Goal: Task Accomplishment & Management: Use online tool/utility

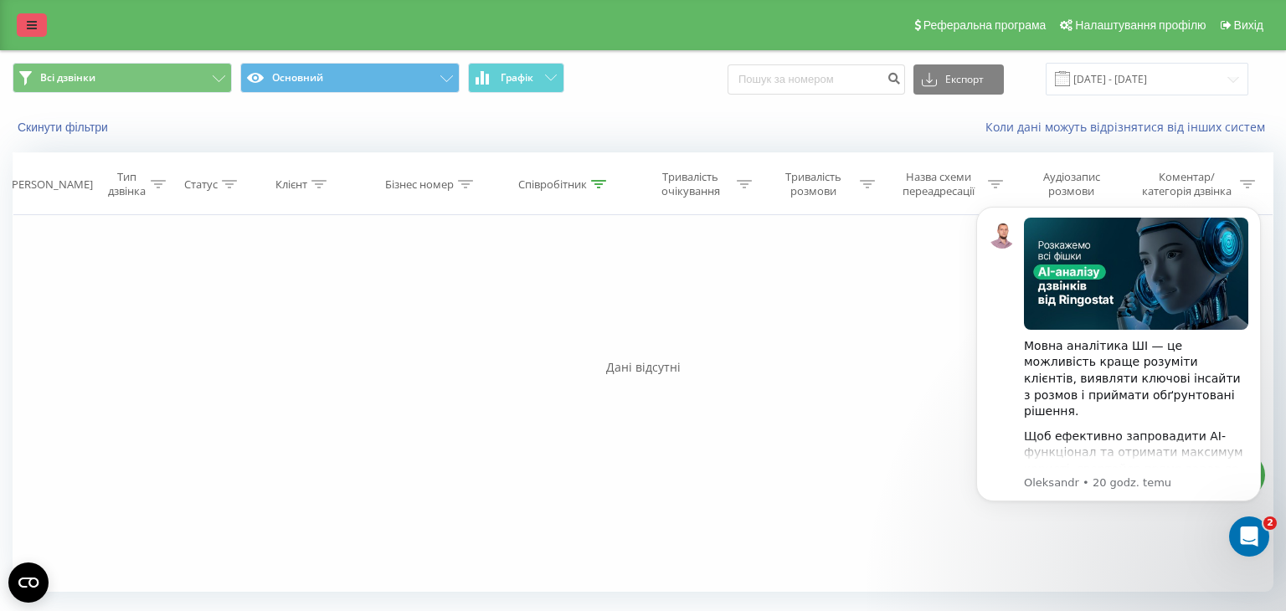
click at [23, 28] on link at bounding box center [32, 24] width 30 height 23
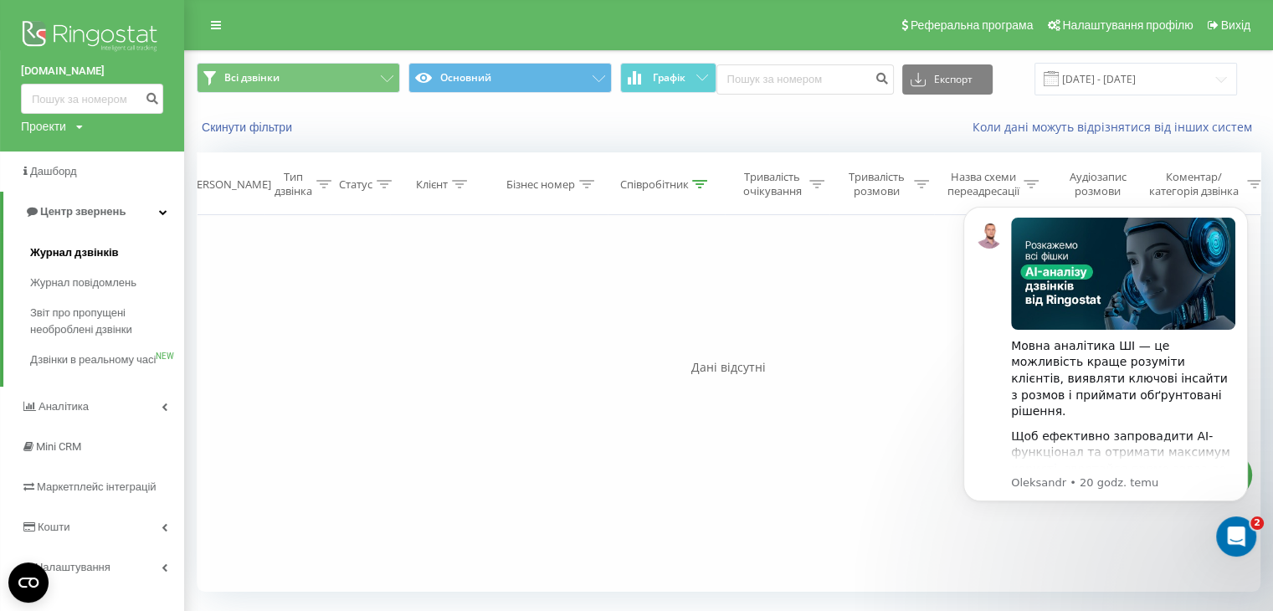
click at [74, 245] on span "Журнал дзвінків" at bounding box center [74, 252] width 89 height 17
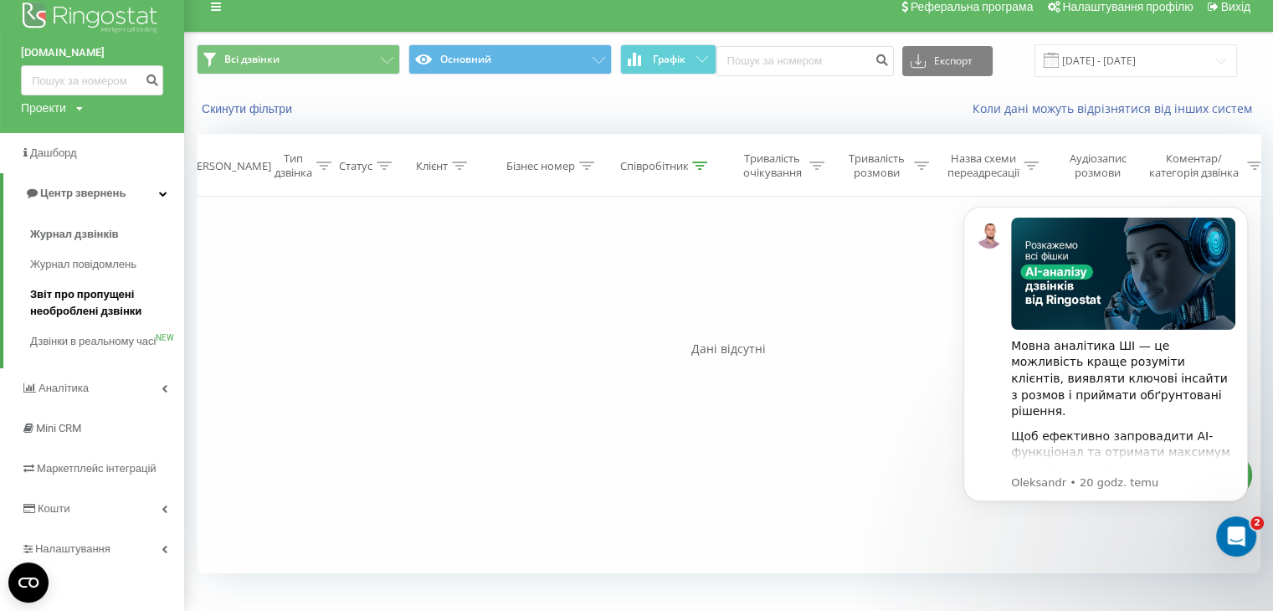
scroll to position [35, 0]
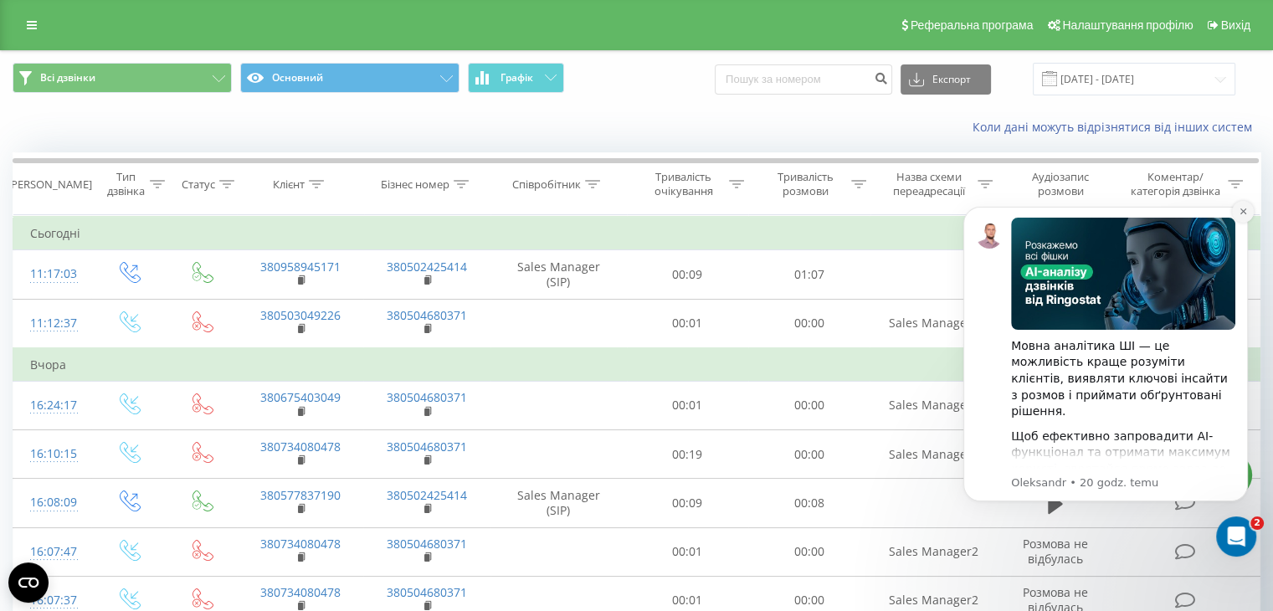
click at [1235, 212] on button "Dismiss notification" at bounding box center [1243, 212] width 22 height 22
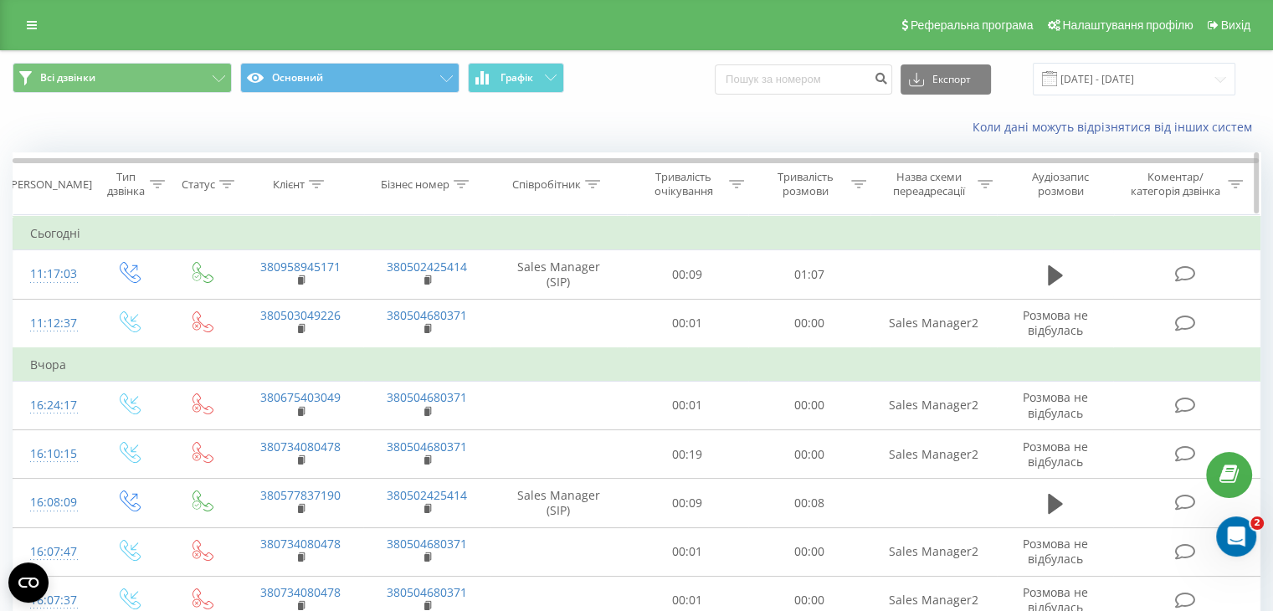
click at [824, 178] on div "Тривалість розмови" at bounding box center [805, 184] width 84 height 28
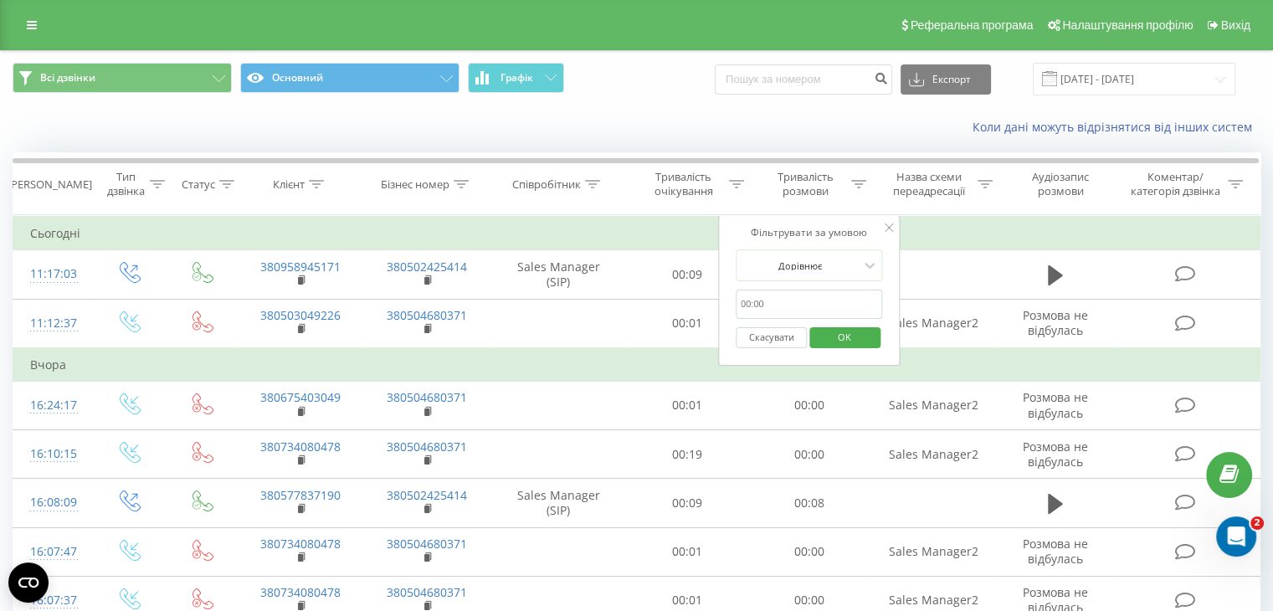
click at [790, 290] on input "text" at bounding box center [809, 304] width 147 height 29
click at [960, 242] on td "Сьогодні" at bounding box center [636, 233] width 1247 height 33
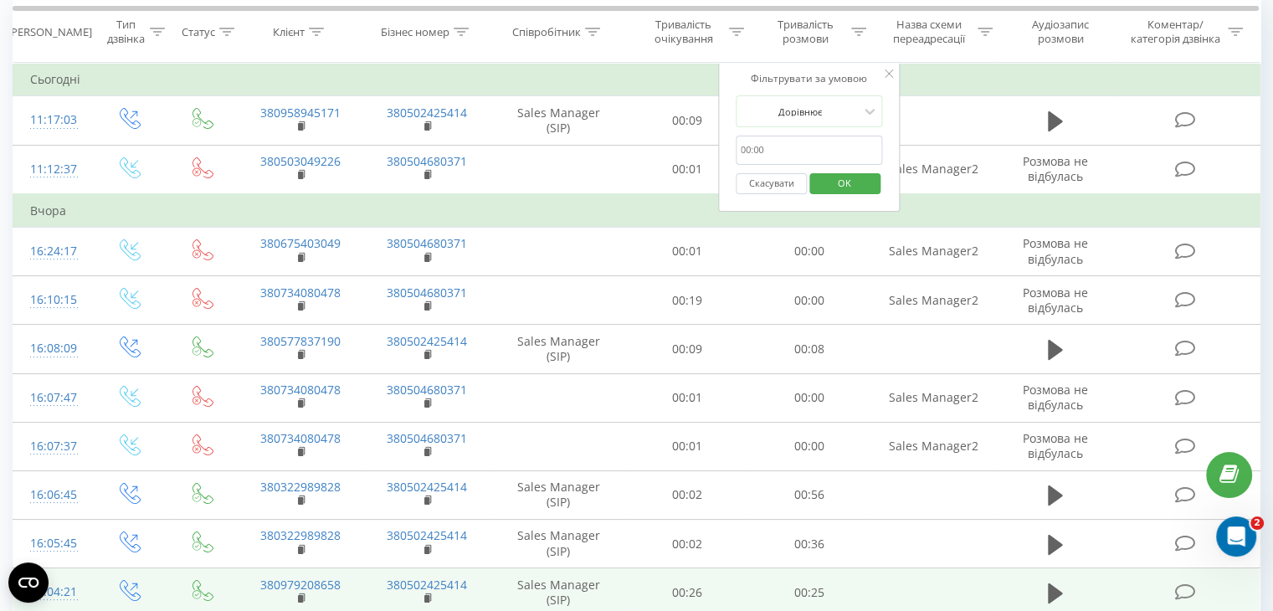
scroll to position [251, 0]
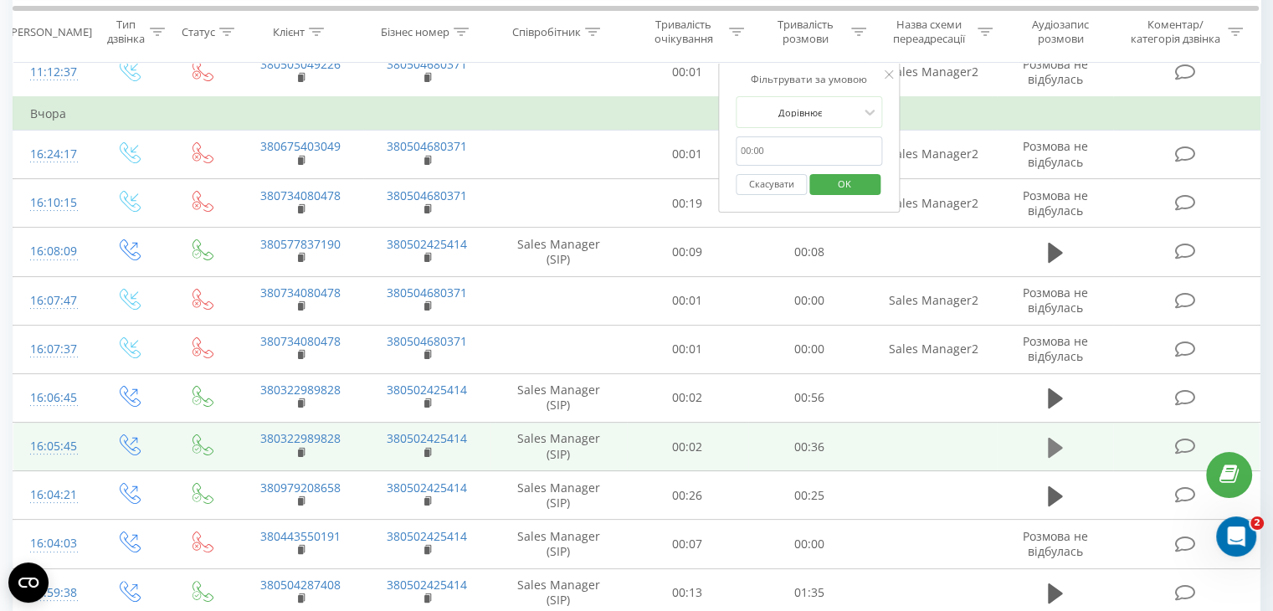
click at [1049, 448] on icon at bounding box center [1055, 447] width 15 height 20
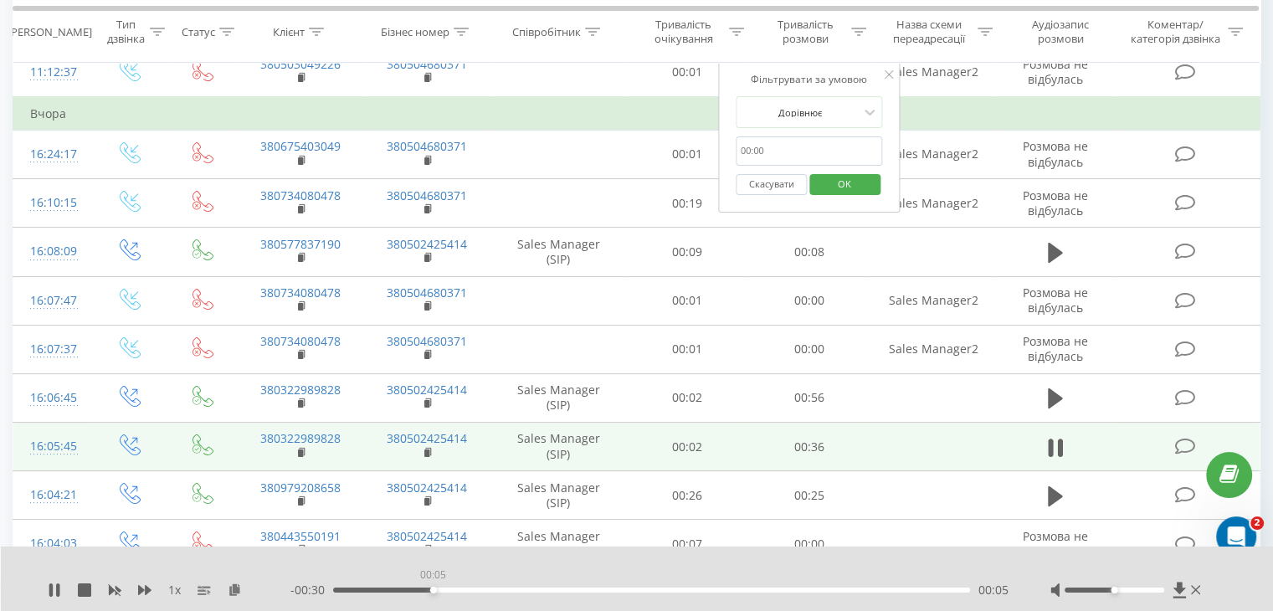
click at [433, 591] on div "00:05" at bounding box center [651, 590] width 637 height 5
click at [538, 588] on div "00:07" at bounding box center [651, 590] width 637 height 5
click at [653, 588] on div "00:18" at bounding box center [651, 590] width 637 height 5
click at [757, 591] on div "00:24" at bounding box center [651, 590] width 637 height 5
click at [856, 588] on div "00:30" at bounding box center [651, 590] width 637 height 5
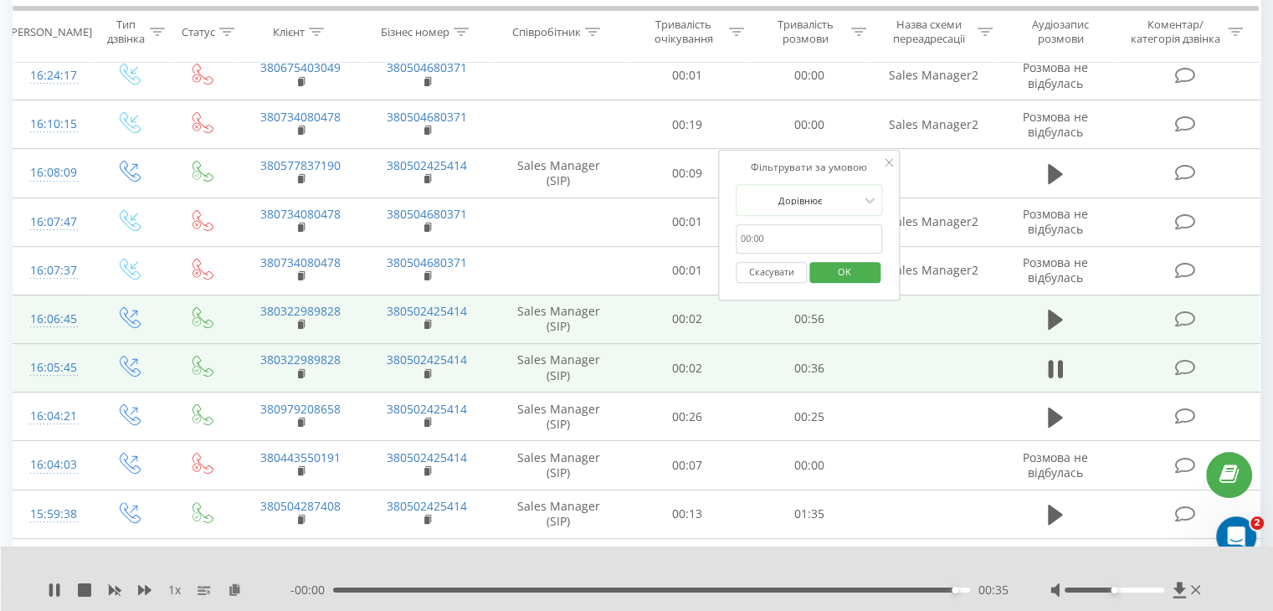
scroll to position [419, 0]
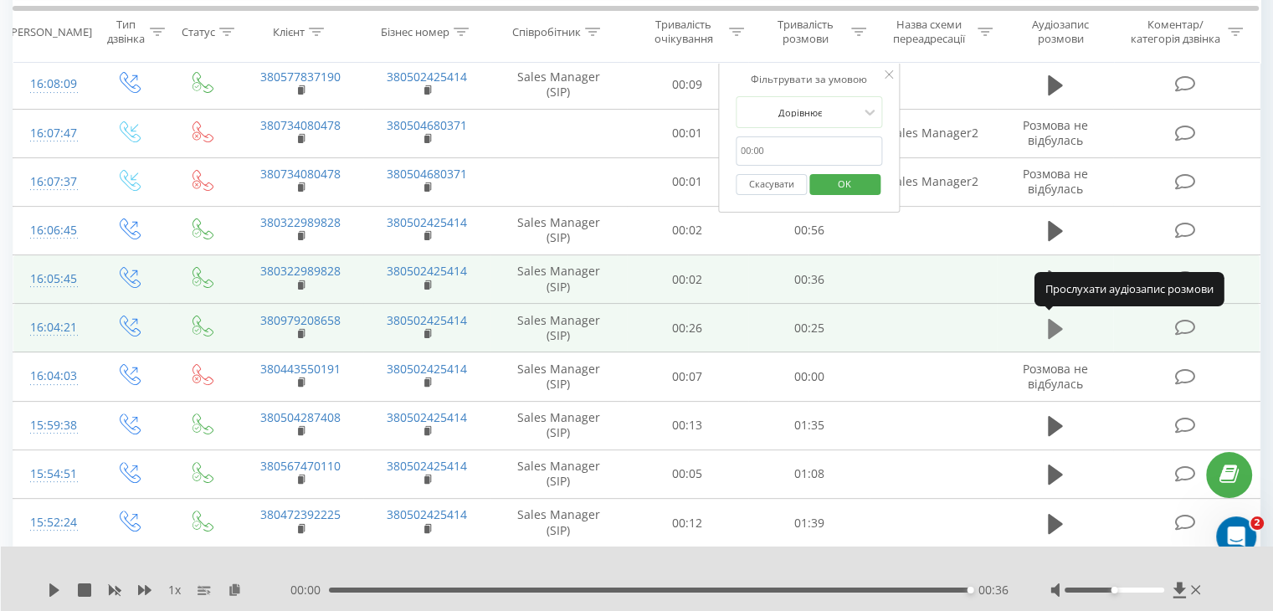
click at [1051, 332] on icon at bounding box center [1055, 329] width 15 height 20
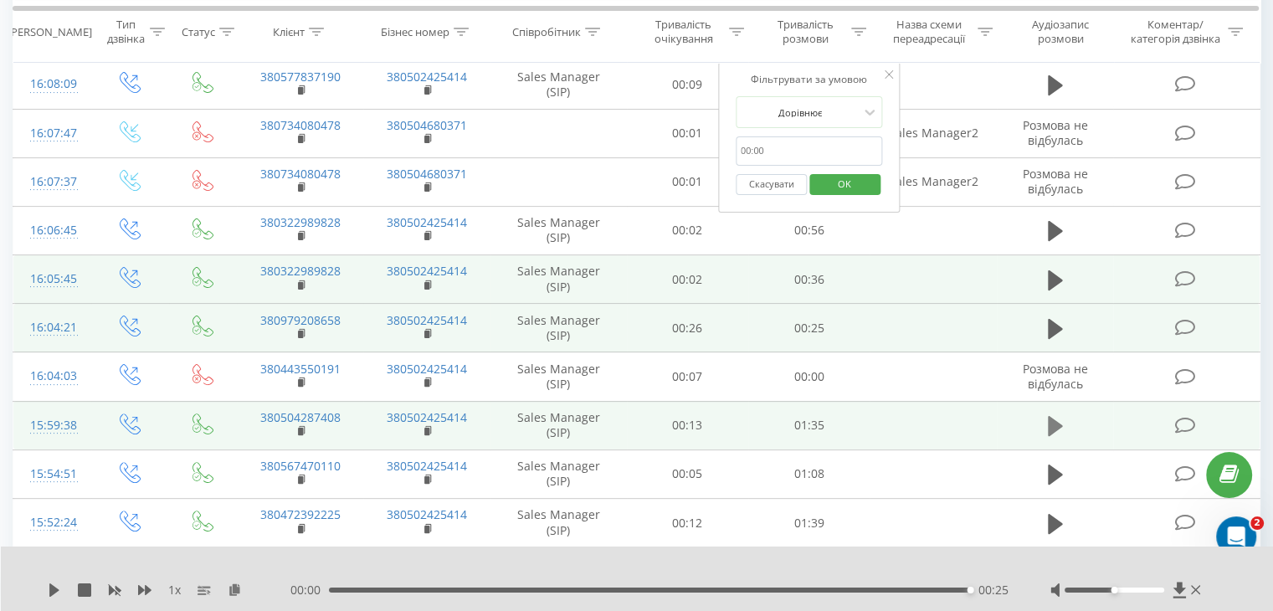
click at [1058, 423] on icon at bounding box center [1055, 426] width 15 height 20
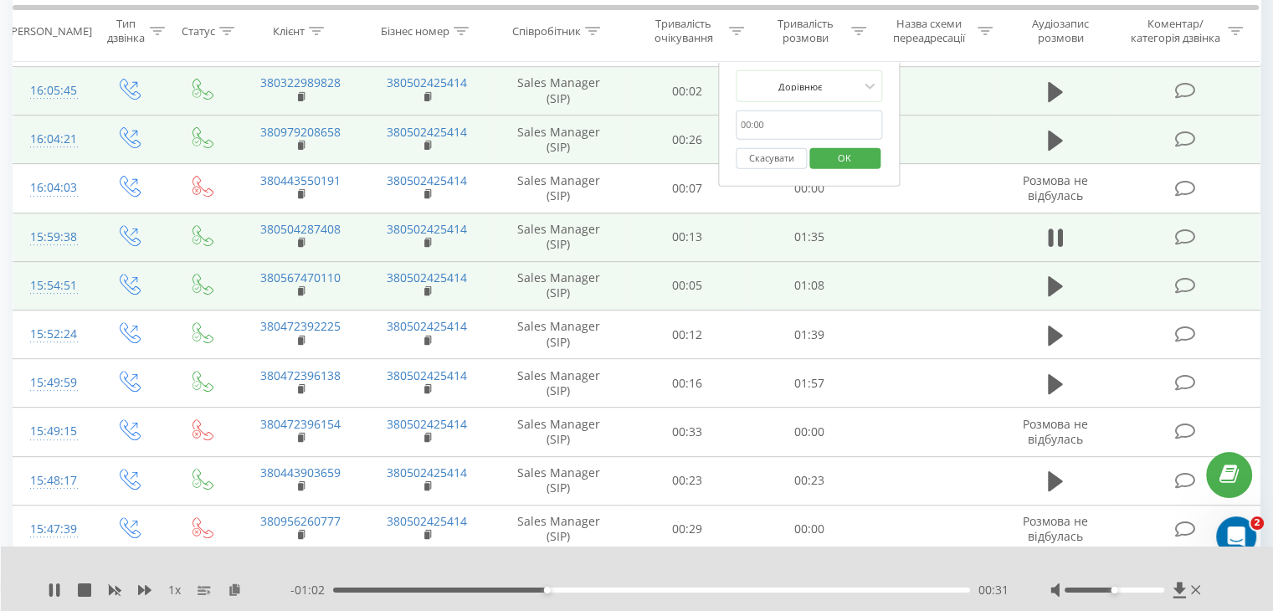
scroll to position [670, 0]
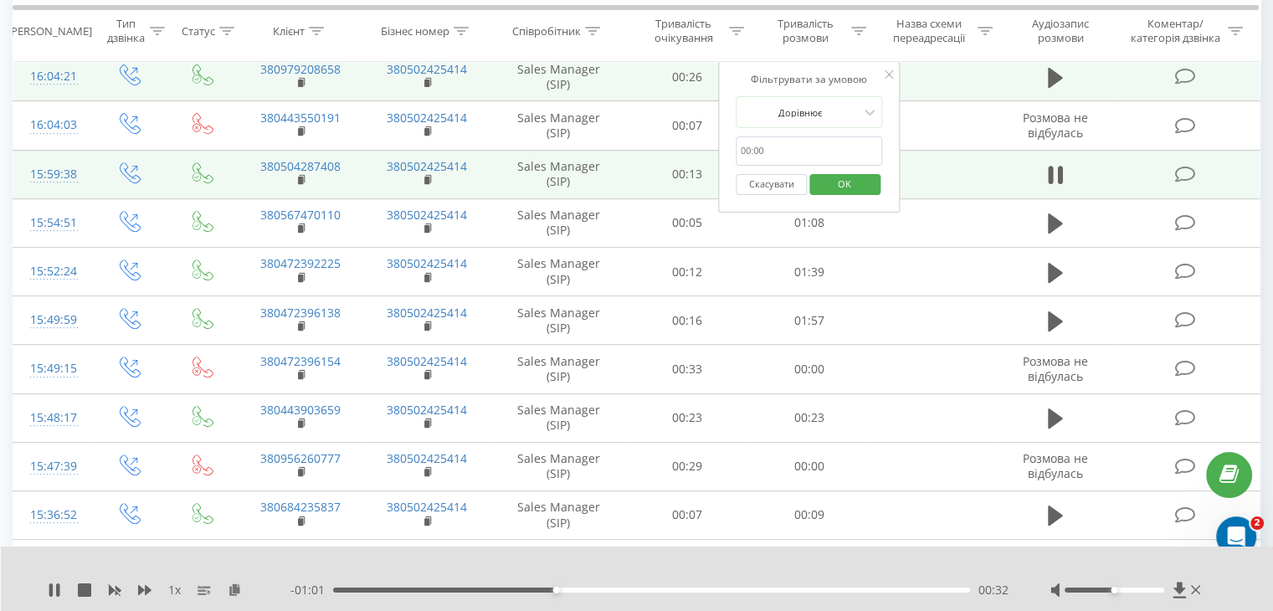
click at [886, 75] on icon at bounding box center [890, 74] width 8 height 8
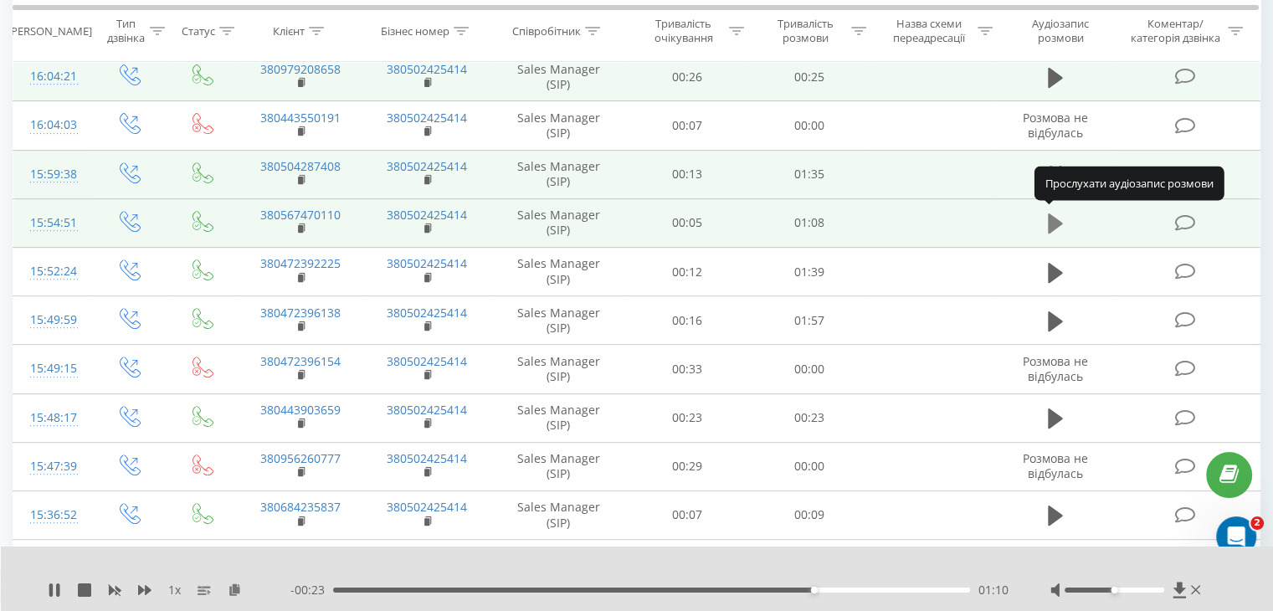
click at [1057, 218] on icon at bounding box center [1055, 223] width 15 height 20
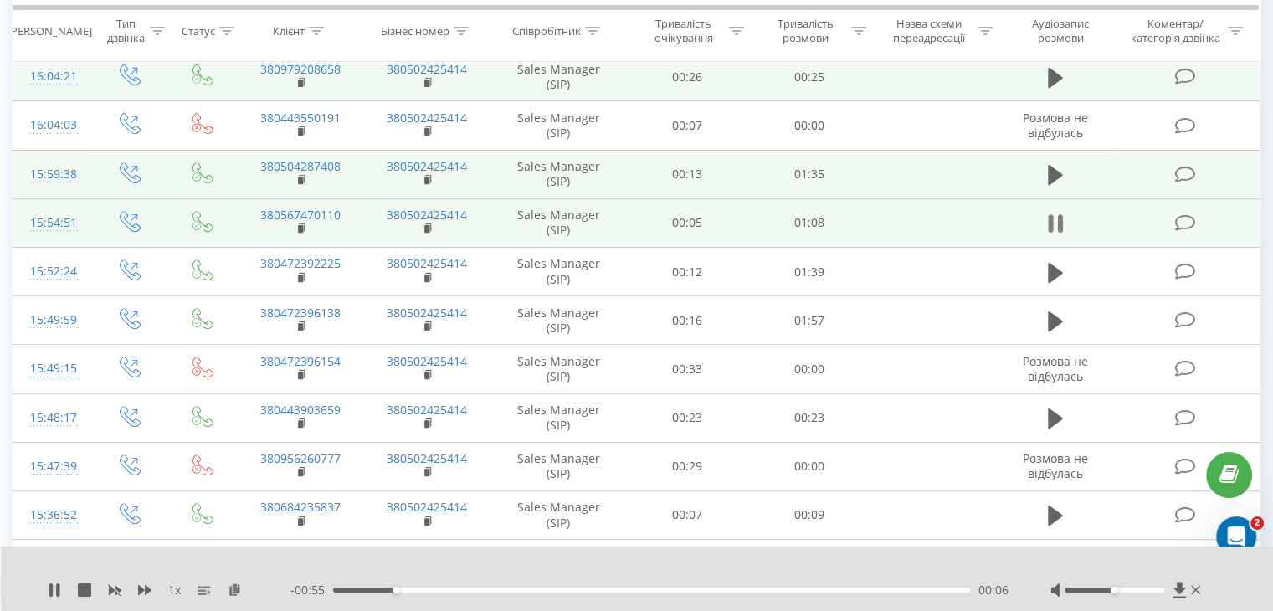
click at [1061, 215] on icon at bounding box center [1059, 223] width 5 height 18
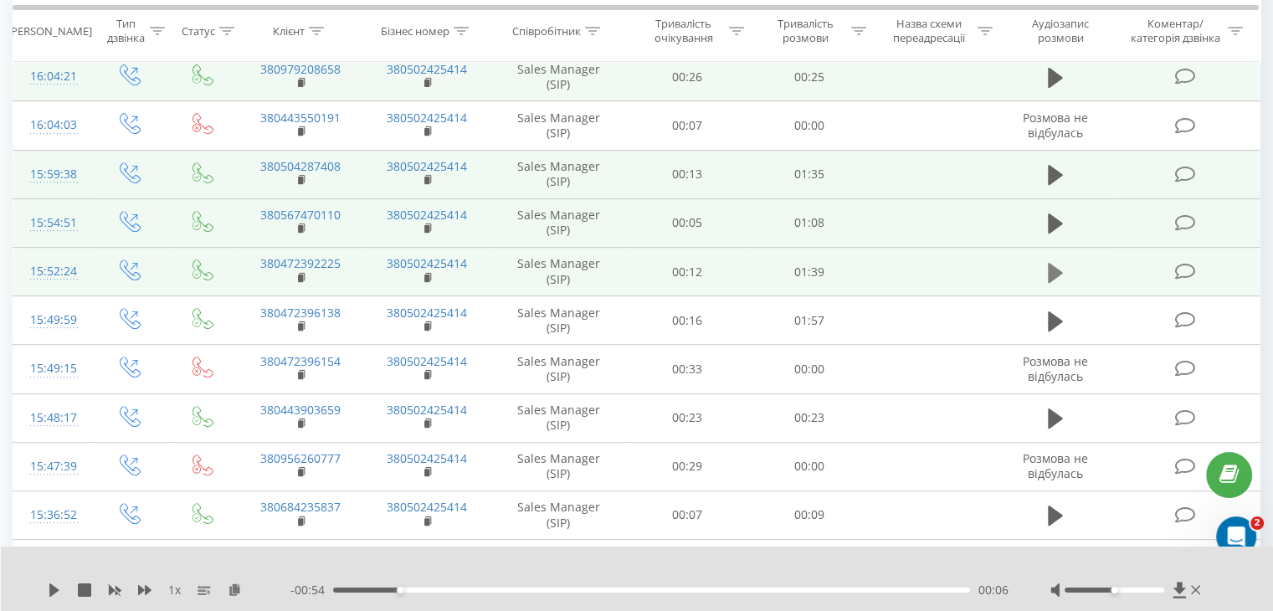
click at [1060, 276] on icon at bounding box center [1055, 272] width 15 height 23
click at [1051, 274] on icon at bounding box center [1050, 273] width 5 height 18
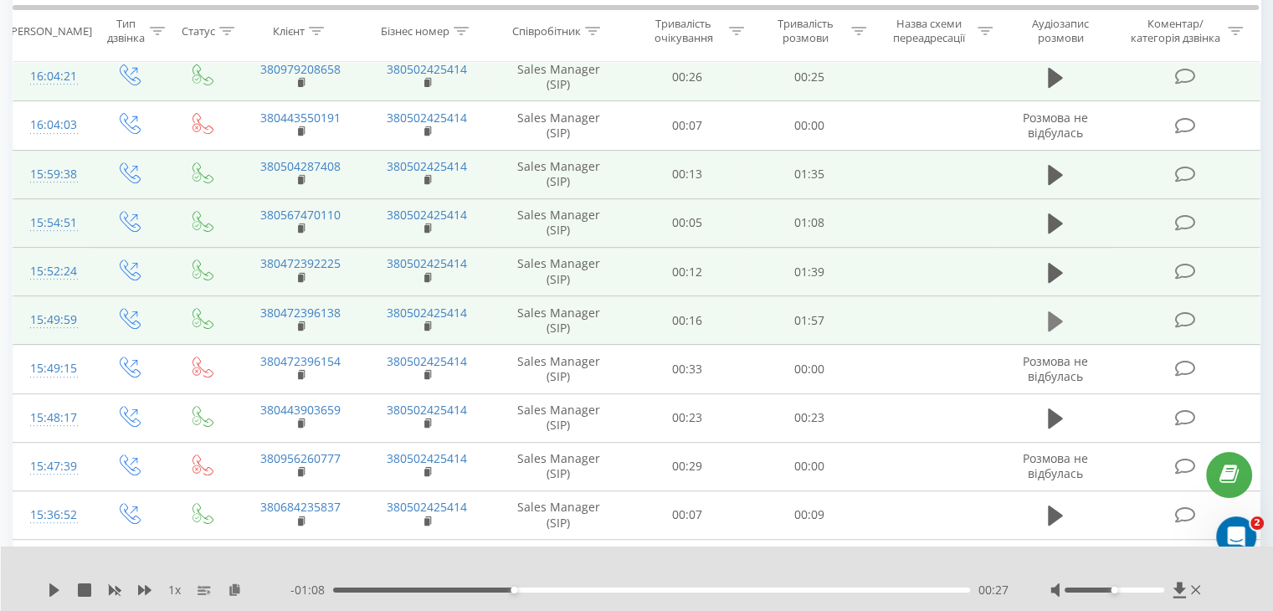
click at [1061, 311] on icon at bounding box center [1055, 321] width 15 height 23
click at [1046, 323] on button at bounding box center [1055, 321] width 25 height 25
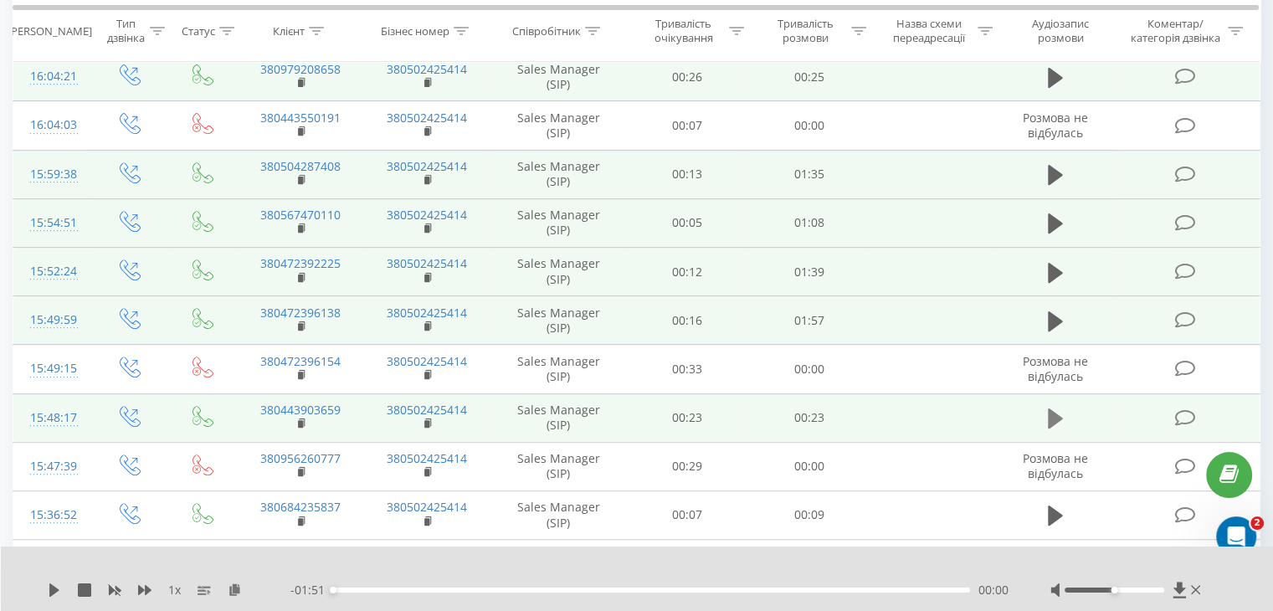
click at [1054, 413] on icon at bounding box center [1055, 419] width 15 height 20
click at [1051, 421] on icon at bounding box center [1050, 418] width 5 height 18
click at [1053, 272] on icon at bounding box center [1055, 272] width 15 height 20
click at [1044, 221] on button at bounding box center [1055, 223] width 25 height 25
click at [1056, 177] on icon at bounding box center [1055, 174] width 15 height 23
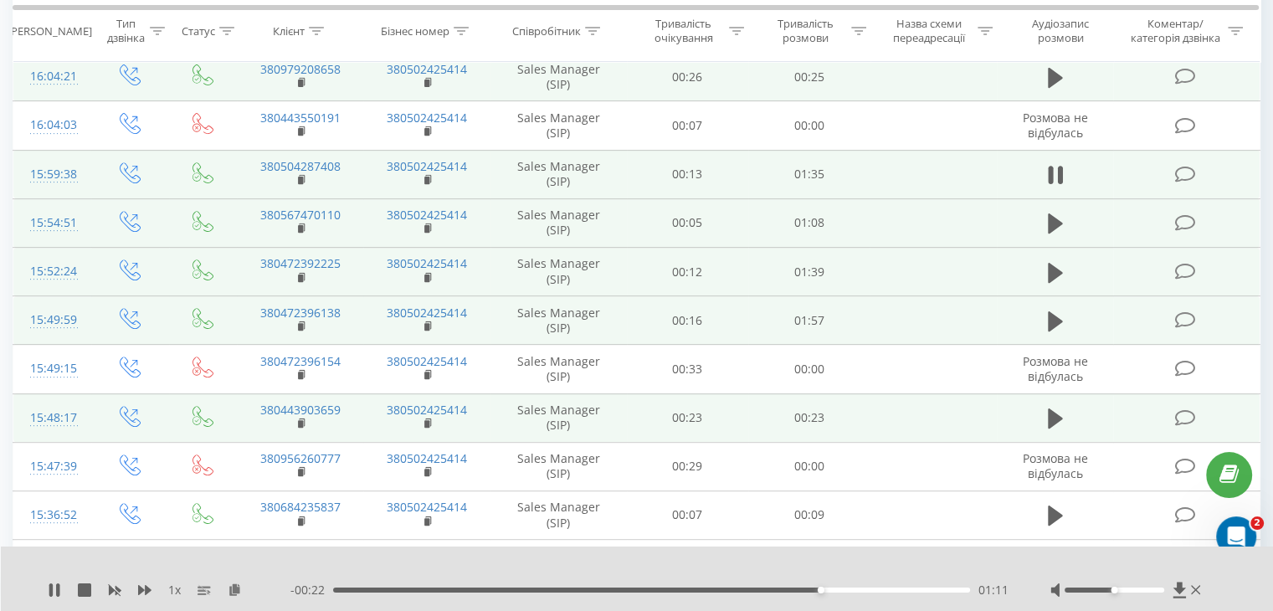
click at [405, 589] on div "01:11" at bounding box center [651, 590] width 637 height 5
drag, startPoint x: 1131, startPoint y: 594, endPoint x: 1155, endPoint y: 594, distance: 24.3
click at [1155, 594] on div at bounding box center [1128, 590] width 154 height 17
click at [1138, 588] on div at bounding box center [1115, 590] width 100 height 5
click at [168, 596] on span "1 x" at bounding box center [174, 590] width 13 height 17
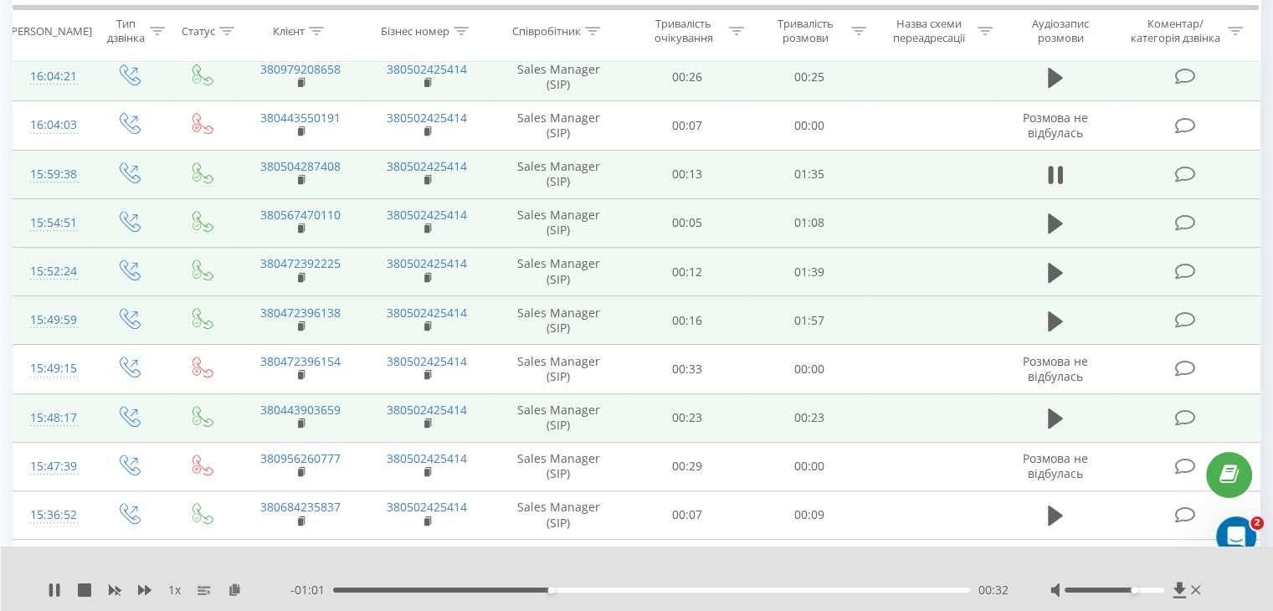
click at [172, 585] on span "1 x" at bounding box center [174, 590] width 13 height 17
click at [1052, 265] on icon at bounding box center [1055, 272] width 15 height 20
click at [338, 597] on div "- 00:57 00:38 00:38" at bounding box center [649, 590] width 718 height 17
click at [338, 590] on div "00:38" at bounding box center [651, 590] width 637 height 5
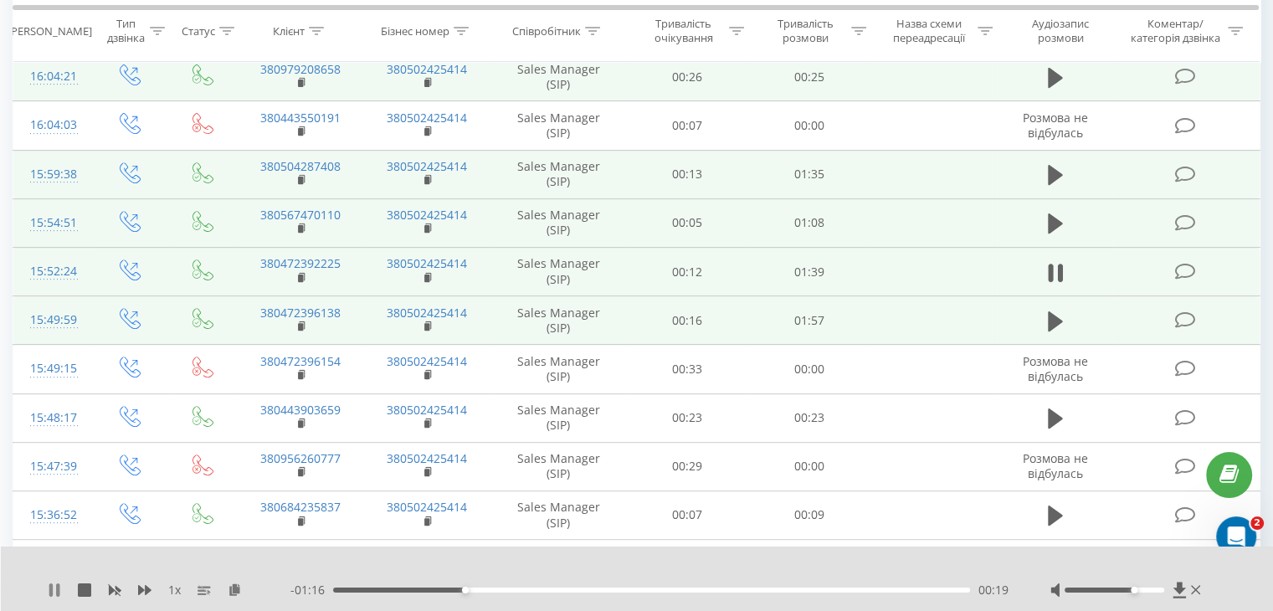
click at [53, 588] on icon at bounding box center [54, 589] width 13 height 13
click at [55, 587] on icon at bounding box center [54, 589] width 13 height 13
click at [54, 590] on icon at bounding box center [54, 589] width 13 height 13
click at [337, 588] on div "00:25" at bounding box center [651, 590] width 637 height 5
click at [48, 585] on icon at bounding box center [54, 589] width 13 height 13
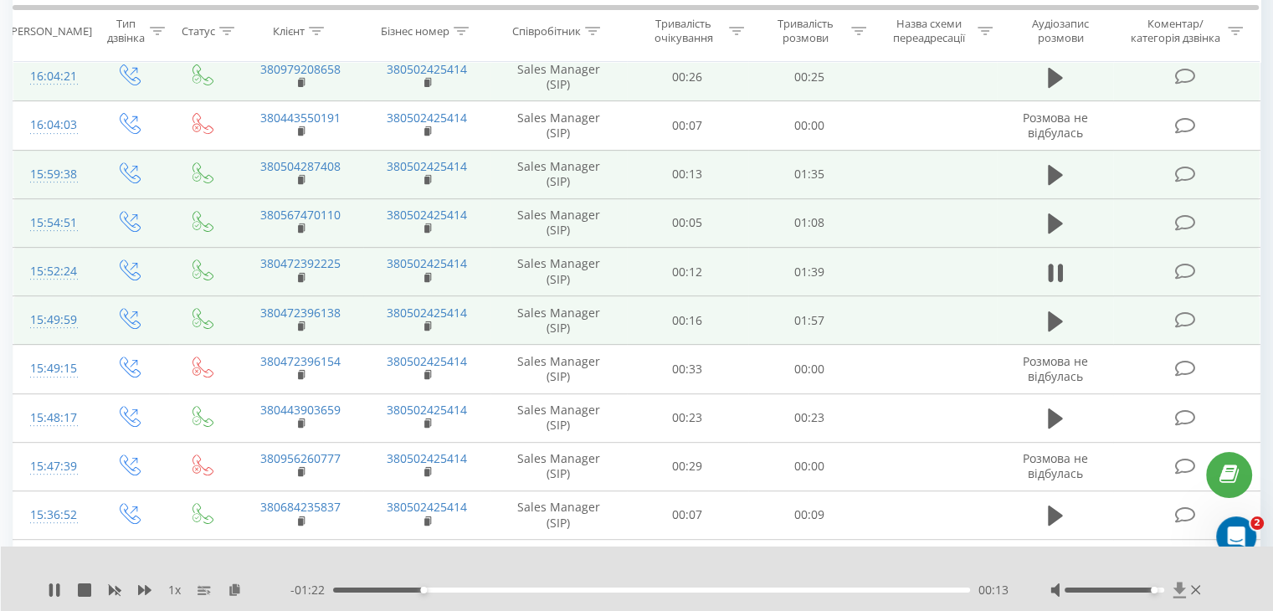
drag, startPoint x: 1159, startPoint y: 591, endPoint x: 1172, endPoint y: 591, distance: 13.4
click at [1172, 591] on div at bounding box center [1128, 590] width 154 height 17
click at [56, 586] on icon at bounding box center [57, 589] width 3 height 13
click at [50, 593] on icon at bounding box center [54, 589] width 10 height 13
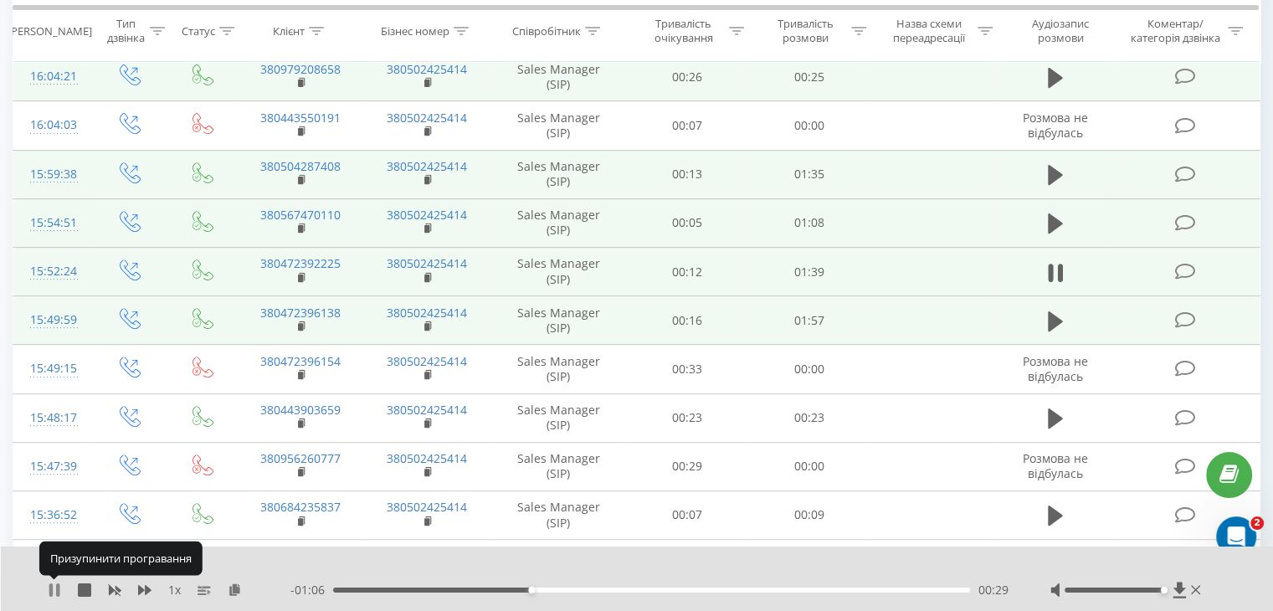
click at [49, 593] on icon at bounding box center [50, 589] width 3 height 13
click at [207, 593] on icon at bounding box center [204, 589] width 13 height 13
click at [50, 587] on icon at bounding box center [54, 589] width 10 height 13
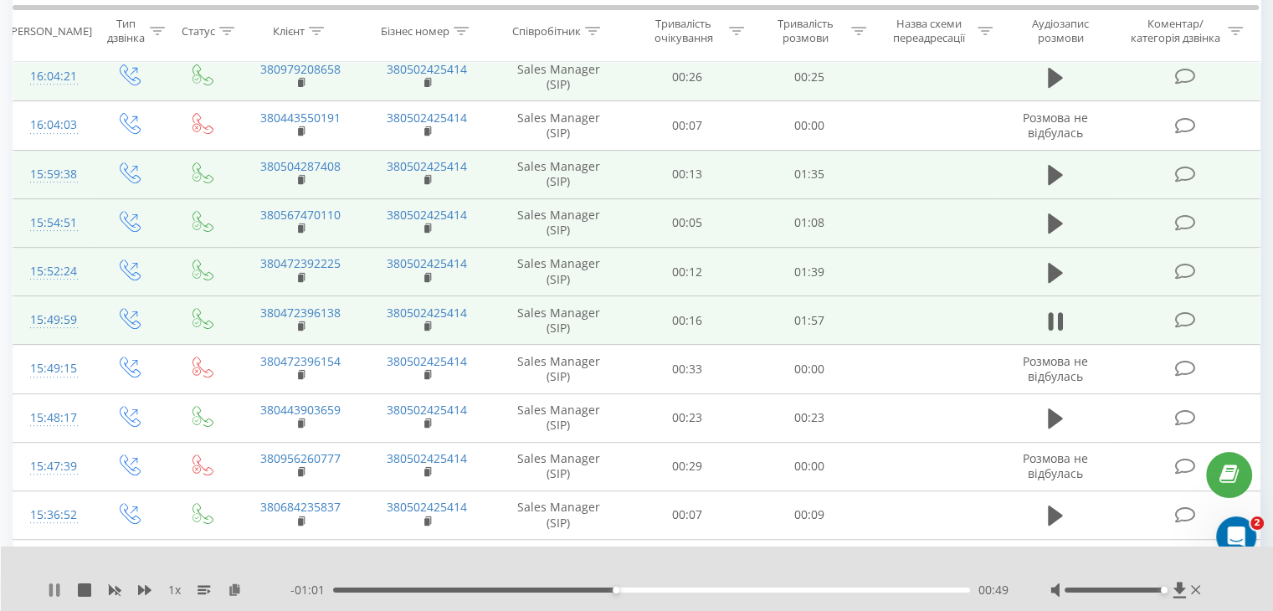
click at [54, 589] on icon at bounding box center [54, 589] width 13 height 13
click at [1051, 316] on icon at bounding box center [1055, 321] width 15 height 20
click at [696, 585] on div "- 00:51 00:59 00:59" at bounding box center [649, 590] width 718 height 17
click at [703, 591] on div "01:04" at bounding box center [651, 590] width 637 height 5
click at [763, 590] on div "01:05" at bounding box center [651, 590] width 637 height 5
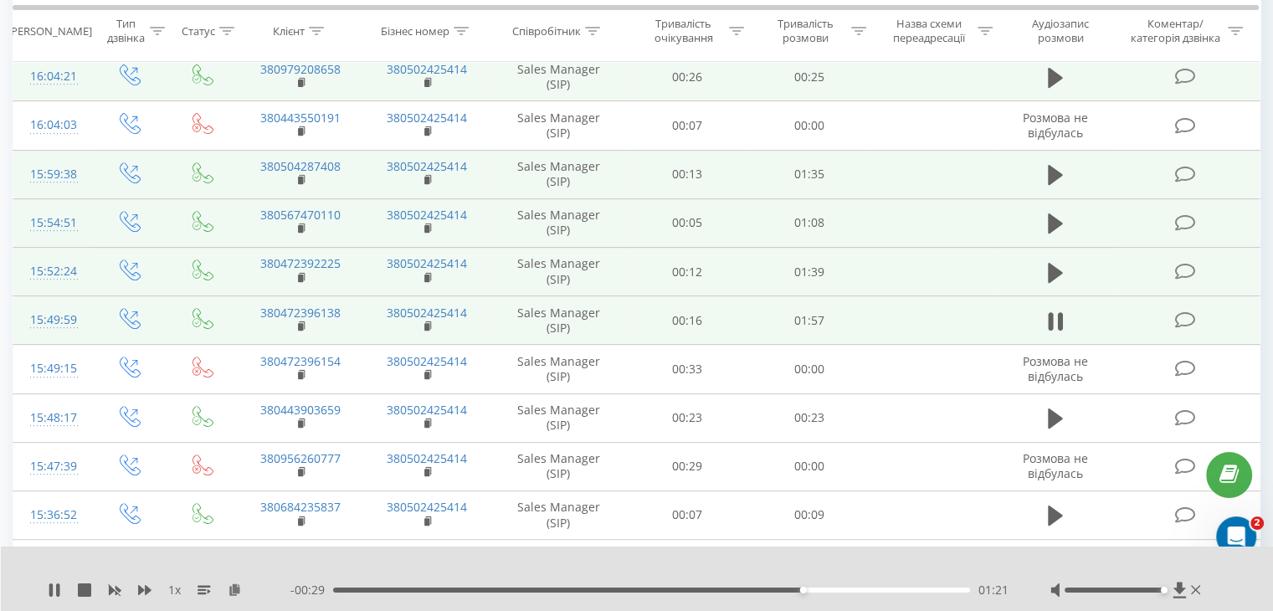
click at [513, 586] on div "- 00:29 01:21 01:21" at bounding box center [649, 590] width 718 height 17
click at [513, 592] on div "00:31" at bounding box center [651, 590] width 637 height 5
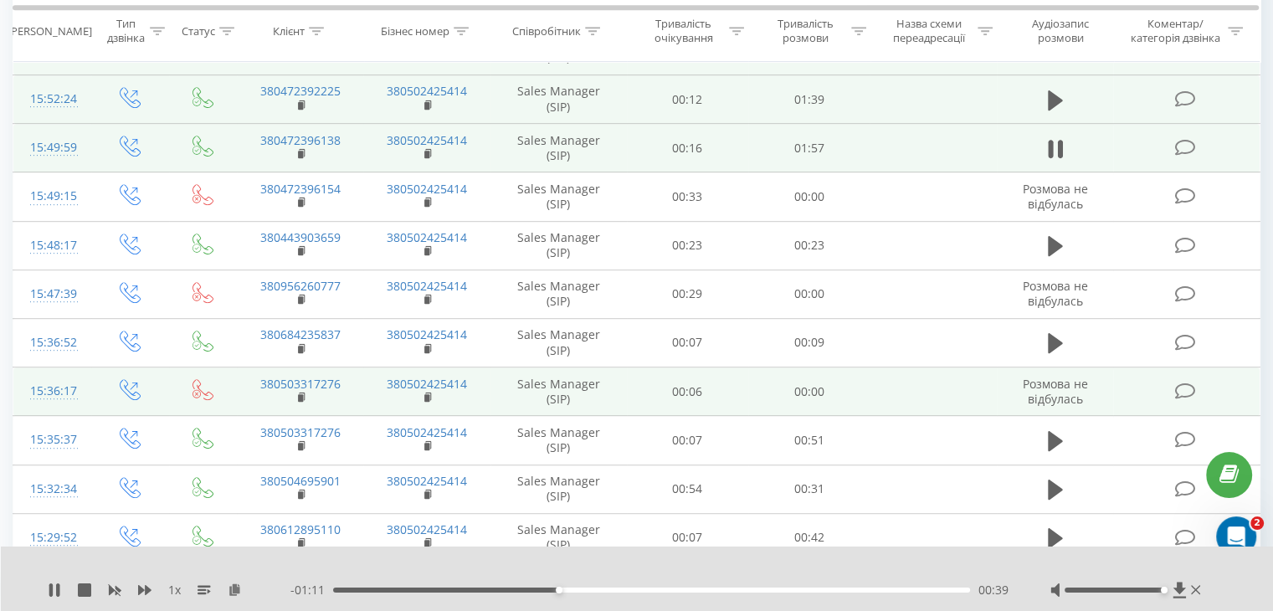
scroll to position [921, 0]
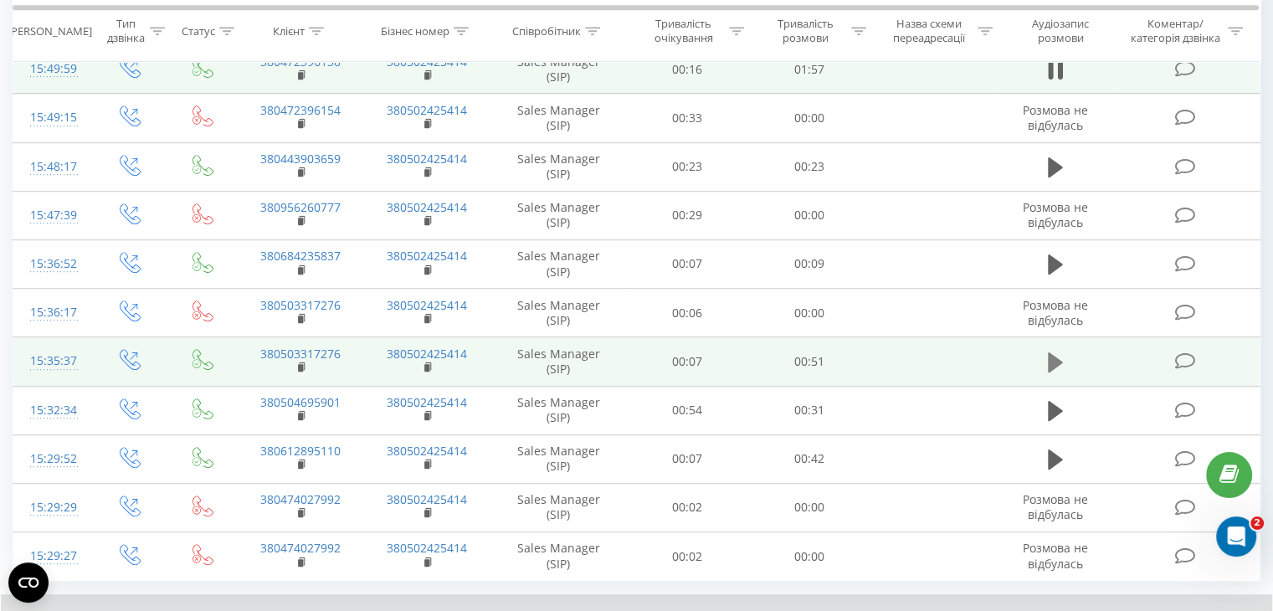
click at [1064, 364] on button at bounding box center [1055, 362] width 25 height 25
click at [1056, 355] on icon at bounding box center [1055, 362] width 15 height 23
click at [1051, 355] on icon at bounding box center [1055, 362] width 15 height 20
click at [1056, 358] on icon at bounding box center [1055, 362] width 15 height 23
click at [1055, 358] on icon at bounding box center [1055, 362] width 15 height 20
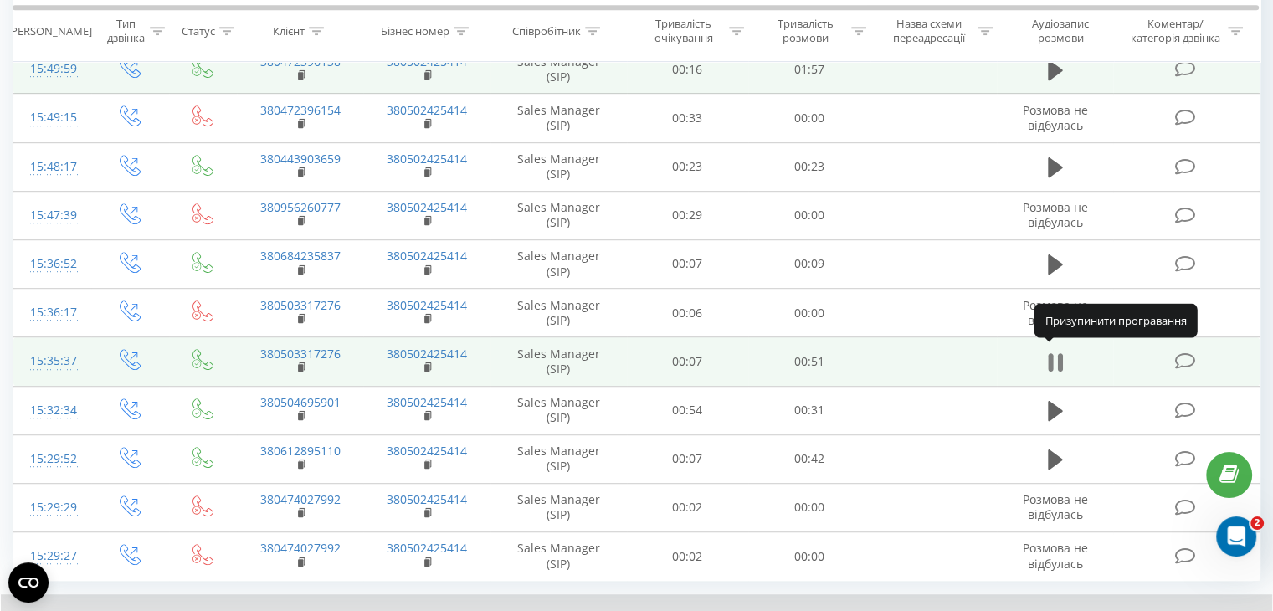
click at [1056, 361] on icon at bounding box center [1055, 362] width 15 height 23
click at [1056, 361] on icon at bounding box center [1055, 362] width 15 height 20
click at [1032, 359] on td at bounding box center [1055, 361] width 117 height 49
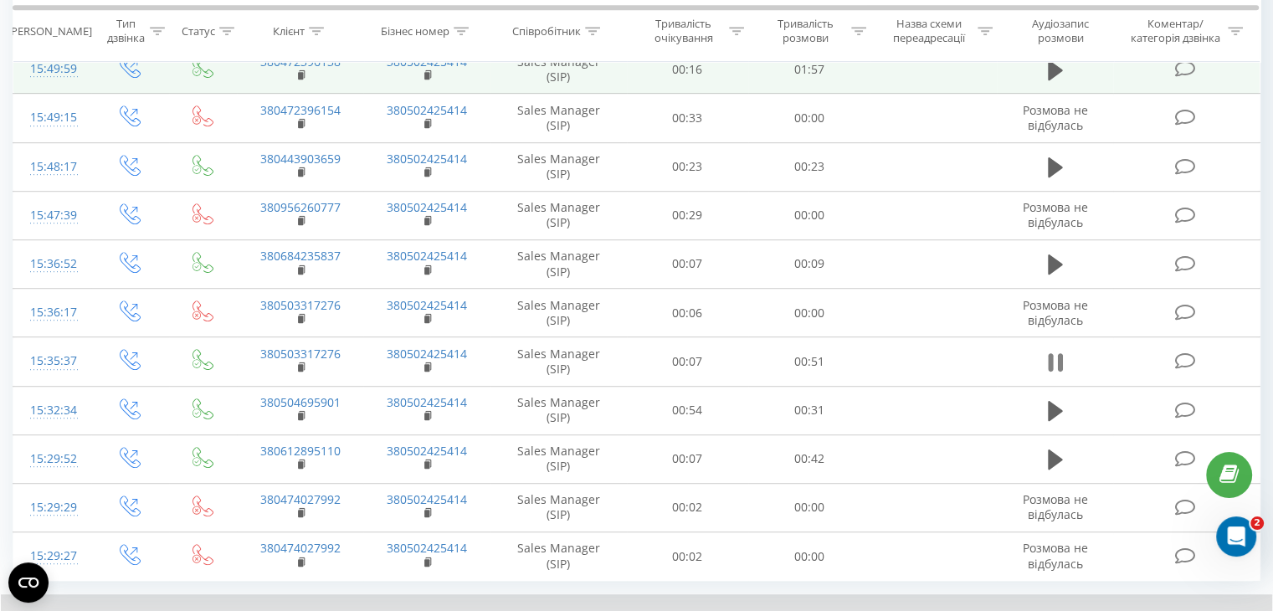
click at [1057, 356] on icon at bounding box center [1055, 362] width 15 height 23
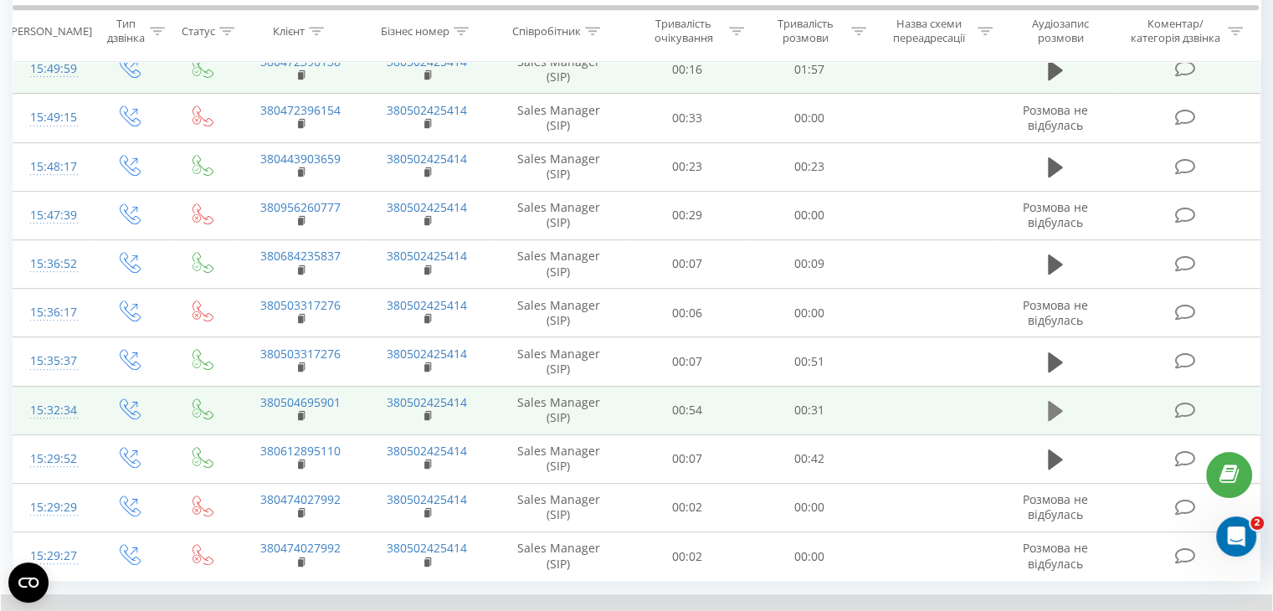
click at [1052, 404] on icon at bounding box center [1055, 411] width 15 height 20
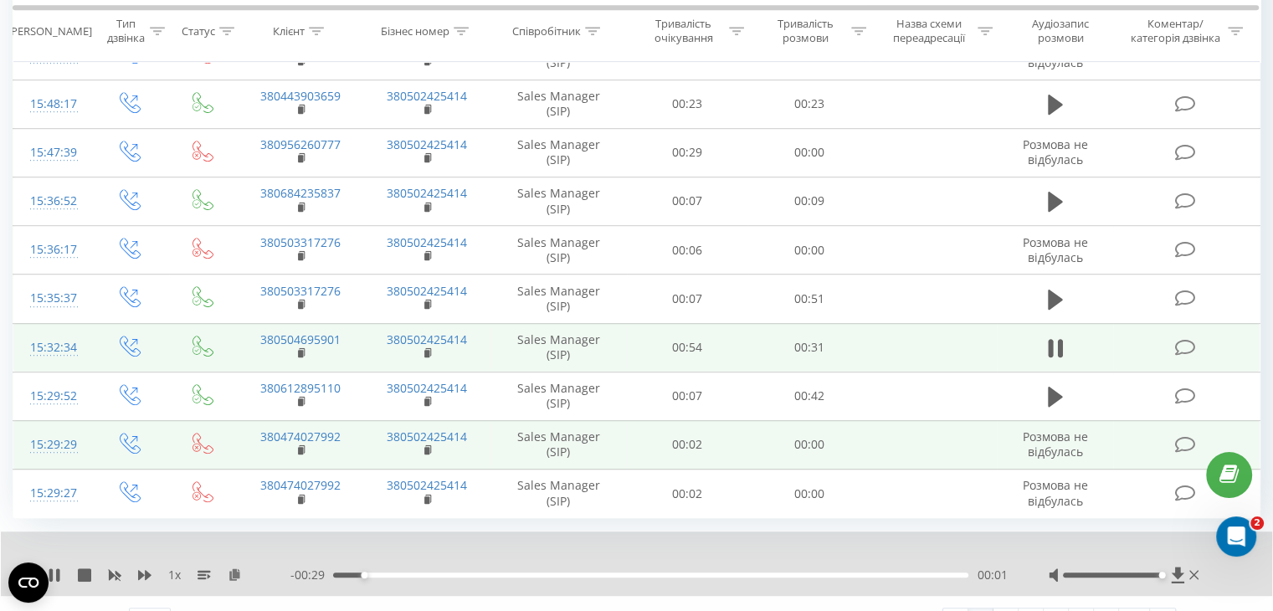
scroll to position [1013, 0]
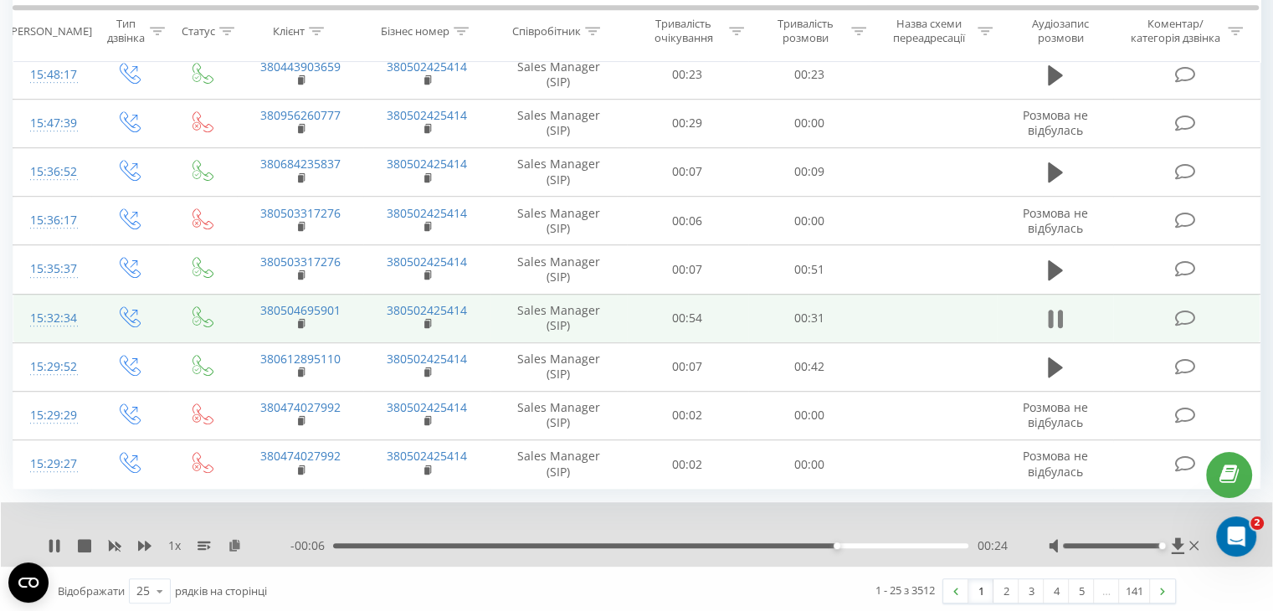
click at [1058, 311] on icon at bounding box center [1059, 319] width 5 height 18
click at [1058, 312] on icon at bounding box center [1055, 319] width 15 height 20
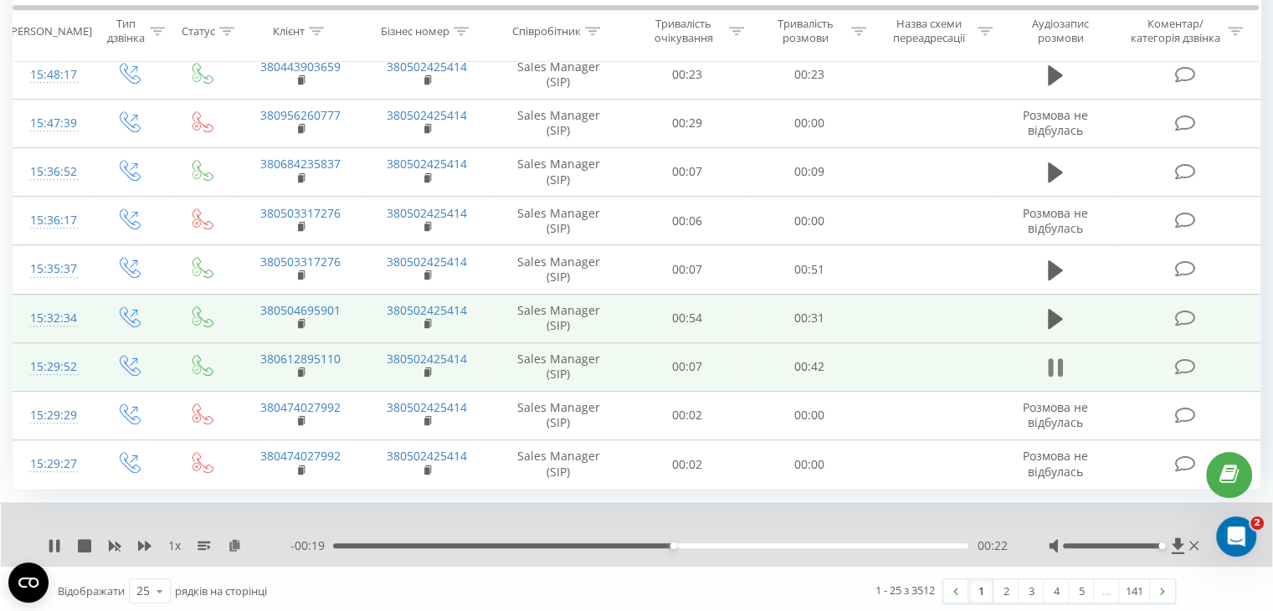
click at [1057, 366] on icon at bounding box center [1055, 367] width 15 height 23
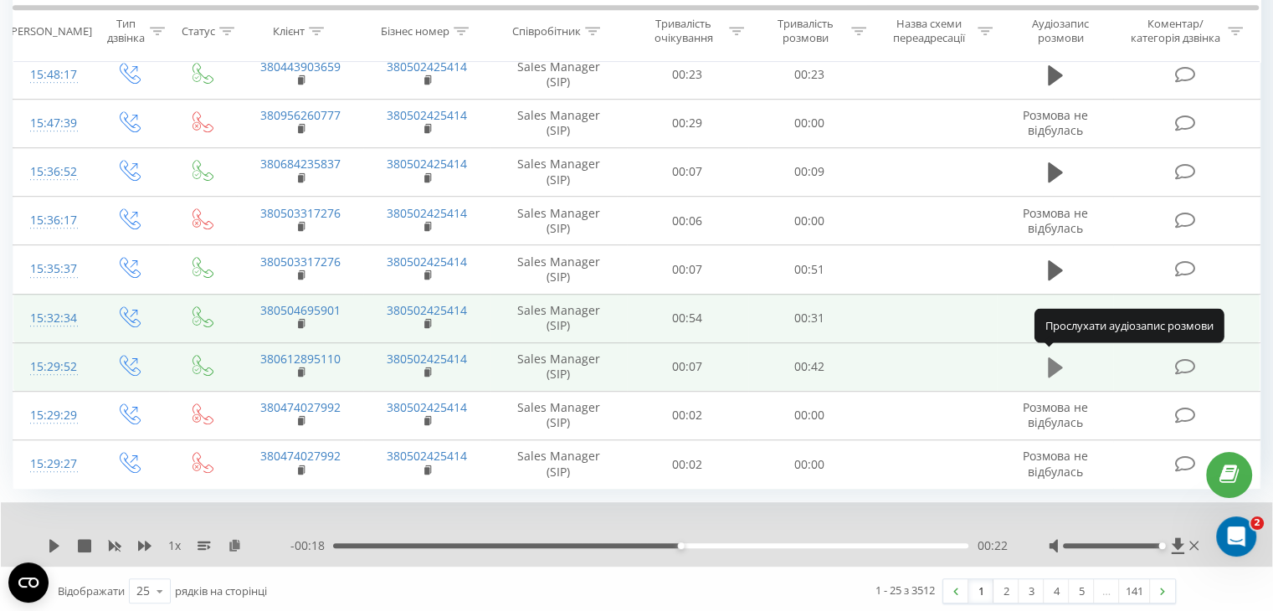
click at [1055, 367] on icon at bounding box center [1055, 367] width 15 height 20
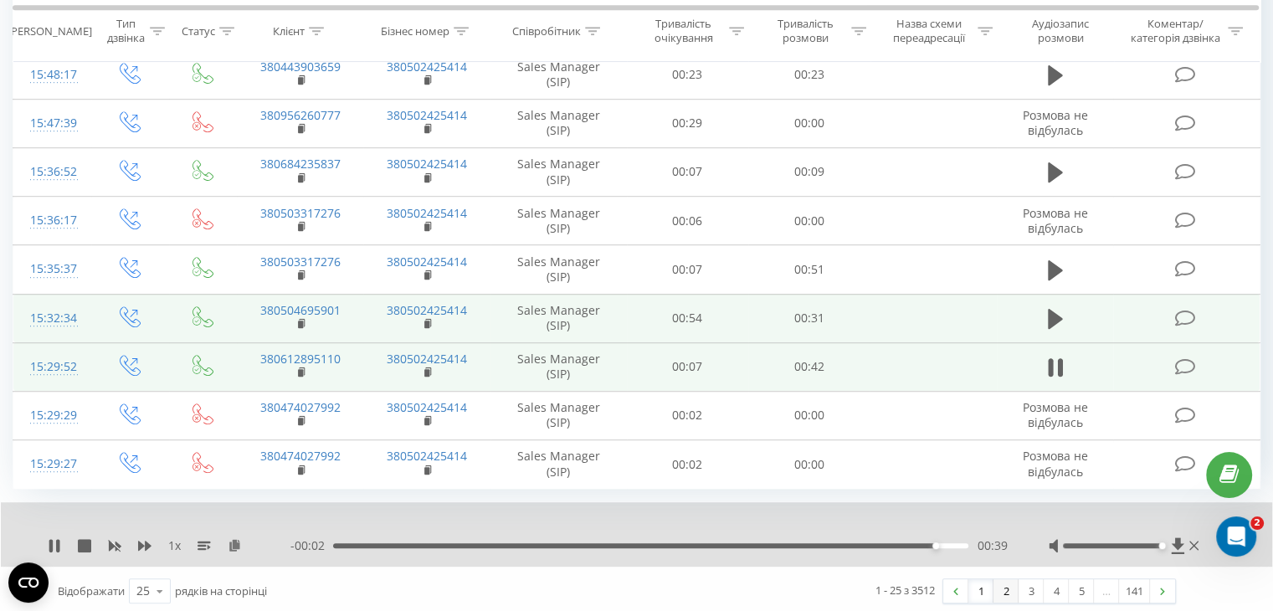
click at [998, 592] on link "2" at bounding box center [1006, 590] width 25 height 23
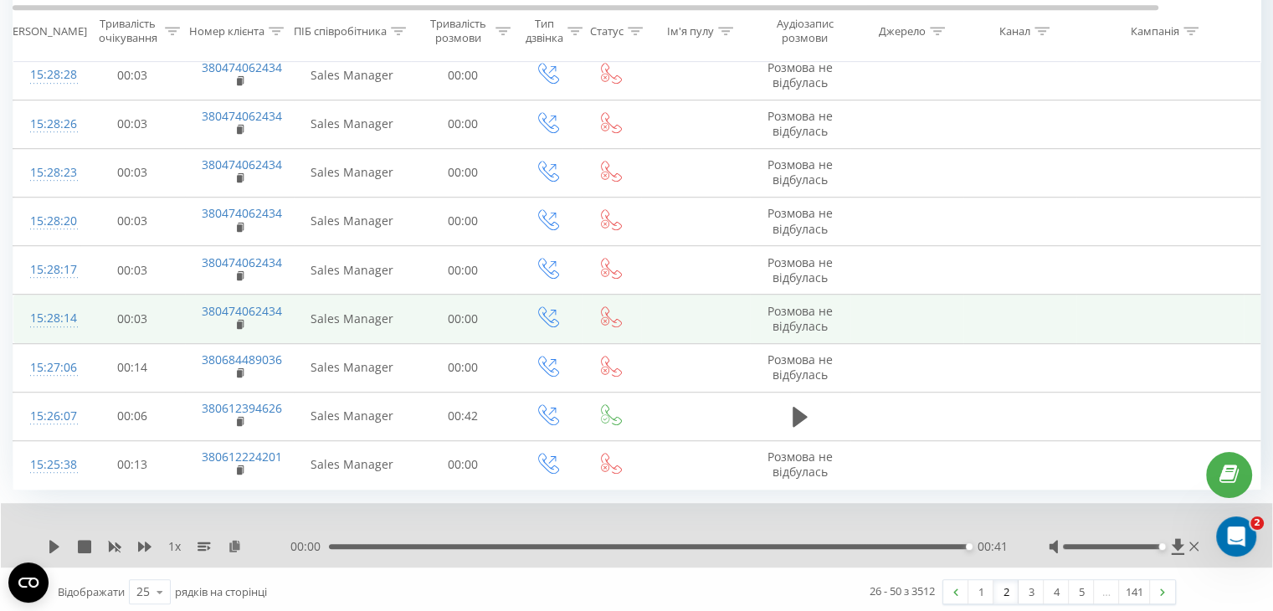
scroll to position [979, 0]
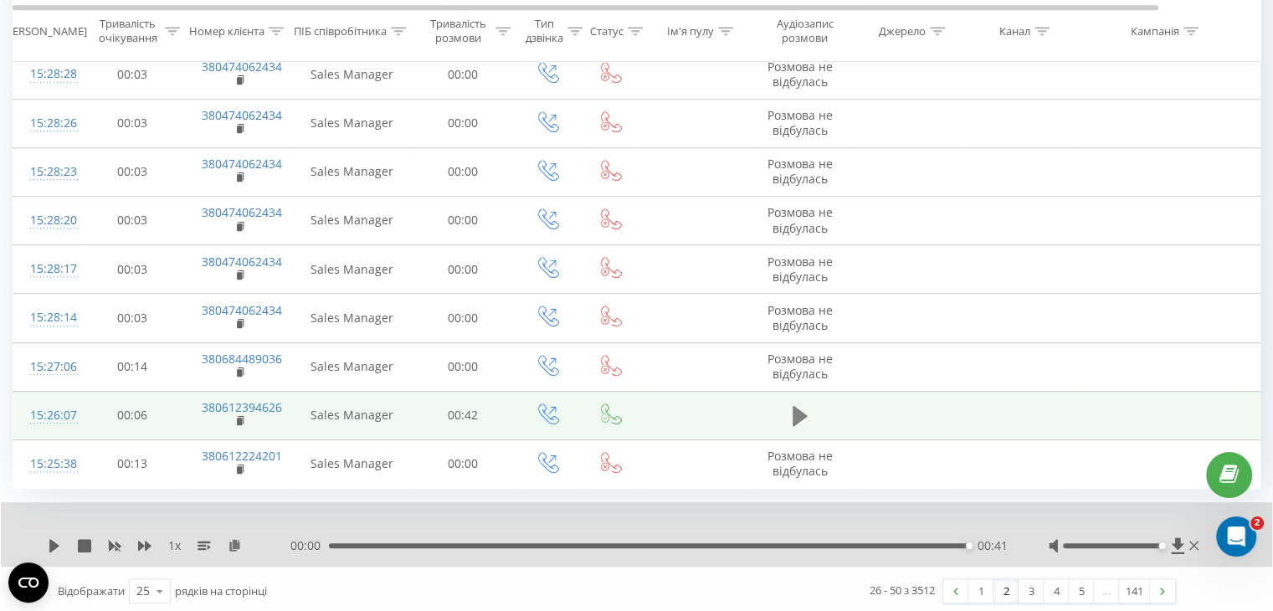
click at [794, 410] on icon at bounding box center [800, 416] width 15 height 20
click at [1035, 579] on link "3" at bounding box center [1031, 590] width 25 height 23
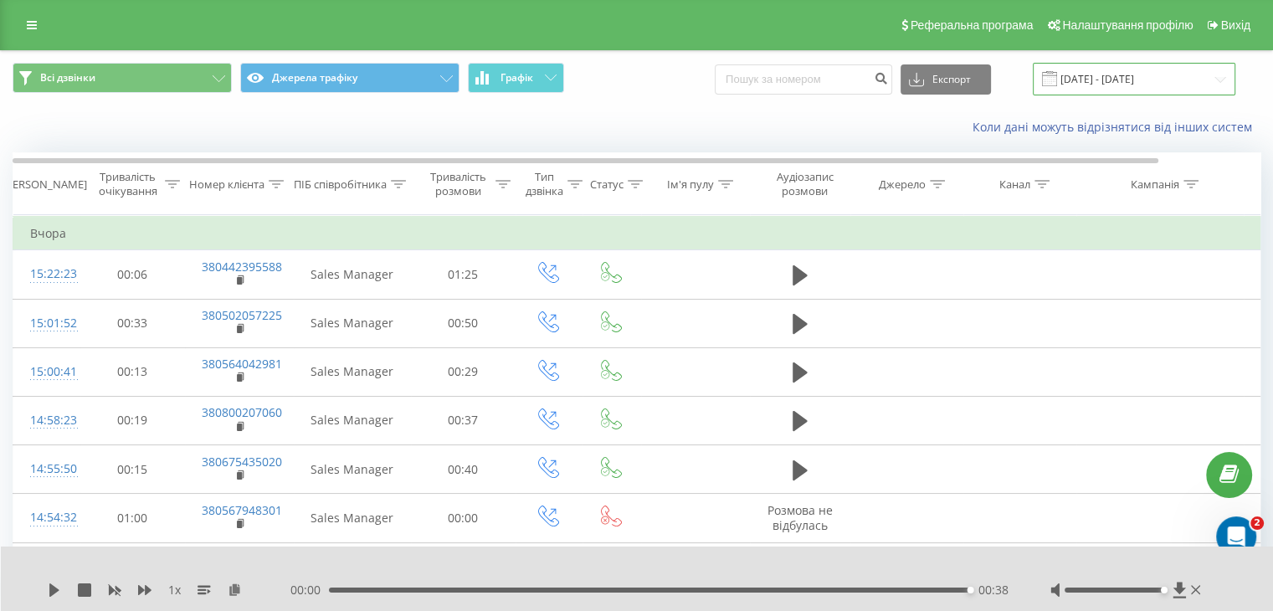
click at [1095, 84] on input "[DATE] - [DATE]" at bounding box center [1134, 79] width 203 height 33
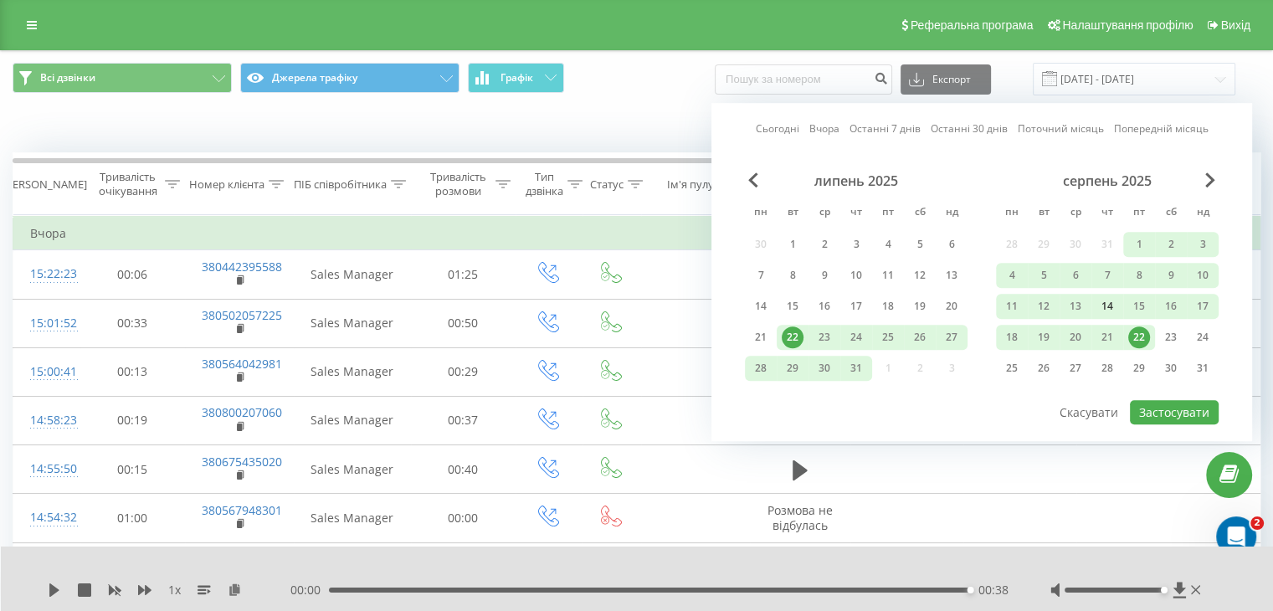
click at [1098, 302] on div "14" at bounding box center [1108, 306] width 22 height 22
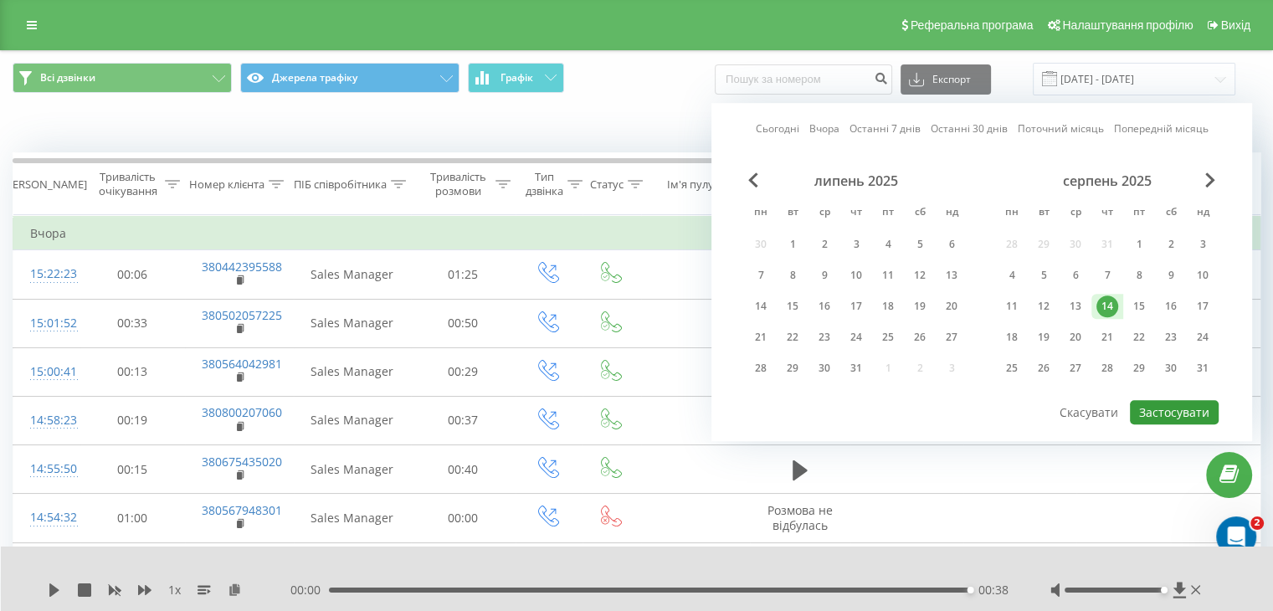
click at [1165, 410] on button "Застосувати" at bounding box center [1174, 412] width 89 height 24
type input "[DATE] - [DATE]"
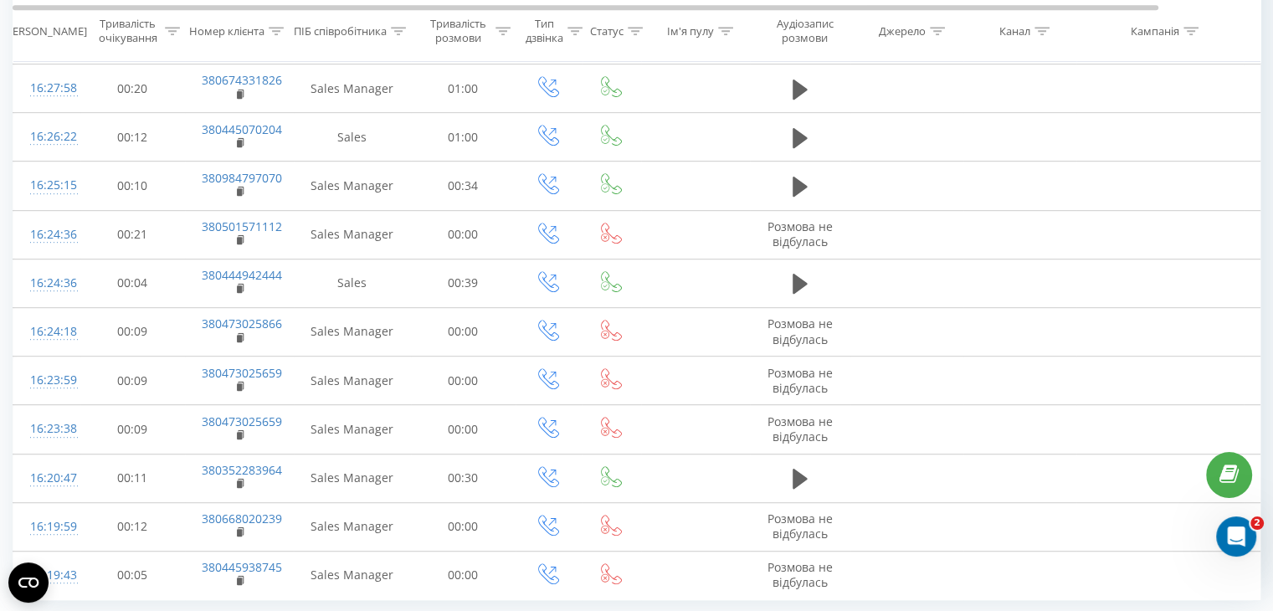
scroll to position [915, 0]
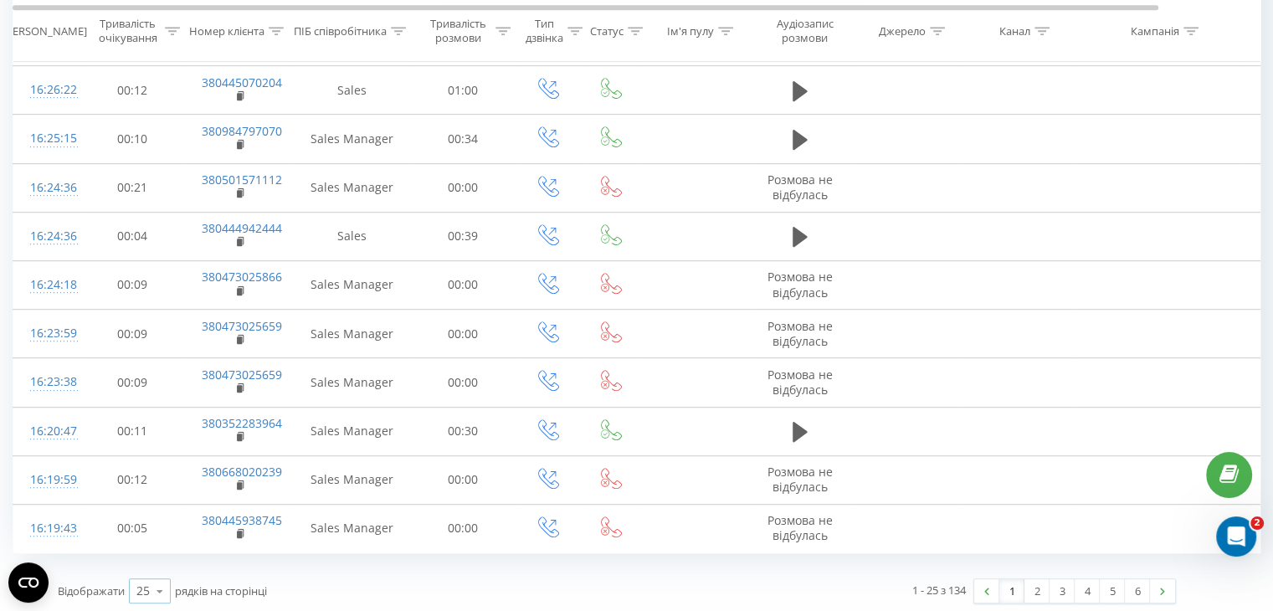
click at [162, 585] on icon at bounding box center [159, 591] width 25 height 33
click at [165, 567] on div "100" at bounding box center [150, 567] width 40 height 24
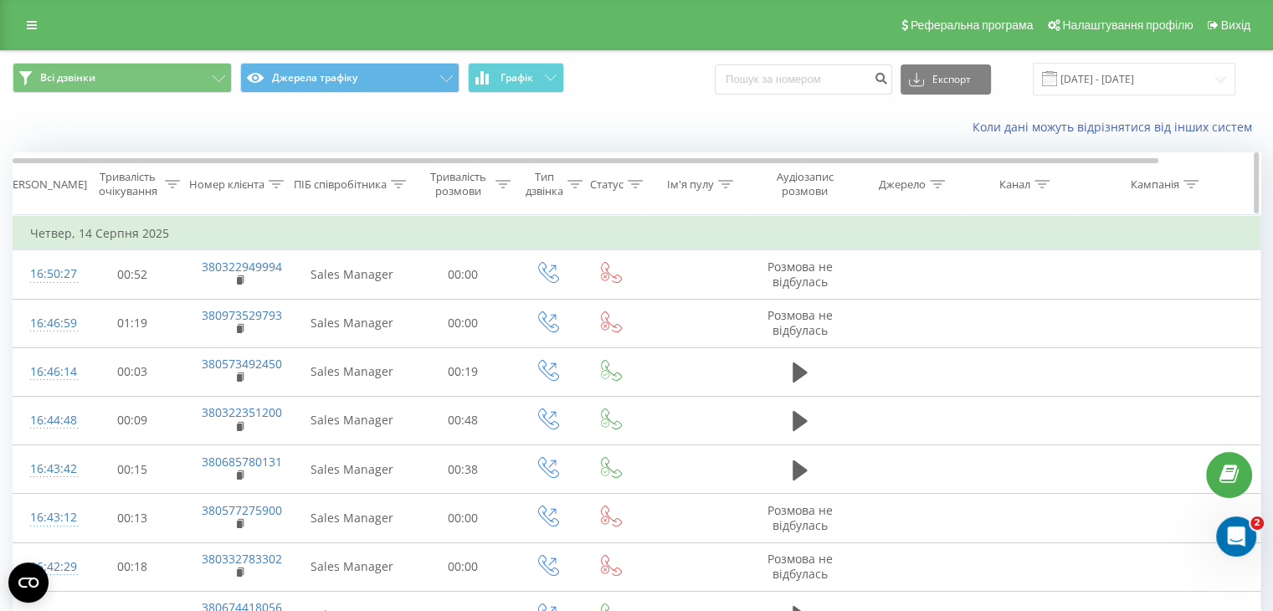
click at [38, 185] on div "[PERSON_NAME]" at bounding box center [45, 184] width 85 height 14
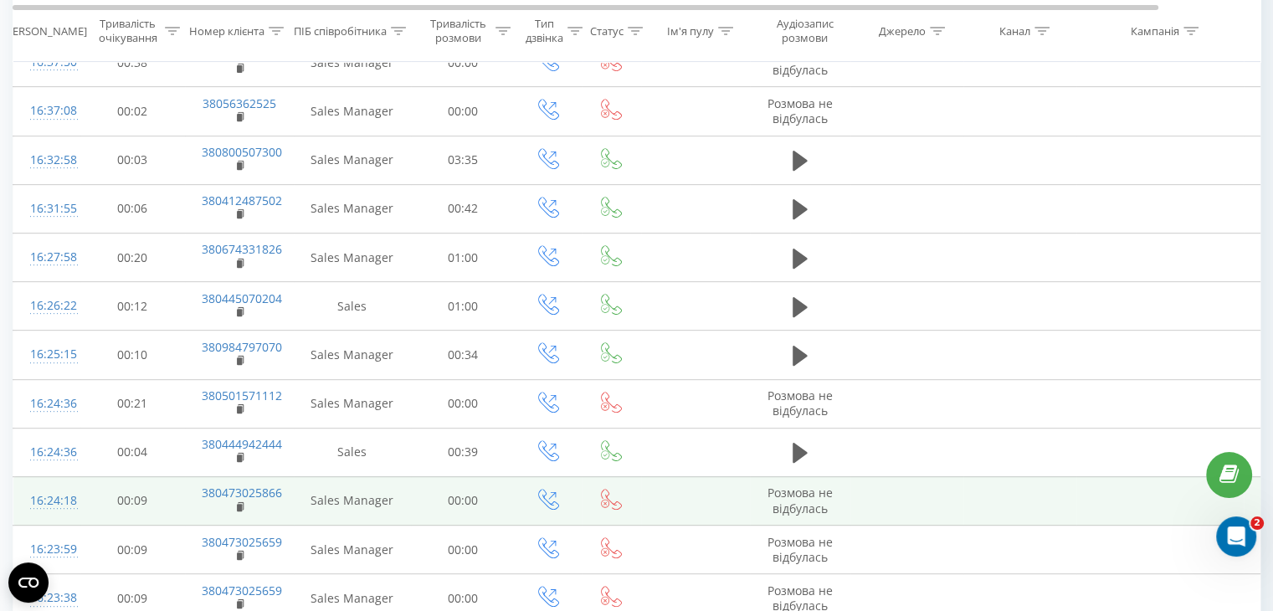
scroll to position [753, 0]
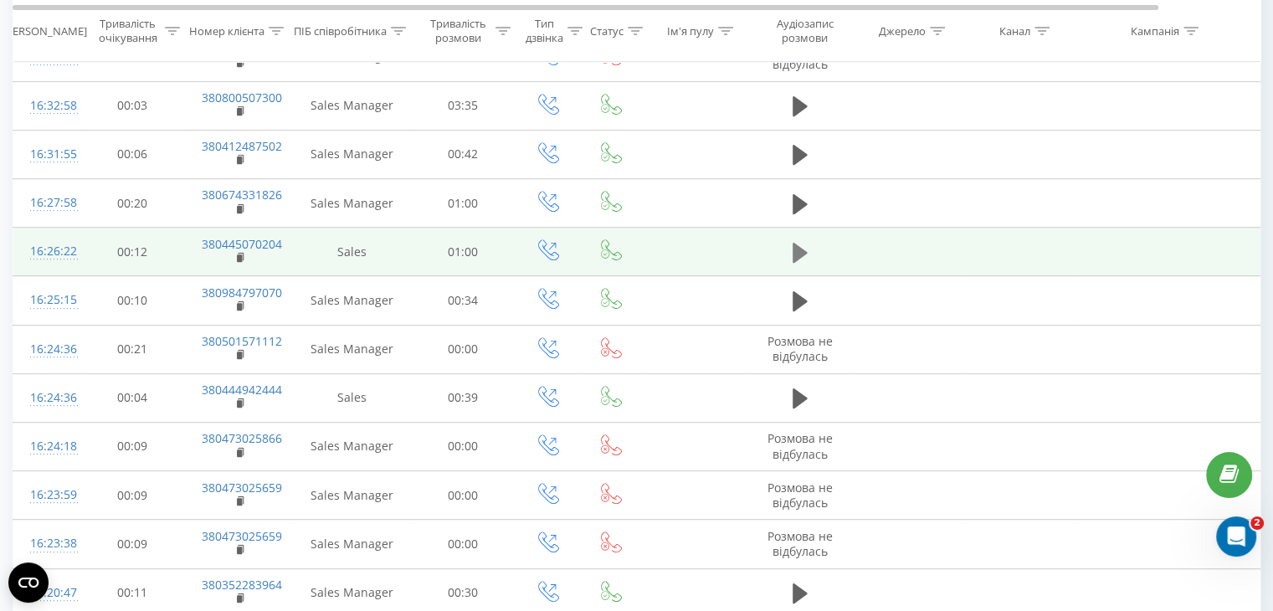
click at [796, 255] on icon at bounding box center [800, 253] width 15 height 20
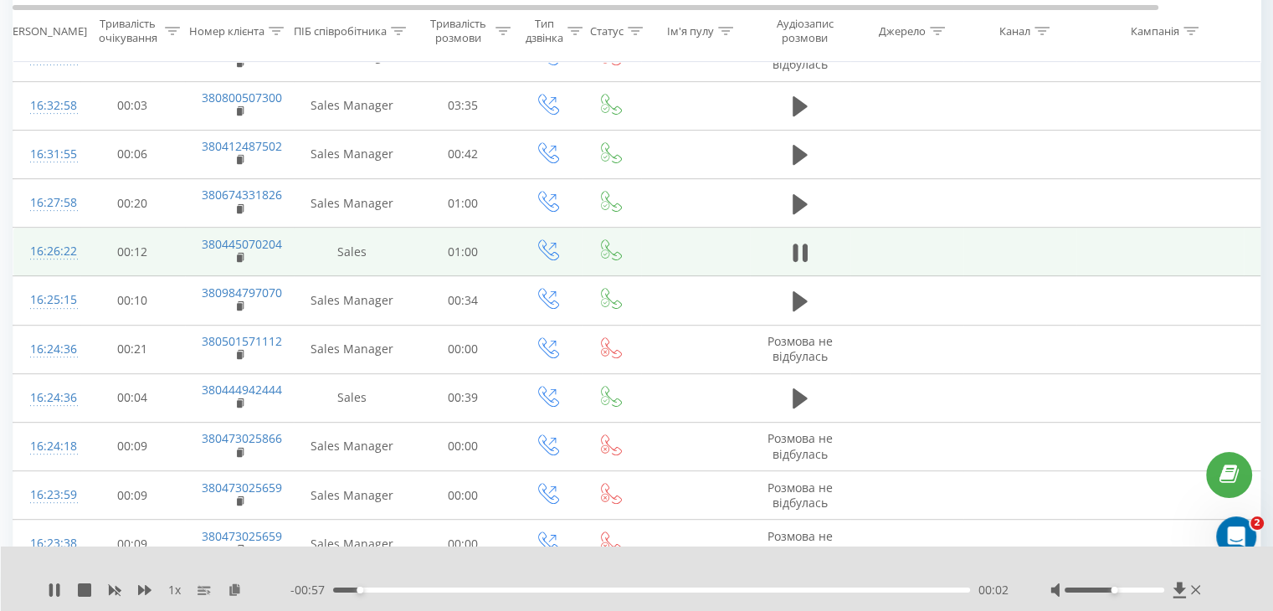
click at [796, 255] on icon at bounding box center [795, 253] width 5 height 18
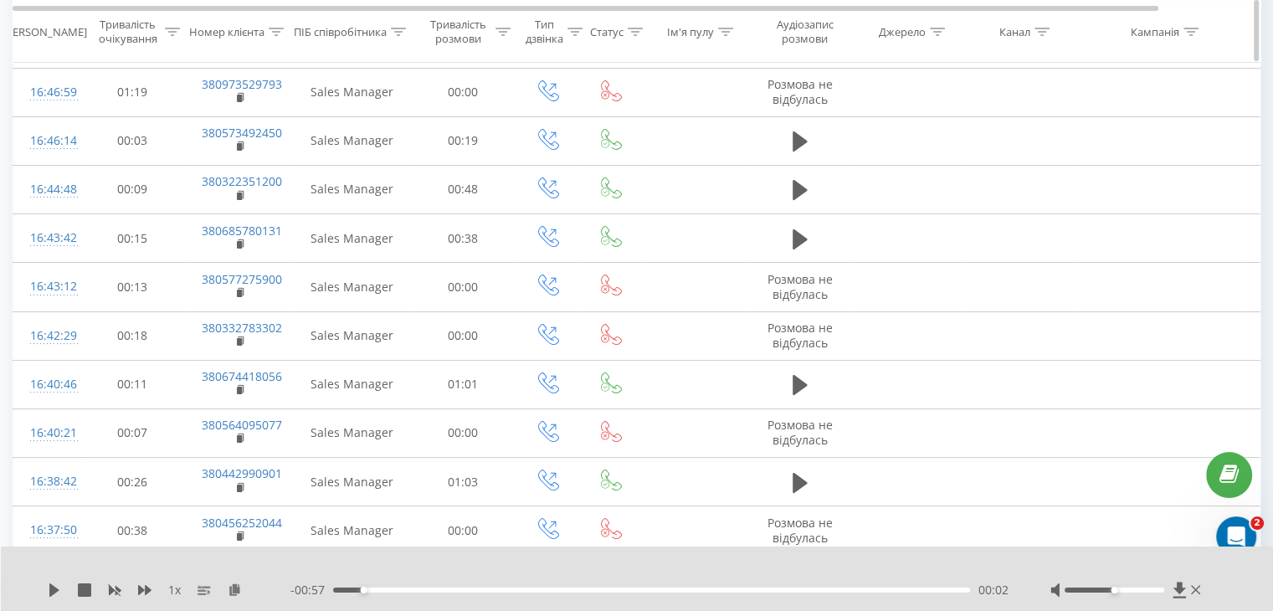
scroll to position [0, 0]
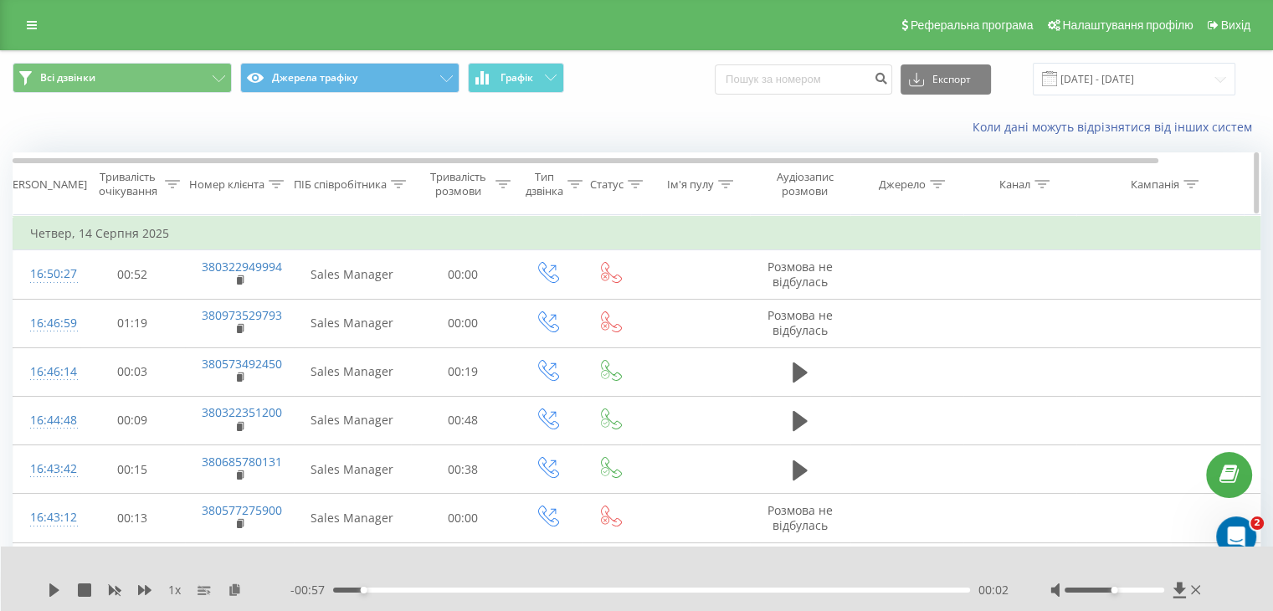
click at [398, 182] on icon at bounding box center [398, 184] width 15 height 8
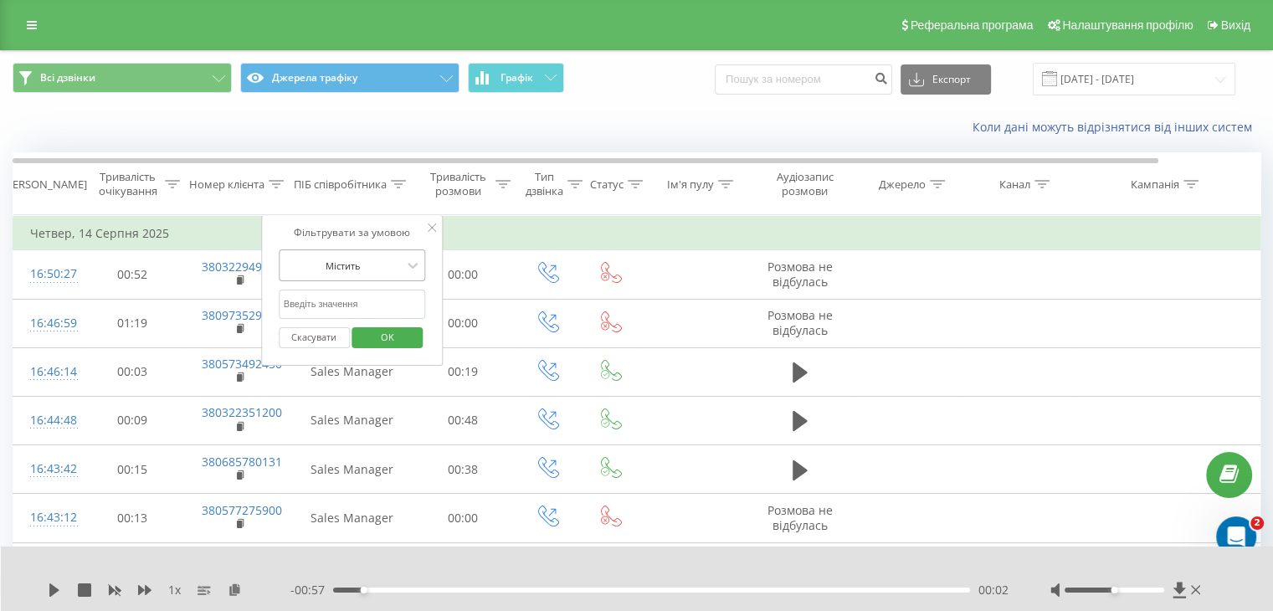
click at [362, 270] on div at bounding box center [343, 266] width 119 height 16
click at [349, 312] on input "text" at bounding box center [352, 304] width 147 height 29
click at [349, 307] on input "text" at bounding box center [352, 304] width 147 height 29
type input "Sales Manager"
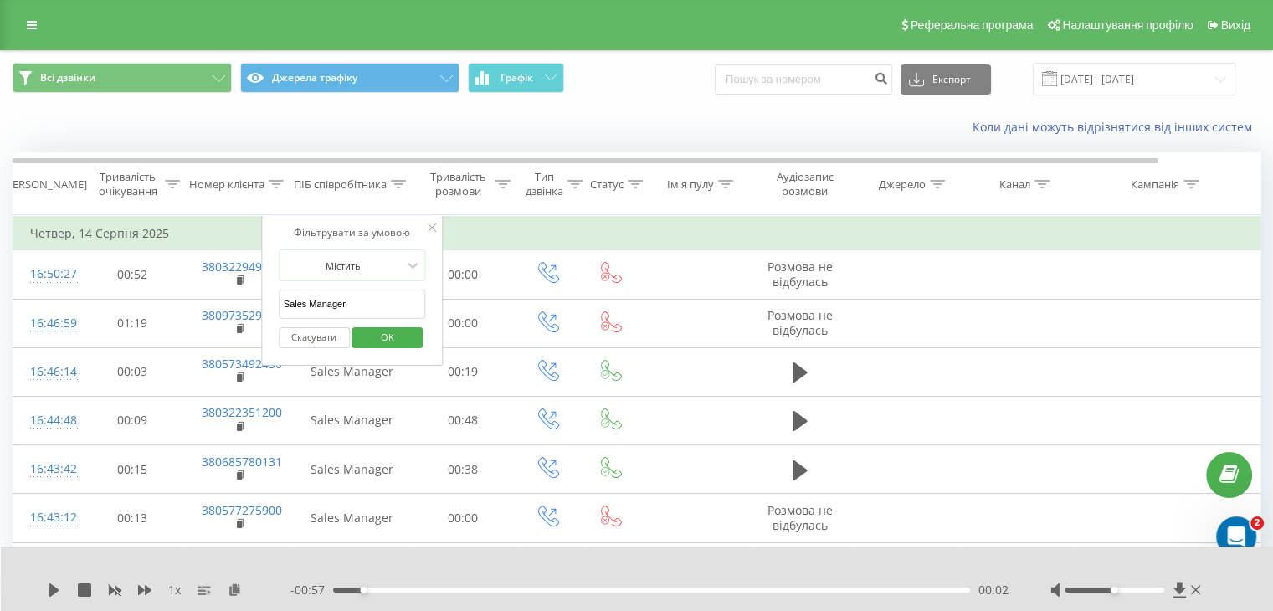
click at [376, 333] on span "OK" at bounding box center [387, 337] width 47 height 26
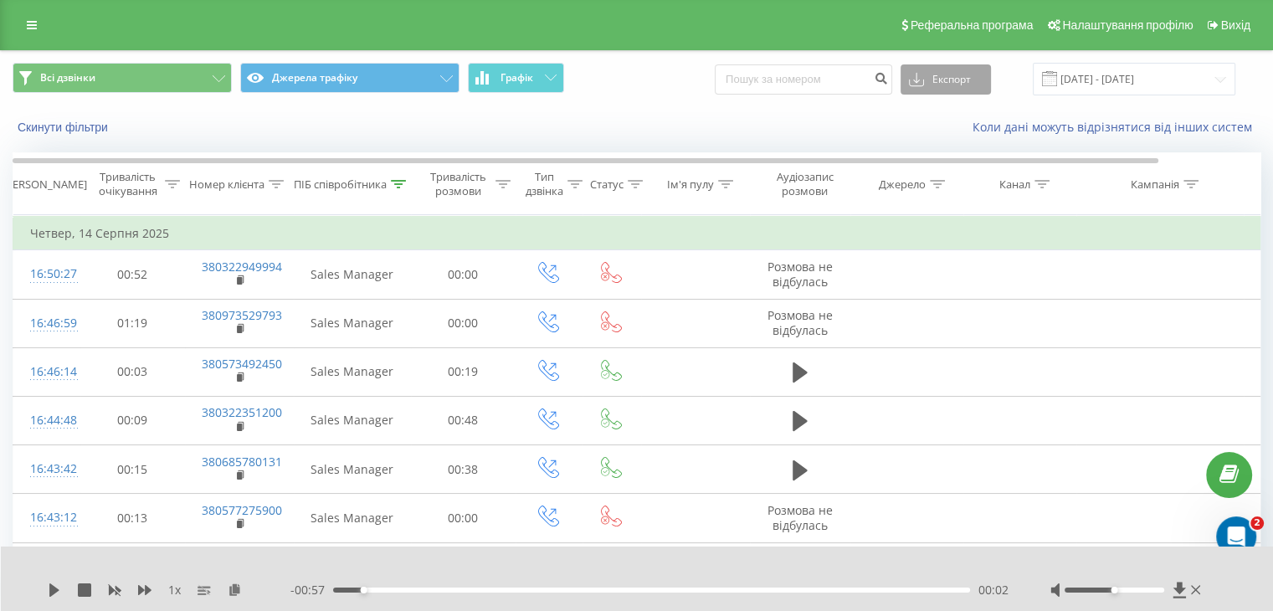
click at [965, 81] on button "Експорт" at bounding box center [946, 79] width 90 height 30
click at [964, 140] on div ".xls" at bounding box center [946, 141] width 89 height 30
click at [1102, 79] on input "[DATE] - [DATE]" at bounding box center [1134, 79] width 203 height 33
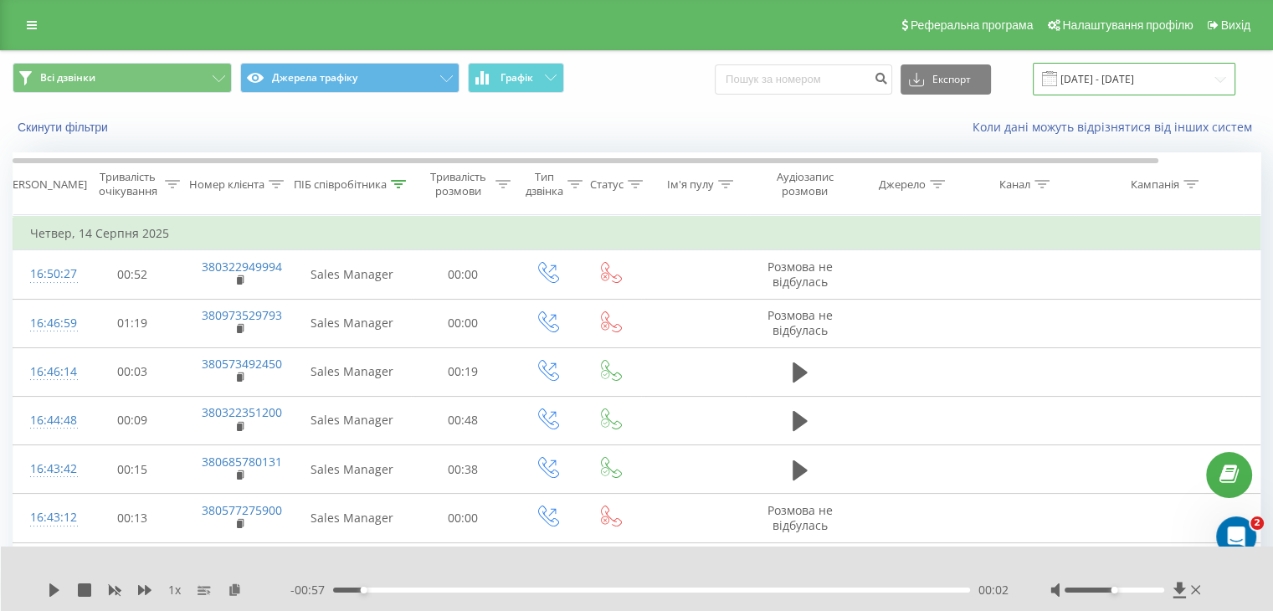
click at [1098, 71] on input "[DATE] - [DATE]" at bounding box center [1134, 79] width 203 height 33
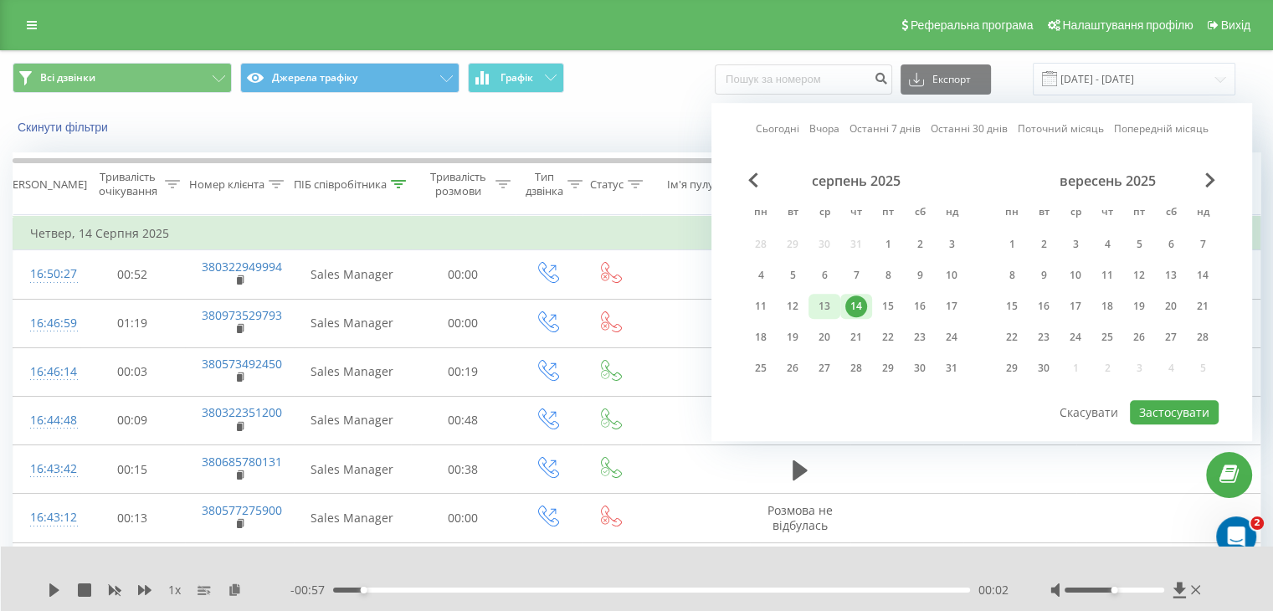
click at [828, 305] on div "13" at bounding box center [825, 306] width 22 height 22
click at [1182, 409] on button "Застосувати" at bounding box center [1174, 412] width 89 height 24
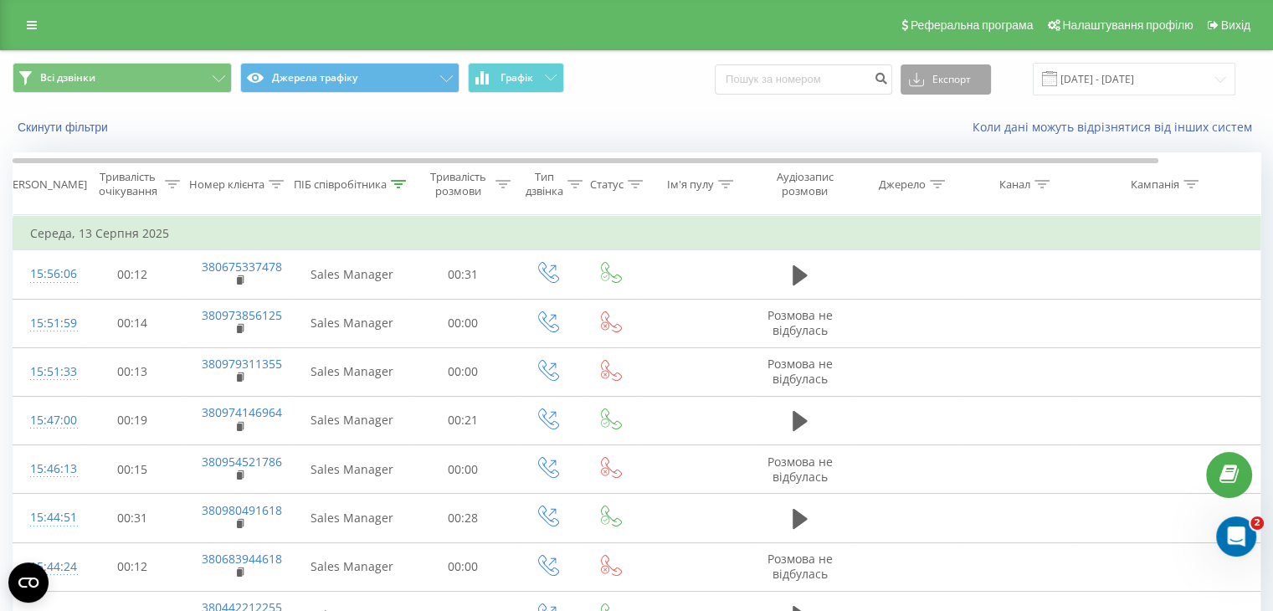
click at [962, 91] on button "Експорт" at bounding box center [946, 79] width 90 height 30
click at [954, 144] on div ".xls" at bounding box center [946, 141] width 89 height 30
click at [1135, 80] on input "[DATE] - [DATE]" at bounding box center [1134, 79] width 203 height 33
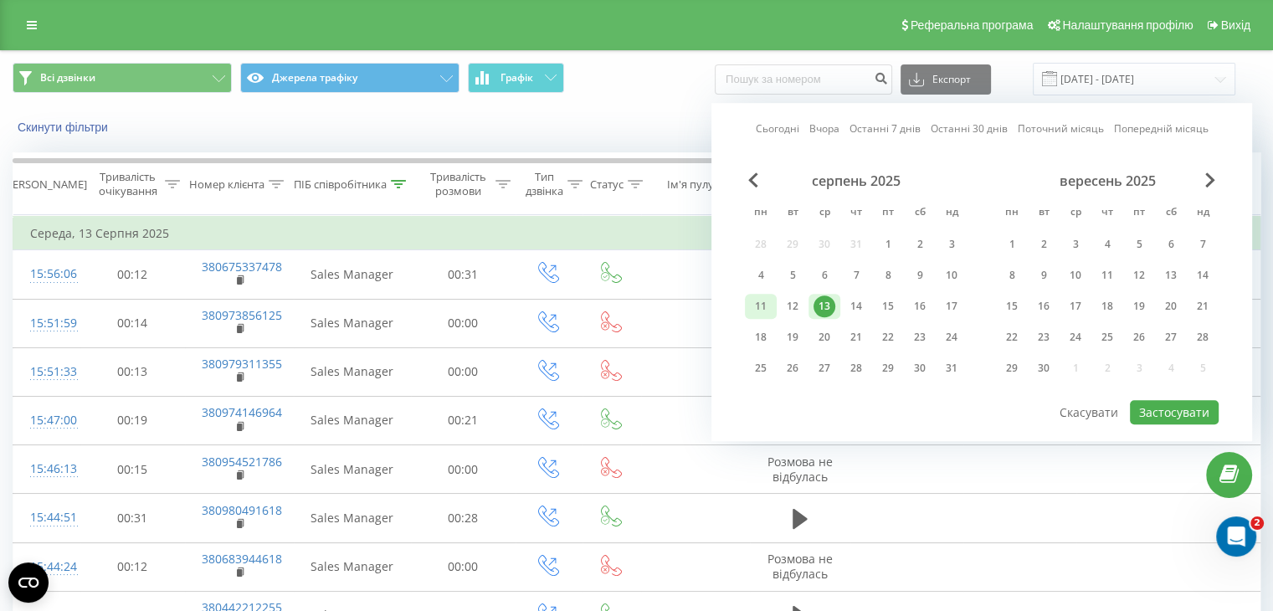
click at [763, 306] on div "11" at bounding box center [761, 306] width 22 height 22
click at [884, 309] on div "15" at bounding box center [888, 306] width 22 height 22
click at [1155, 409] on button "Застосувати" at bounding box center [1174, 412] width 89 height 24
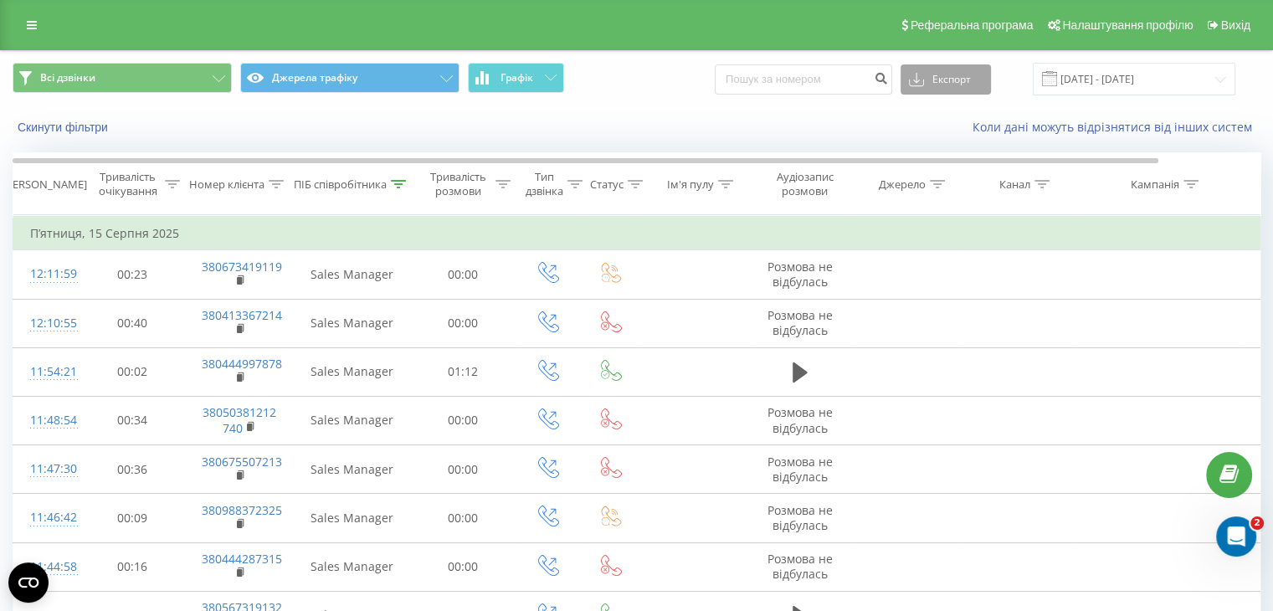
click at [988, 93] on button "Експорт" at bounding box center [946, 79] width 90 height 30
click at [954, 152] on div ".xls" at bounding box center [946, 141] width 89 height 30
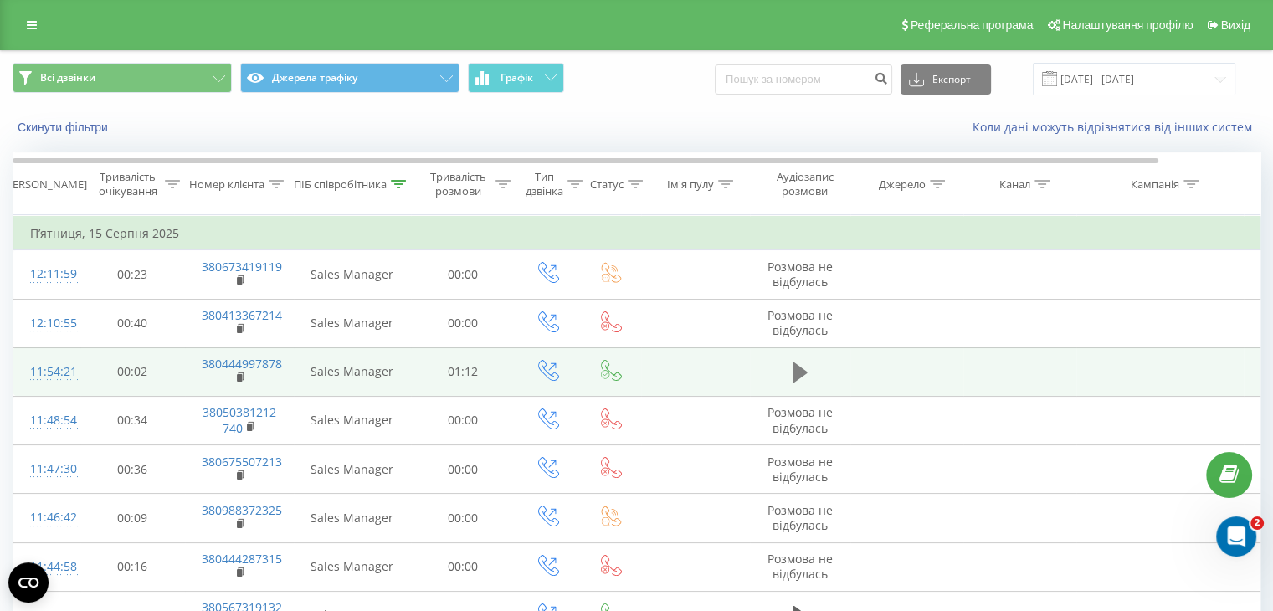
click at [804, 373] on icon at bounding box center [800, 372] width 15 height 20
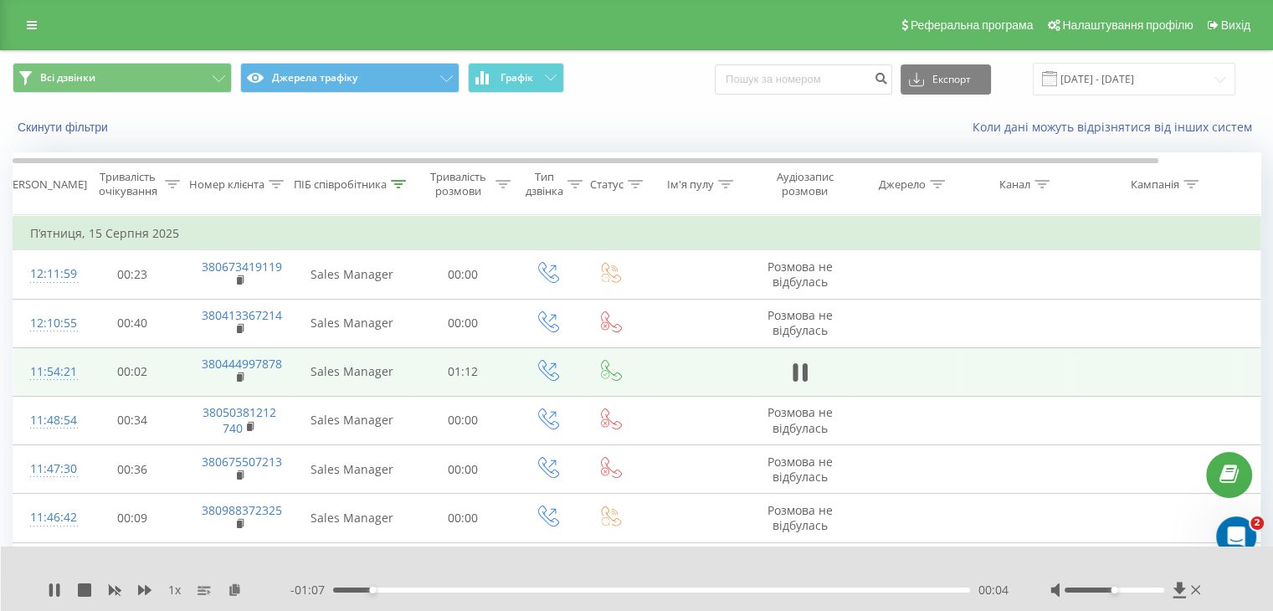
click at [454, 597] on div "- 01:07 00:04 00:04" at bounding box center [649, 590] width 718 height 17
click at [459, 592] on div "00:14" at bounding box center [651, 590] width 637 height 5
click at [559, 603] on div "1 x - 00:56 00:15 00:15" at bounding box center [637, 579] width 1273 height 64
click at [553, 588] on div "00:24" at bounding box center [651, 590] width 637 height 5
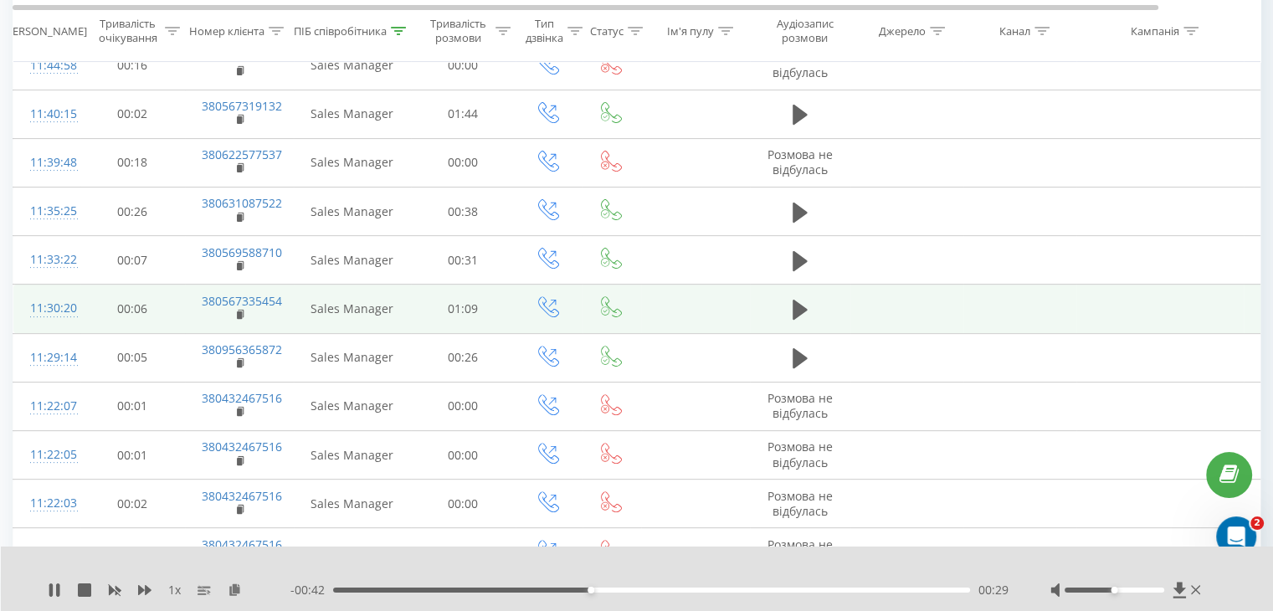
scroll to position [502, 0]
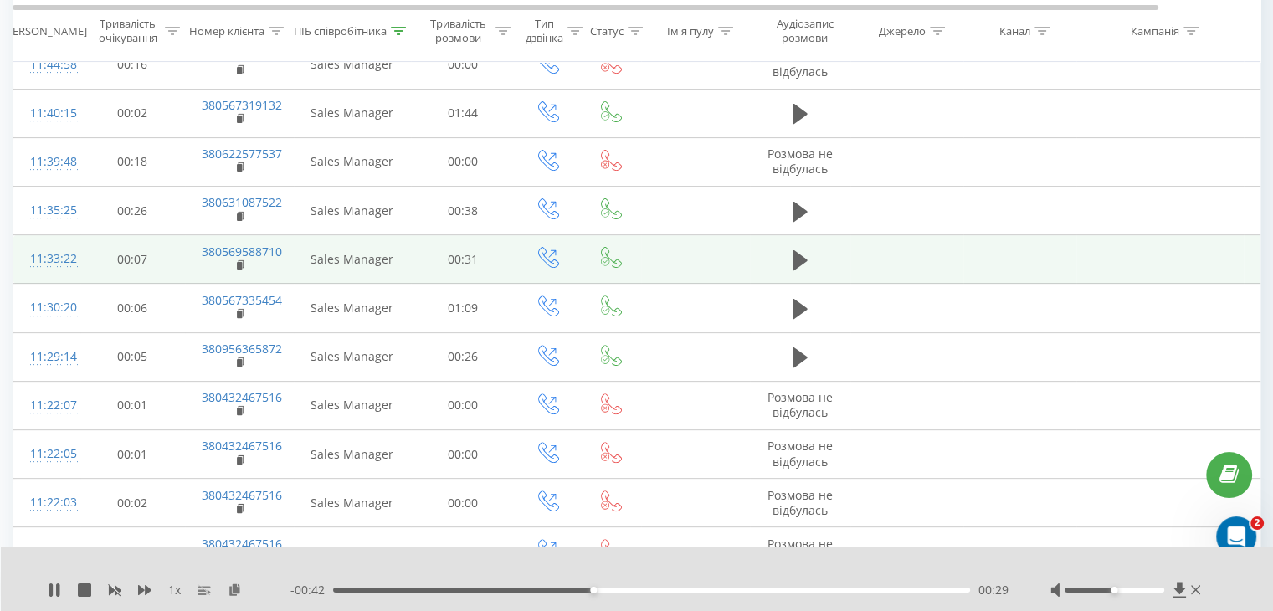
click at [797, 271] on span at bounding box center [800, 267] width 25 height 16
click at [794, 261] on icon at bounding box center [800, 260] width 15 height 20
click at [477, 590] on div "00:00" at bounding box center [651, 590] width 637 height 5
click at [59, 587] on icon at bounding box center [57, 589] width 3 height 13
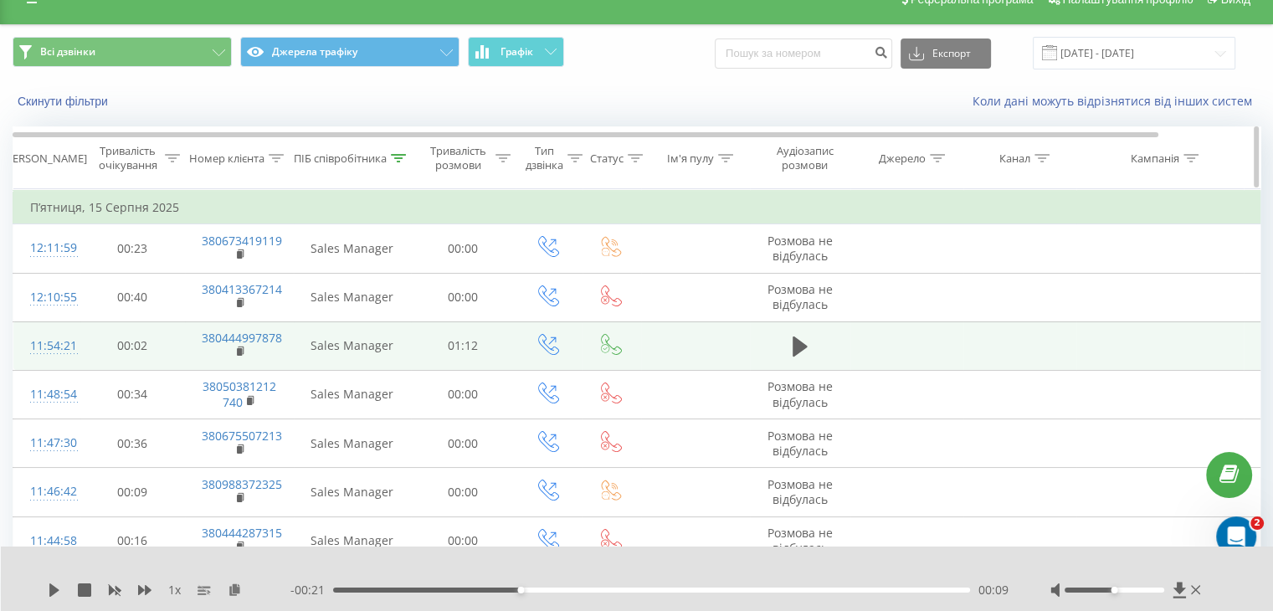
scroll to position [0, 0]
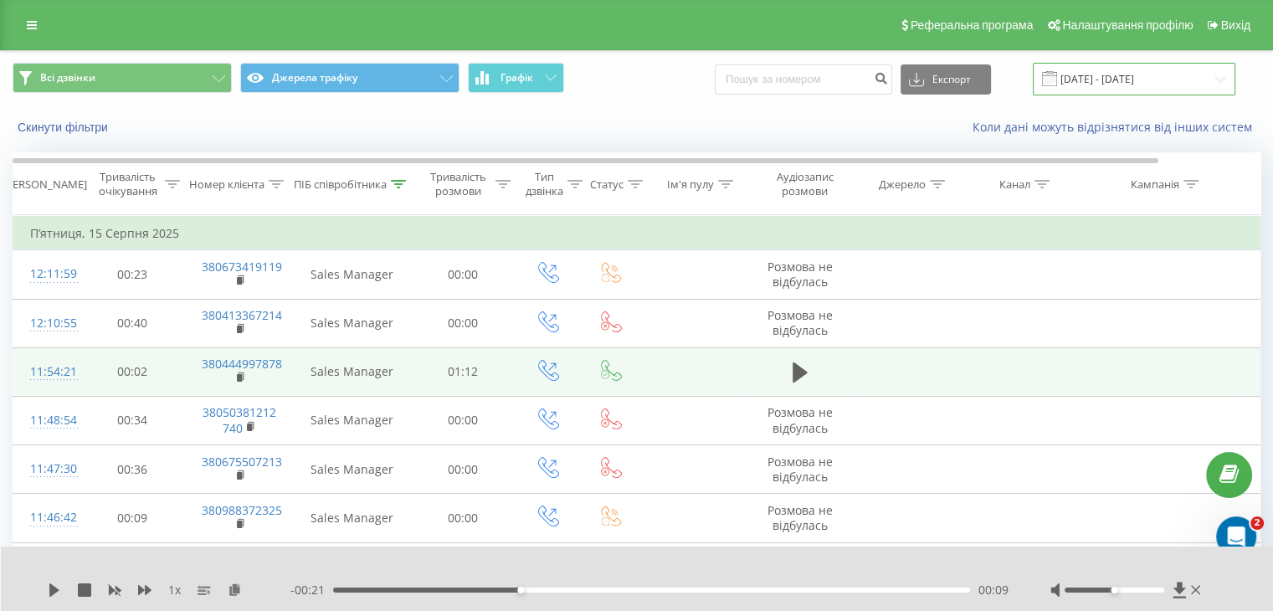
click at [1097, 64] on input "[DATE] - [DATE]" at bounding box center [1134, 79] width 203 height 33
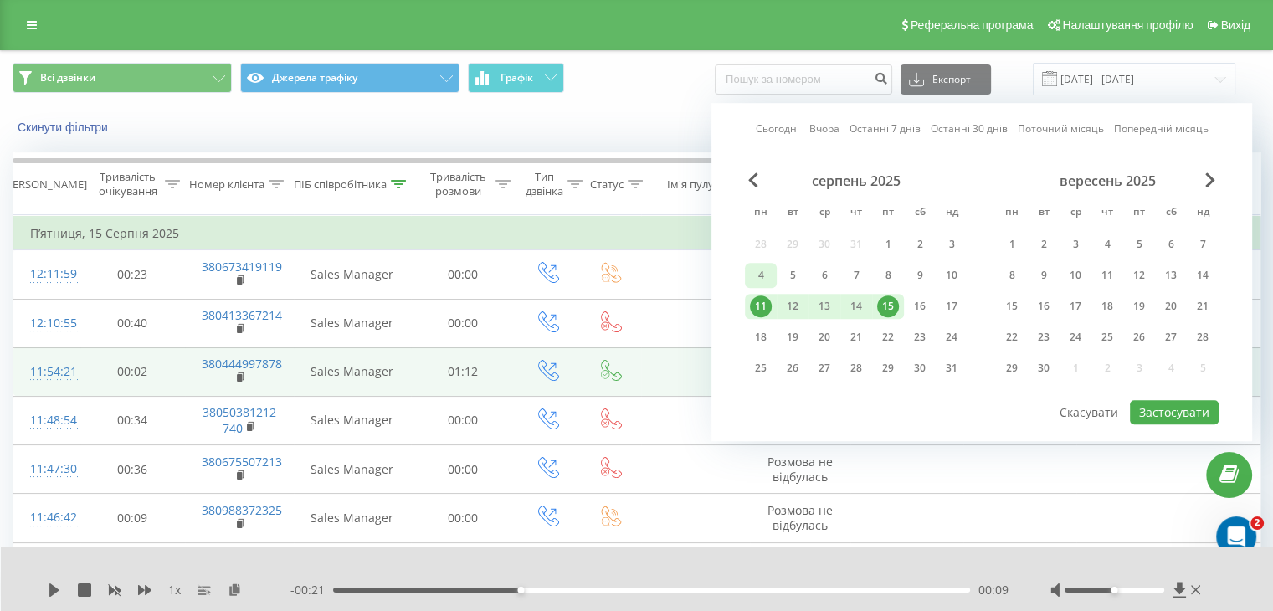
click at [760, 279] on div "4" at bounding box center [761, 276] width 22 height 22
click at [891, 270] on div "8" at bounding box center [888, 276] width 22 height 22
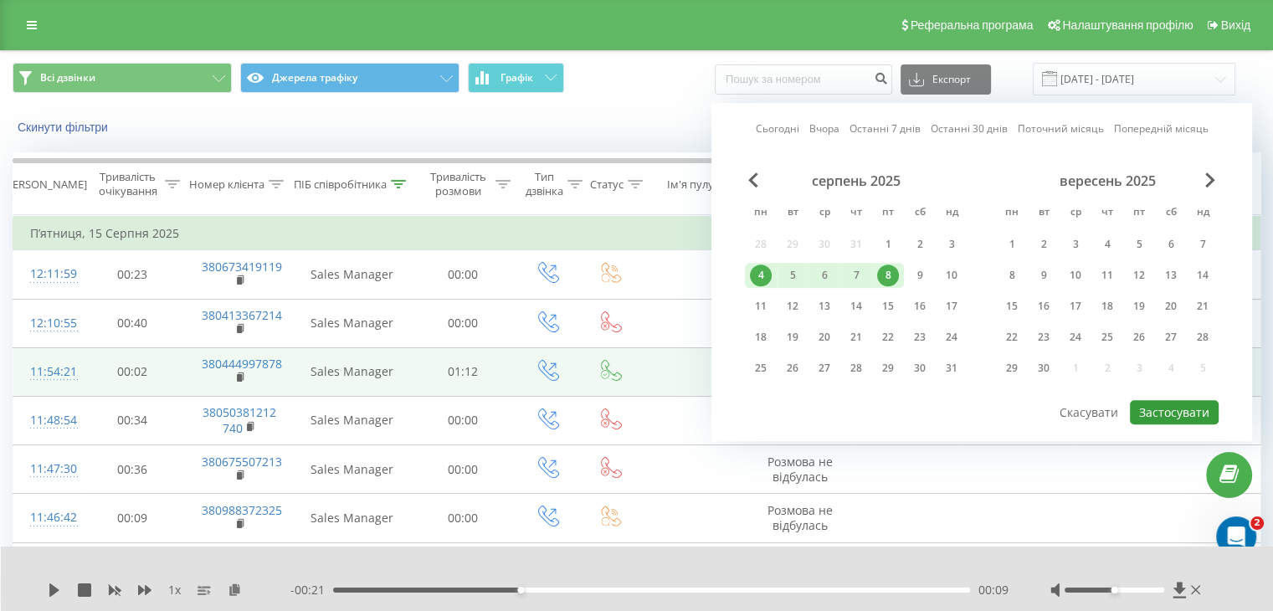
click at [1190, 417] on button "Застосувати" at bounding box center [1174, 412] width 89 height 24
type input "[DATE] - [DATE]"
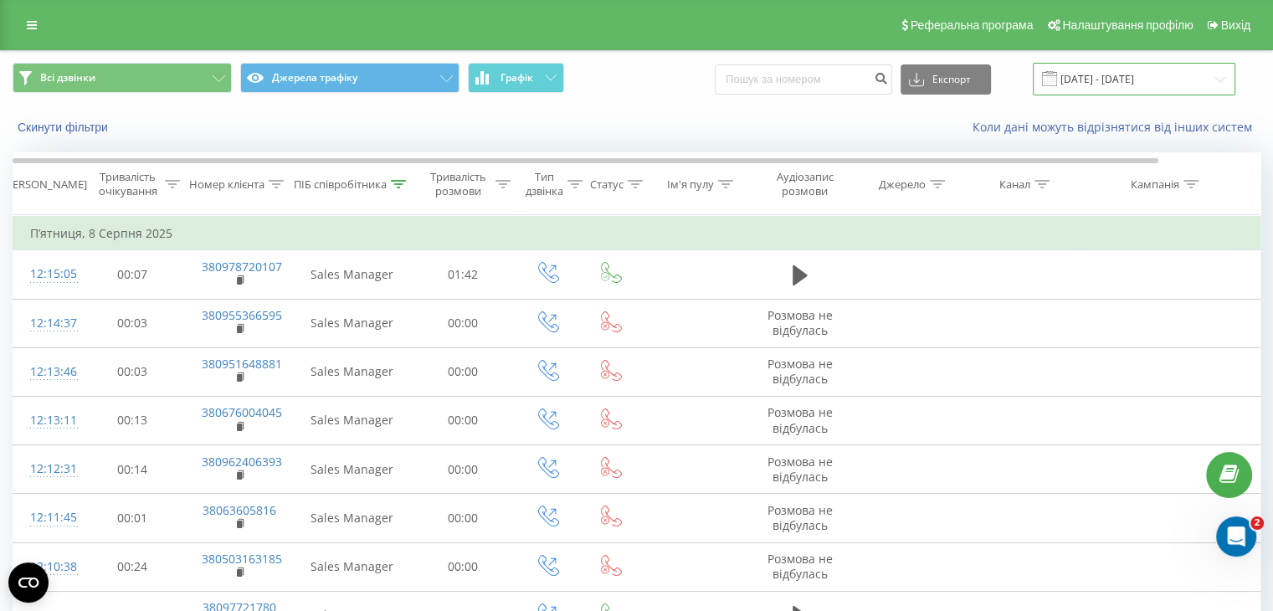
click at [1190, 74] on input "[DATE] - [DATE]" at bounding box center [1134, 79] width 203 height 33
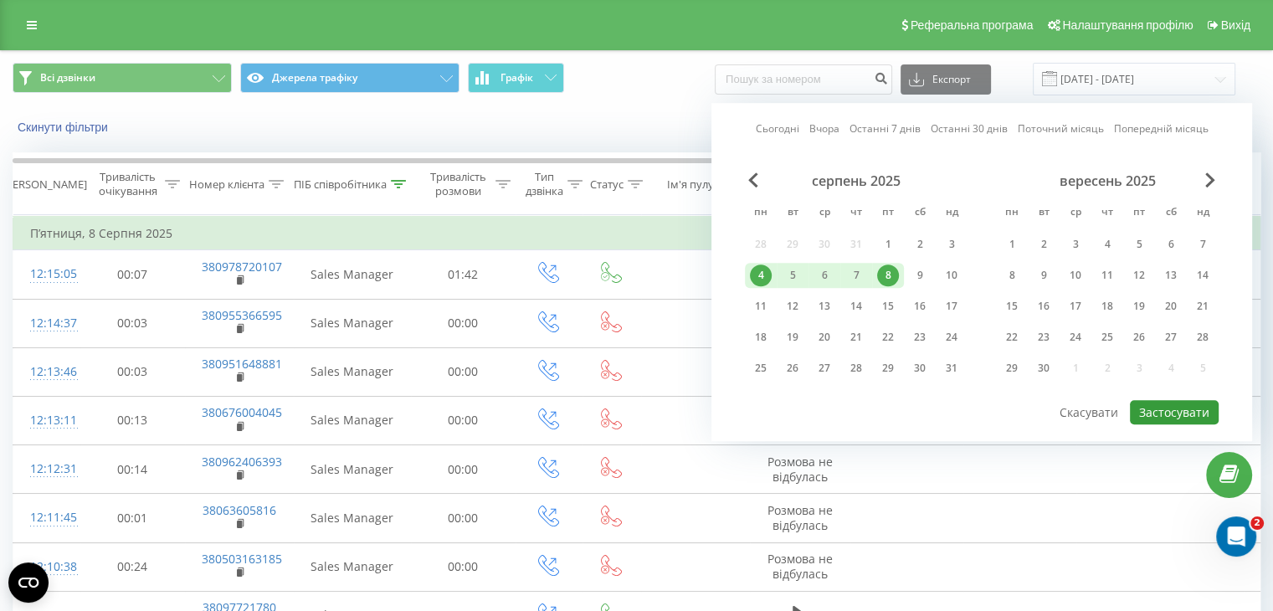
click at [1180, 406] on button "Застосувати" at bounding box center [1174, 412] width 89 height 24
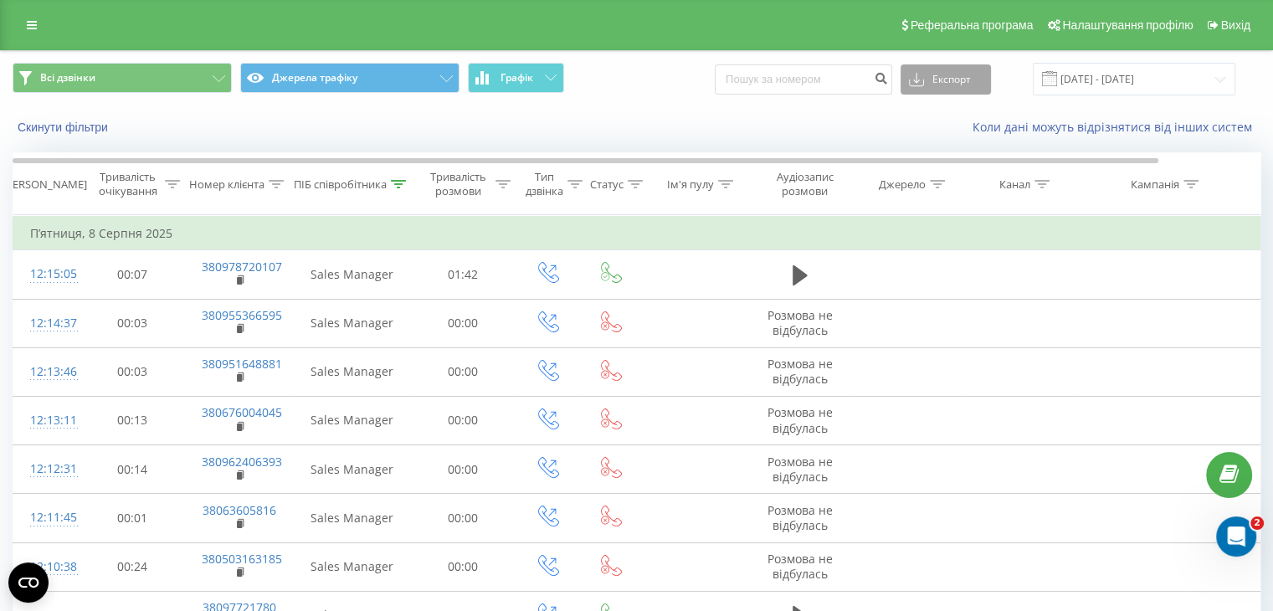
click at [991, 74] on button "Експорт" at bounding box center [946, 79] width 90 height 30
click at [953, 150] on div ".xls" at bounding box center [946, 141] width 89 height 30
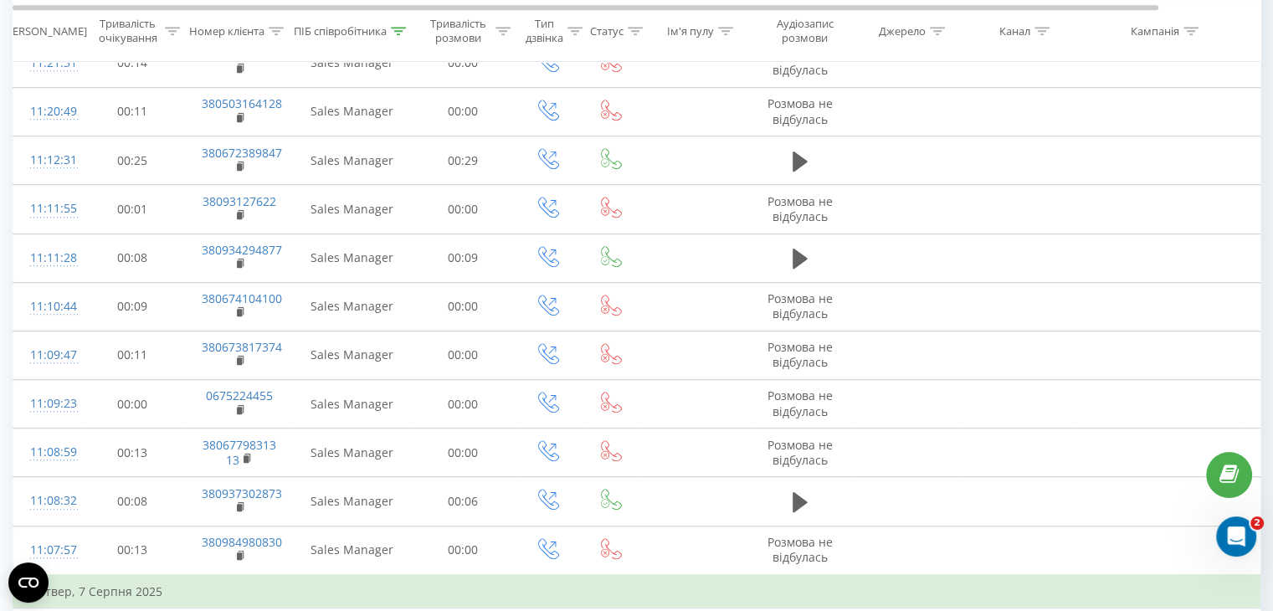
scroll to position [1507, 0]
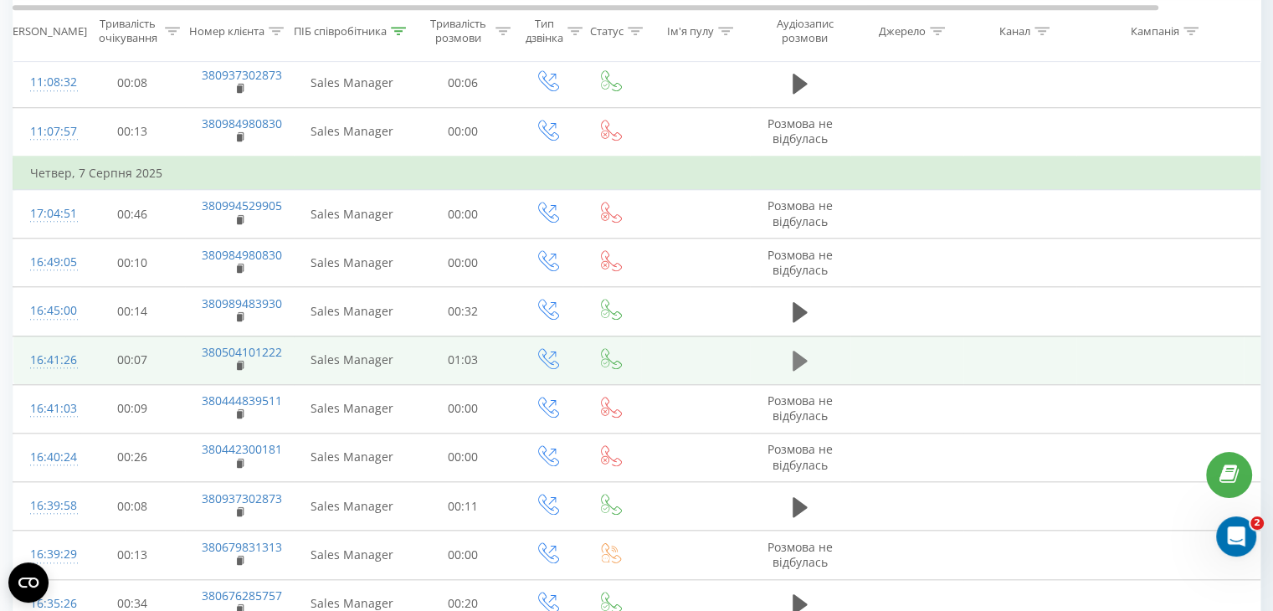
click at [790, 352] on button at bounding box center [800, 360] width 25 height 25
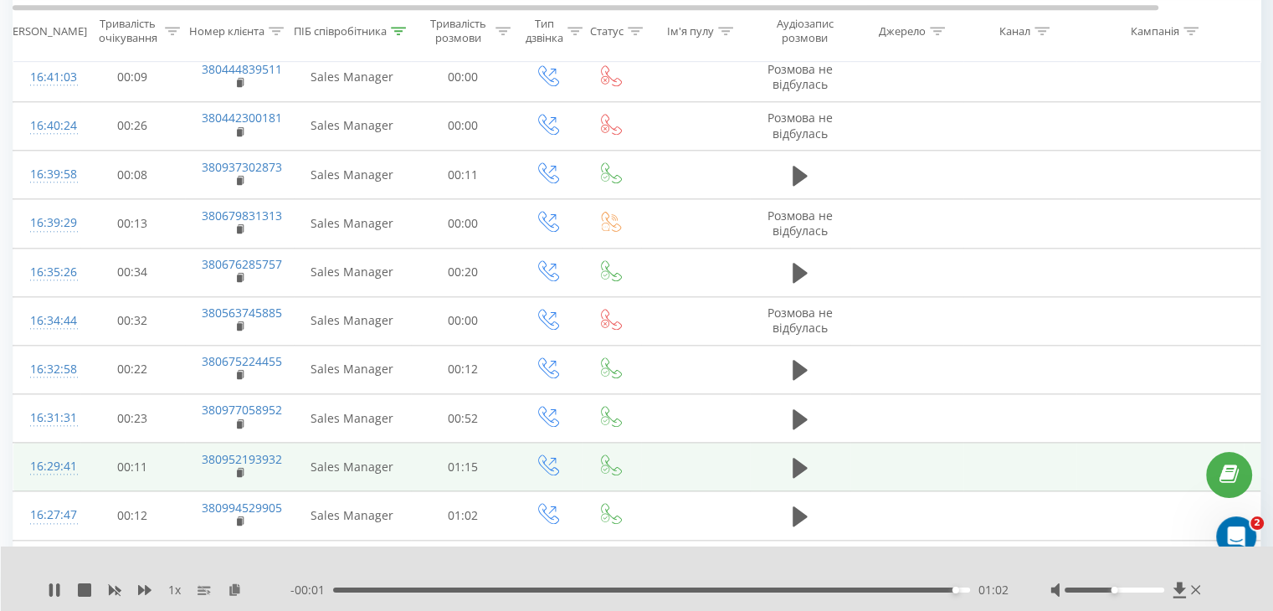
scroll to position [1925, 0]
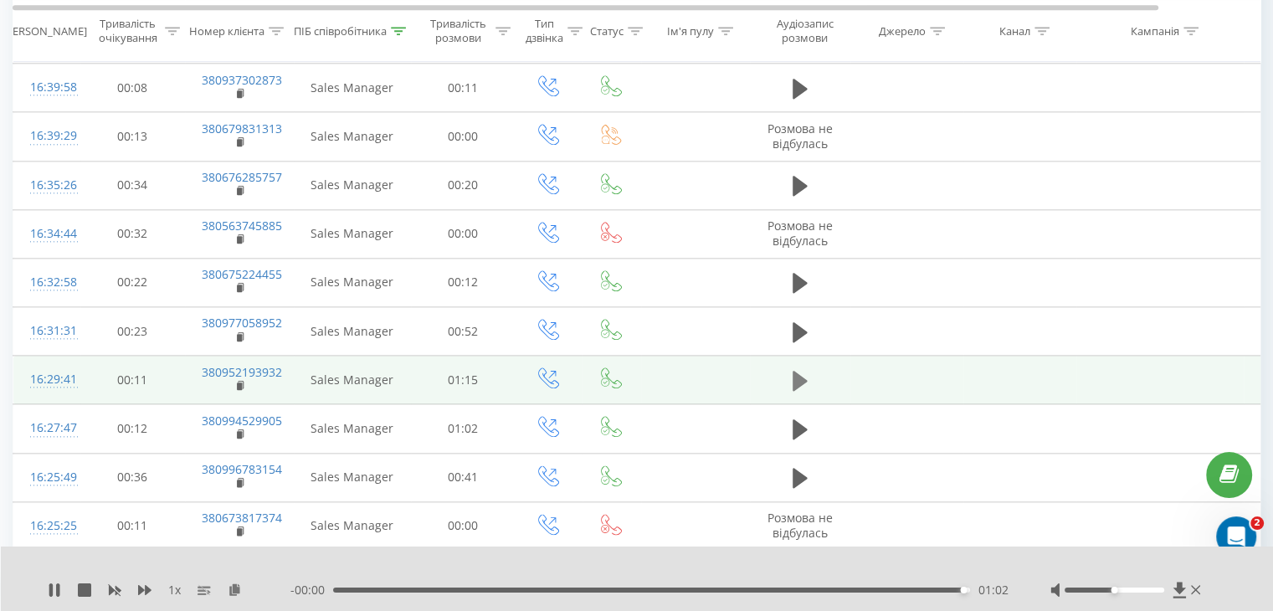
click at [804, 373] on icon at bounding box center [800, 381] width 15 height 20
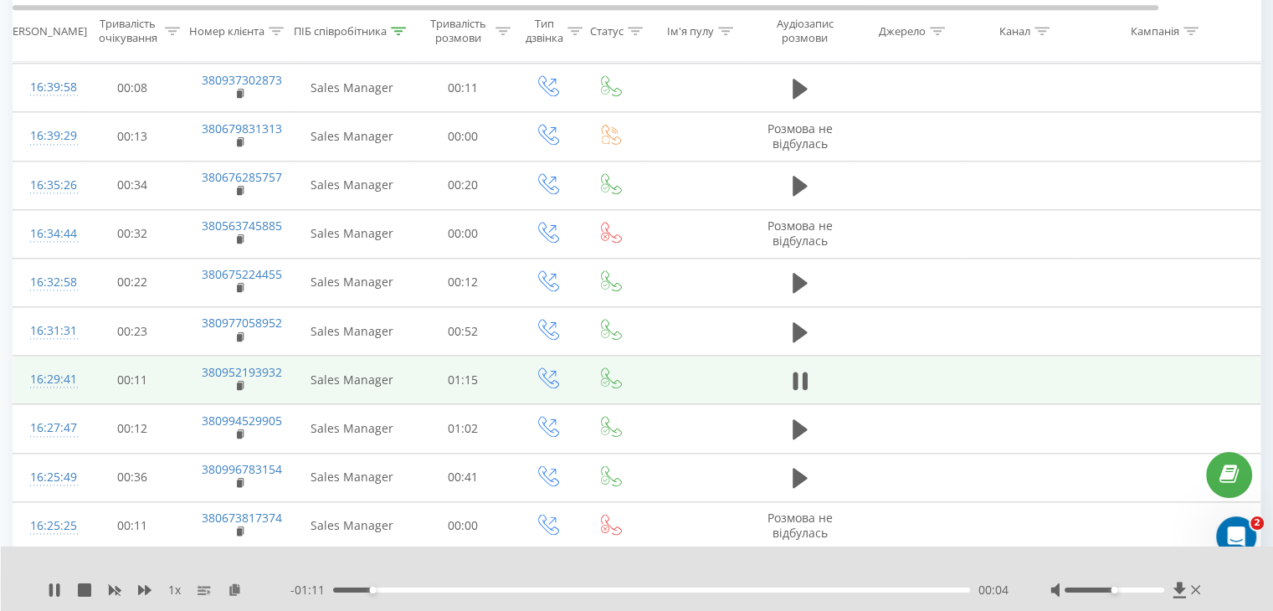
click at [398, 589] on div "00:04" at bounding box center [651, 590] width 637 height 5
click at [447, 588] on div "00:11" at bounding box center [651, 590] width 637 height 5
click at [482, 592] on div "00:17" at bounding box center [651, 590] width 637 height 5
click at [479, 590] on div "00:17" at bounding box center [651, 590] width 637 height 5
click at [667, 587] on div "- 00:26 00:49 00:49" at bounding box center [649, 590] width 718 height 17
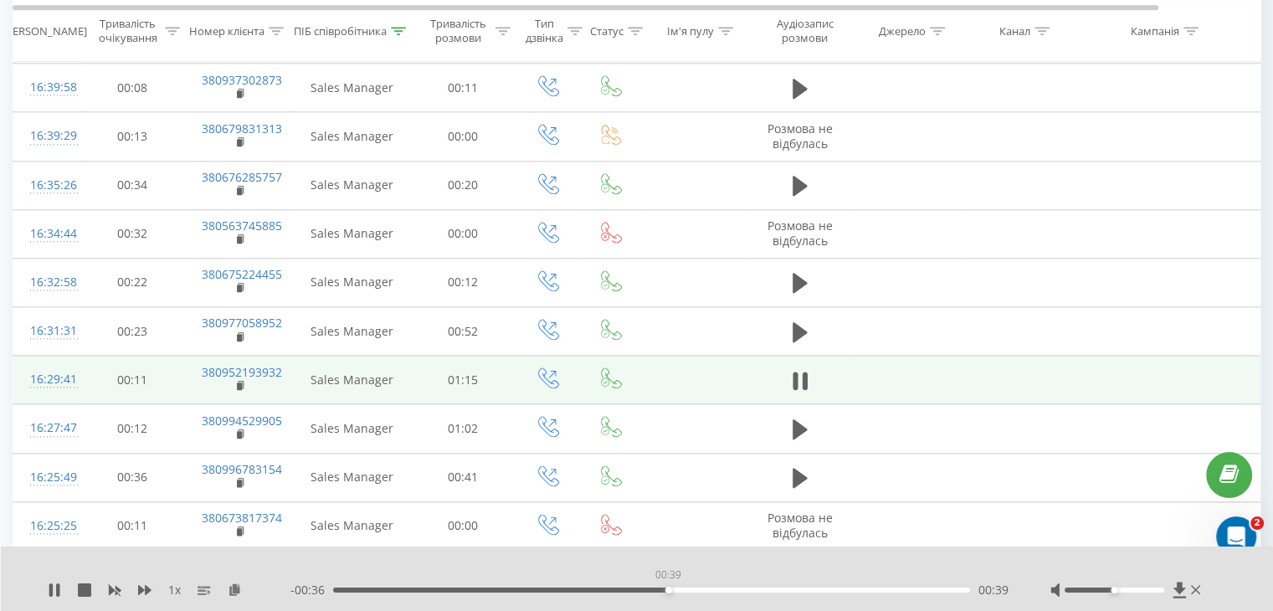
click at [668, 588] on div "00:39" at bounding box center [651, 590] width 637 height 5
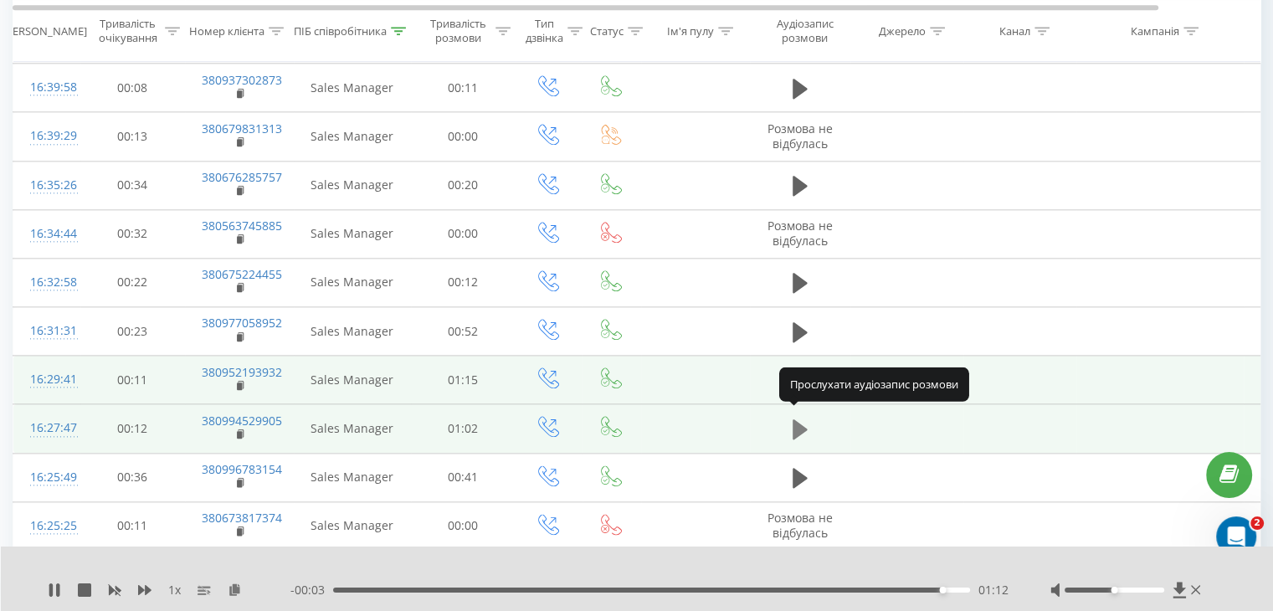
click at [807, 421] on icon at bounding box center [800, 429] width 15 height 23
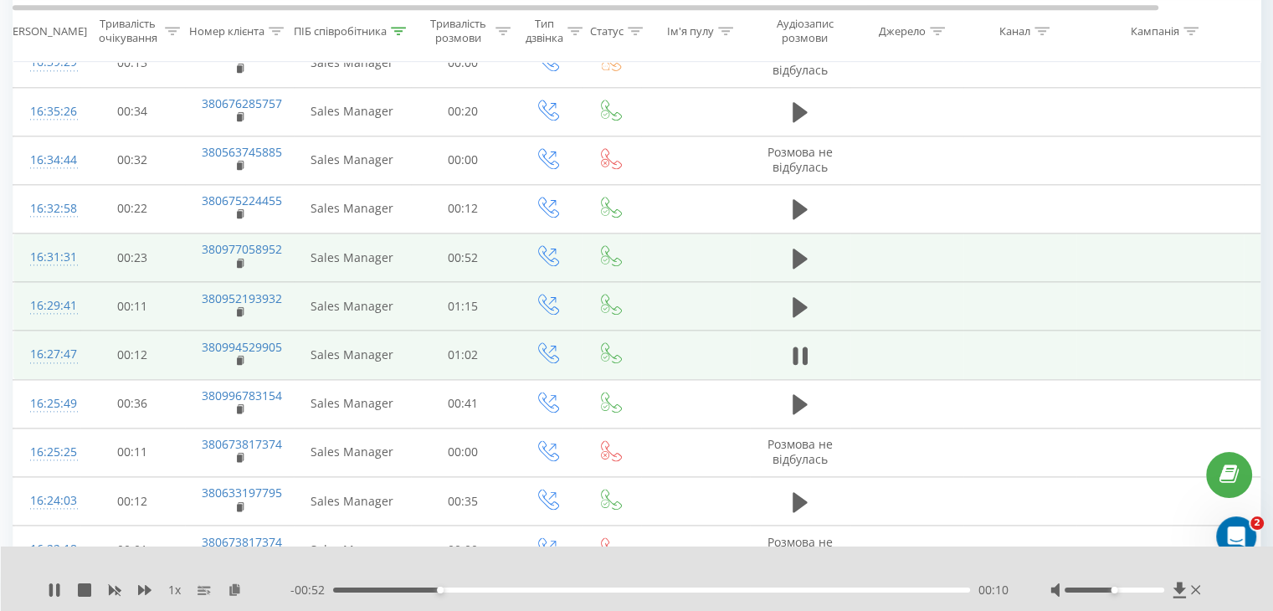
scroll to position [2176, 0]
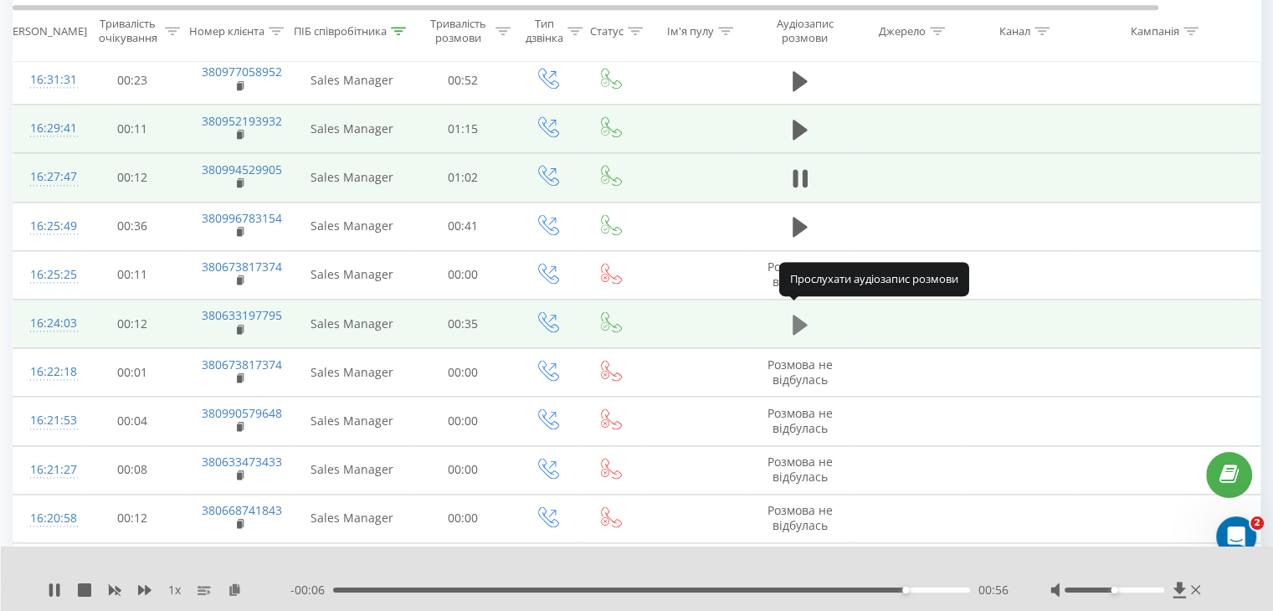
click at [801, 313] on icon at bounding box center [800, 324] width 15 height 23
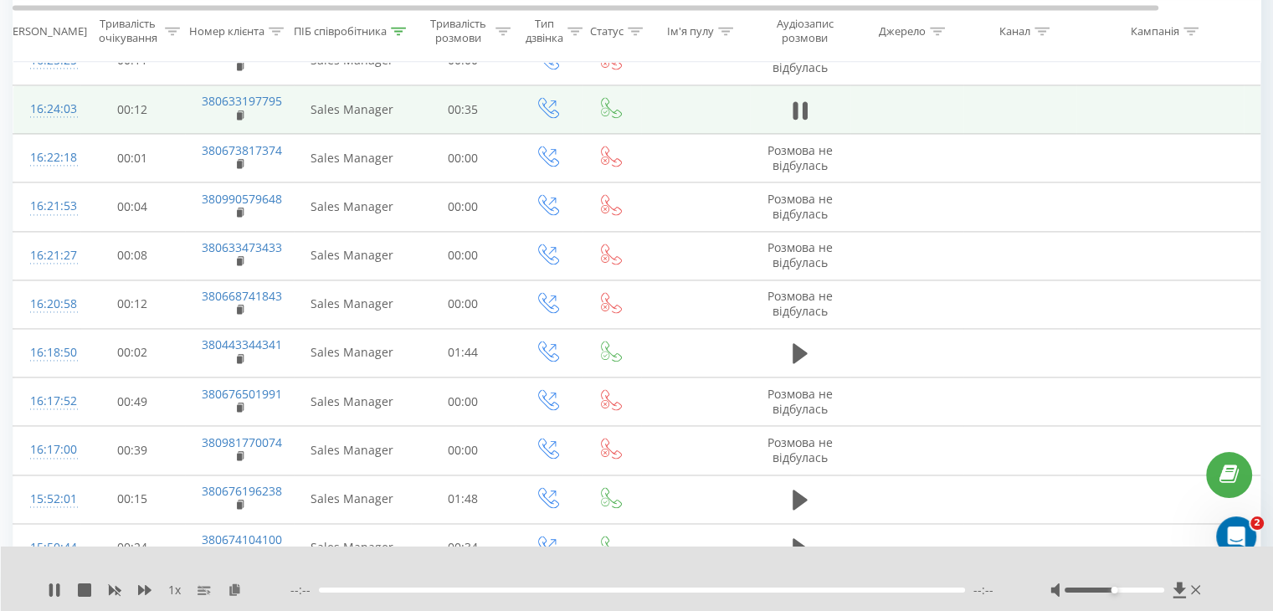
scroll to position [2428, 0]
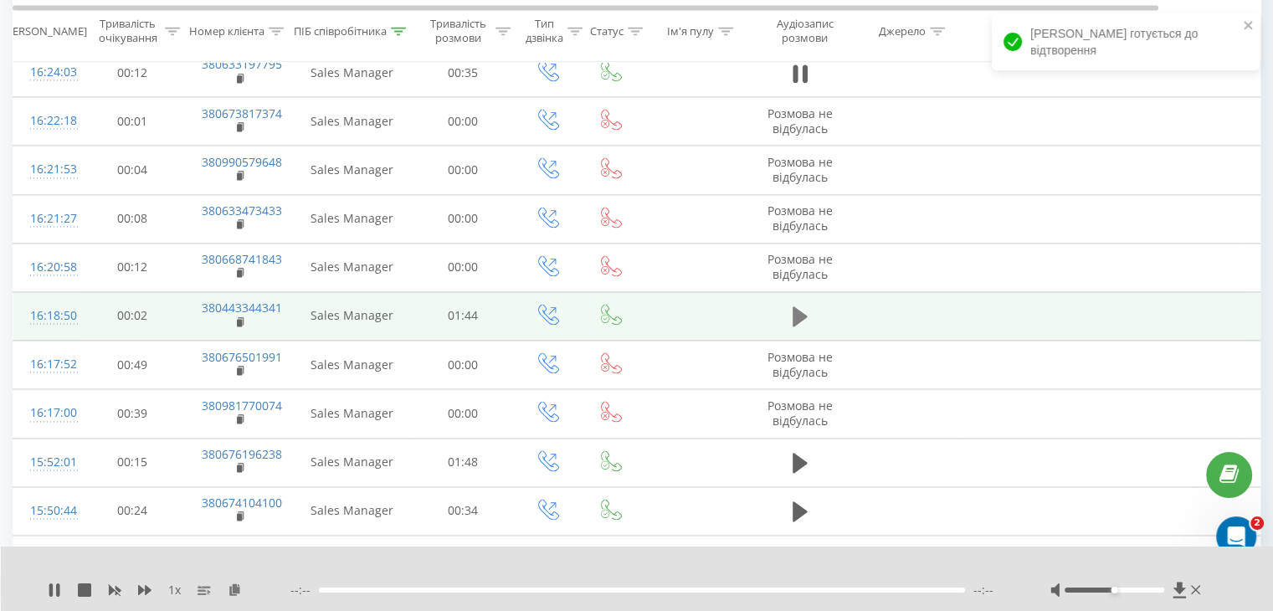
click at [798, 311] on icon at bounding box center [800, 316] width 15 height 20
click at [393, 589] on div "00:01" at bounding box center [651, 590] width 637 height 5
click at [439, 591] on div "00:17" at bounding box center [651, 590] width 637 height 5
click at [485, 593] on div "00:17" at bounding box center [651, 590] width 637 height 5
click at [515, 590] on div "00:25" at bounding box center [651, 590] width 637 height 5
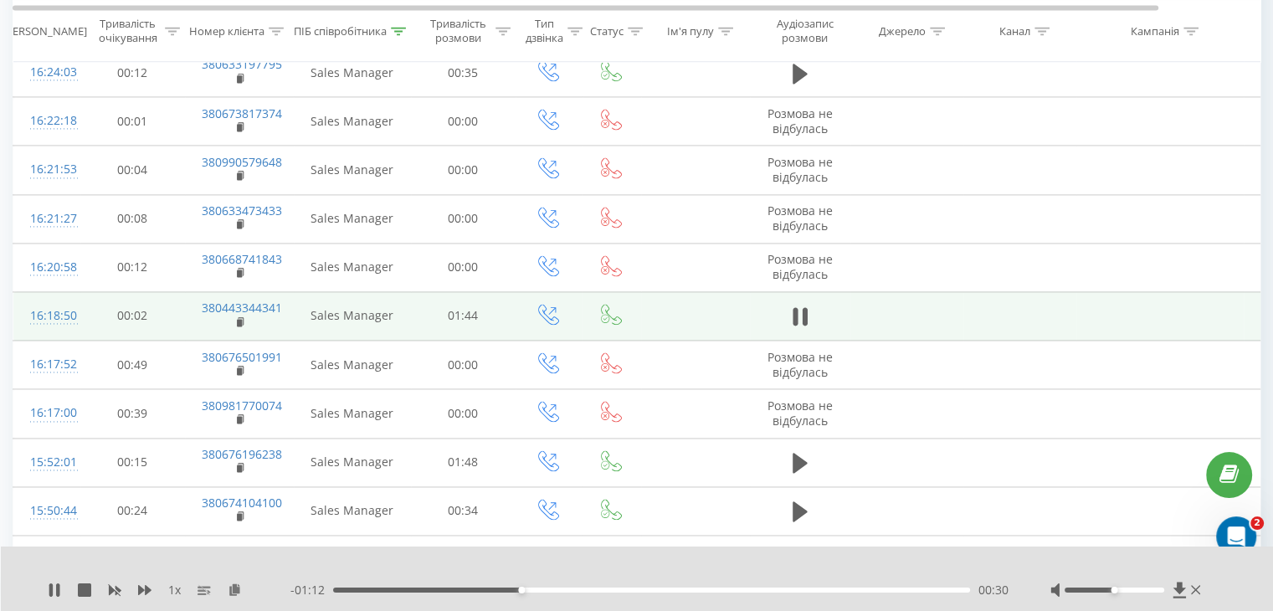
click at [576, 595] on div "- 01:12 00:30 00:30" at bounding box center [649, 590] width 718 height 17
click at [606, 593] on div "- 01:12 00:30 00:30" at bounding box center [649, 590] width 718 height 17
click at [619, 591] on div "00:46" at bounding box center [651, 590] width 637 height 5
click at [584, 590] on div "00:40" at bounding box center [651, 590] width 637 height 5
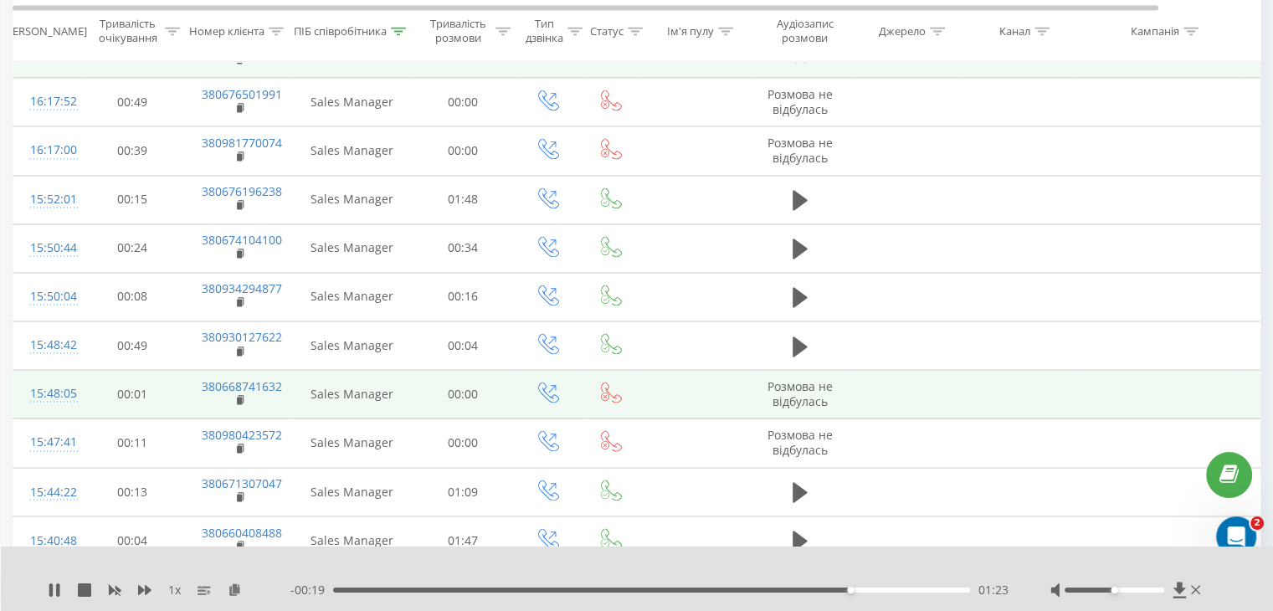
scroll to position [2762, 0]
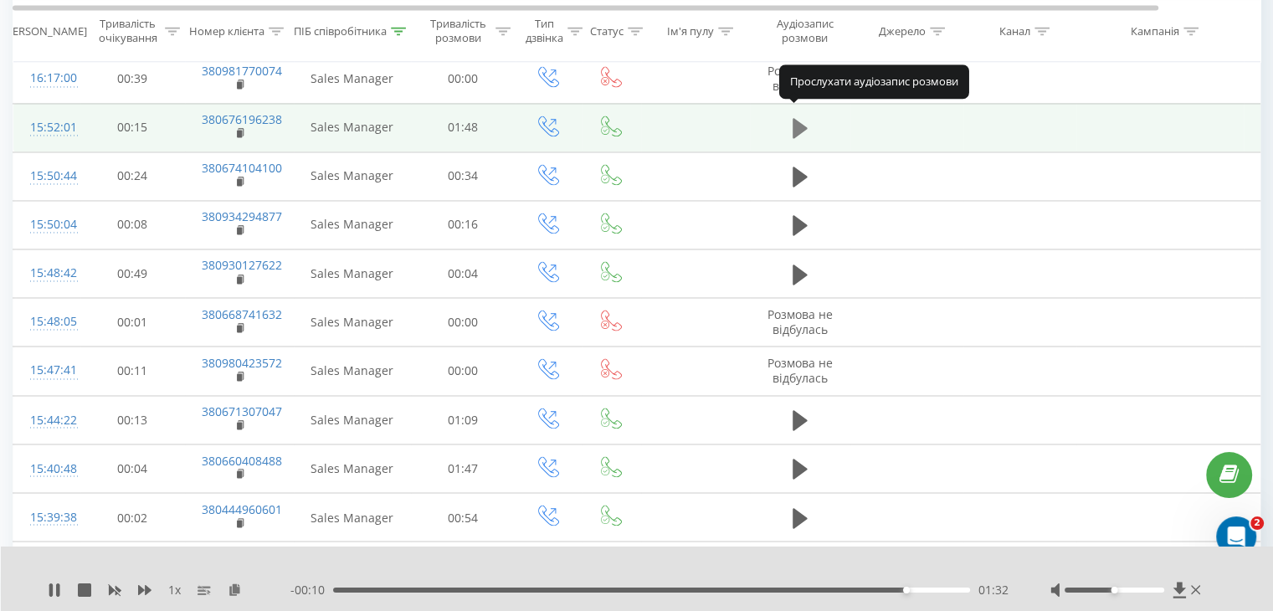
click at [799, 118] on icon at bounding box center [800, 128] width 15 height 20
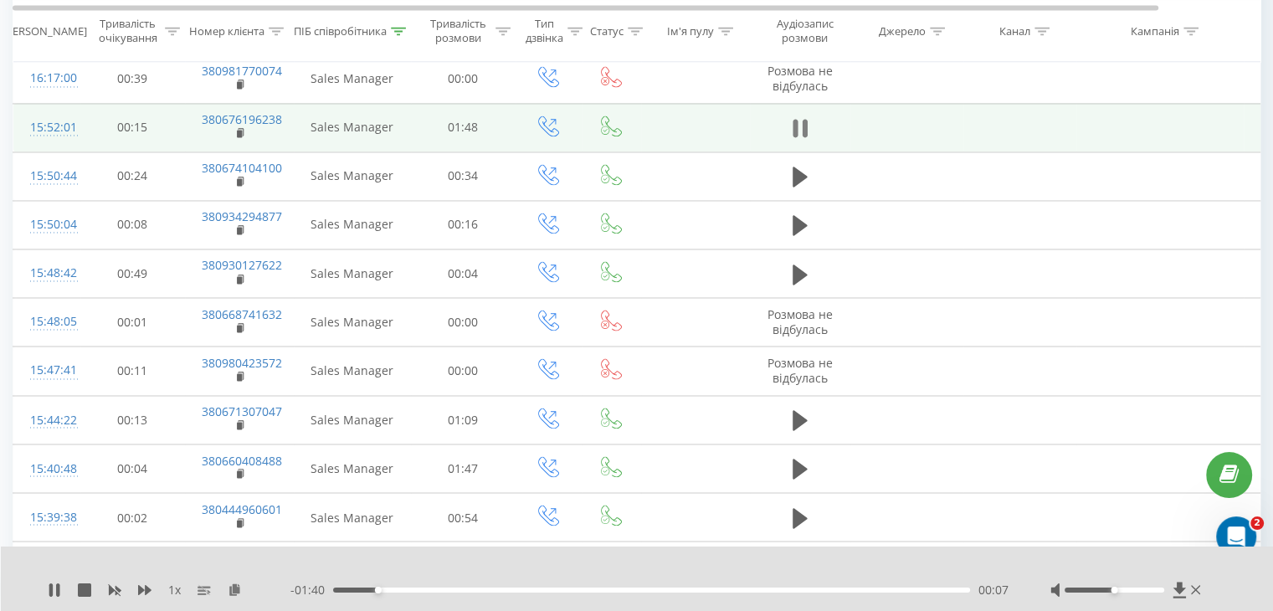
click at [794, 119] on icon at bounding box center [795, 128] width 5 height 18
click at [794, 118] on icon at bounding box center [800, 128] width 15 height 20
click at [791, 120] on button at bounding box center [800, 128] width 25 height 25
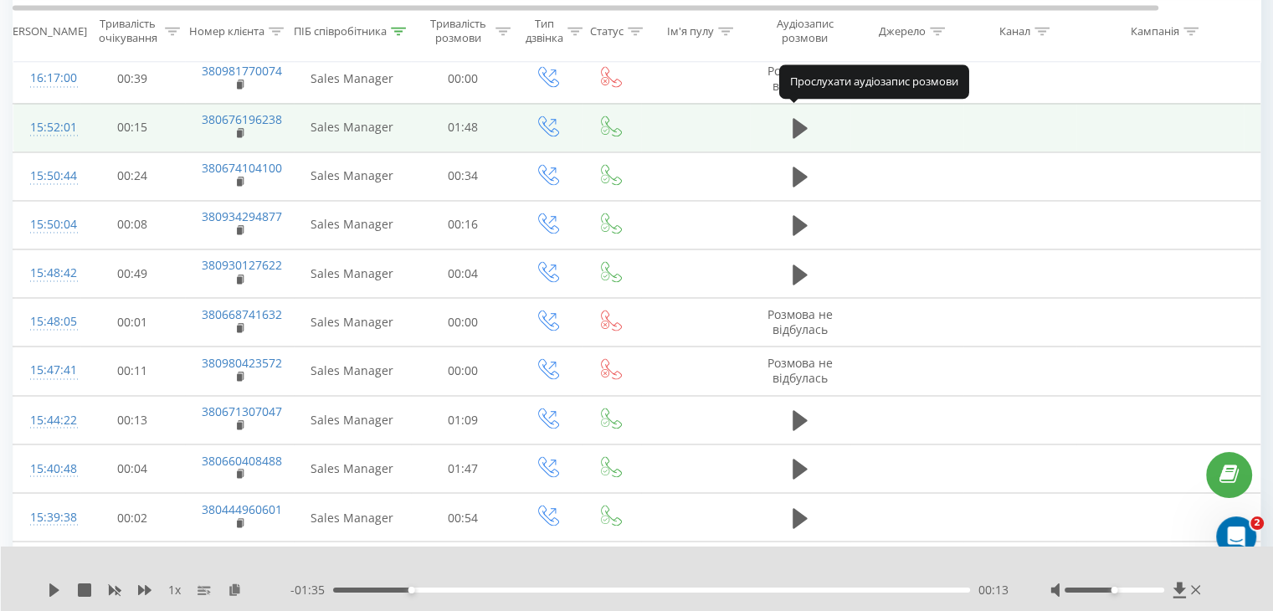
click at [791, 120] on button at bounding box center [800, 128] width 25 height 25
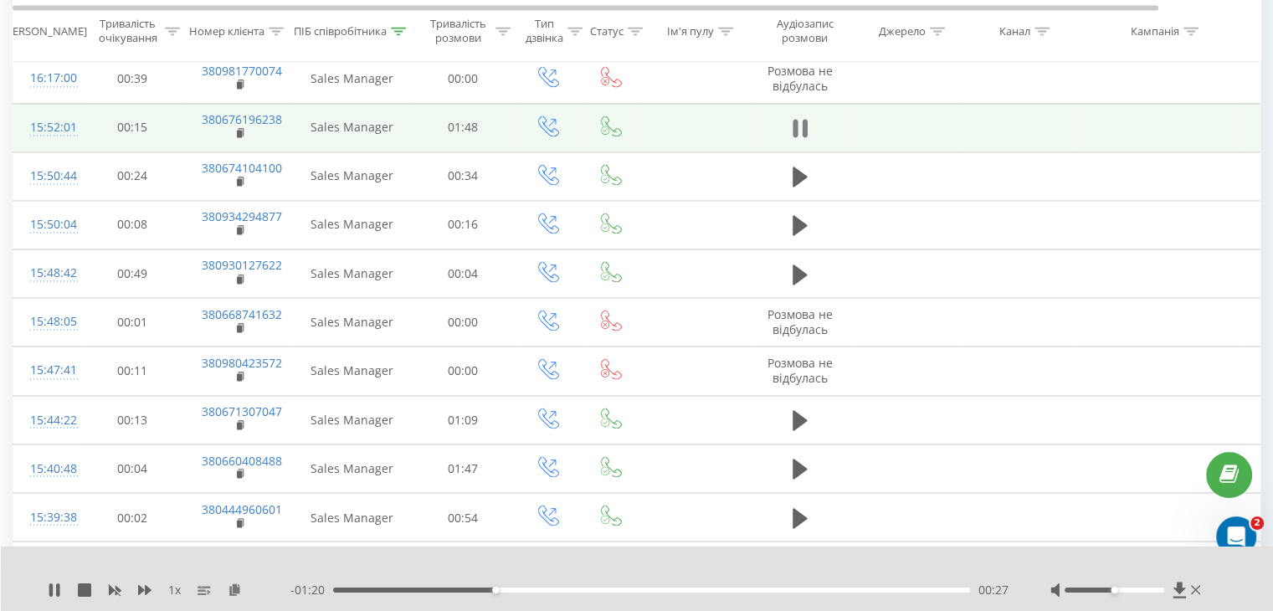
click at [789, 126] on button at bounding box center [800, 128] width 25 height 25
click at [790, 127] on button at bounding box center [800, 128] width 25 height 25
click at [799, 125] on icon at bounding box center [800, 127] width 15 height 23
click at [799, 121] on icon at bounding box center [800, 128] width 15 height 20
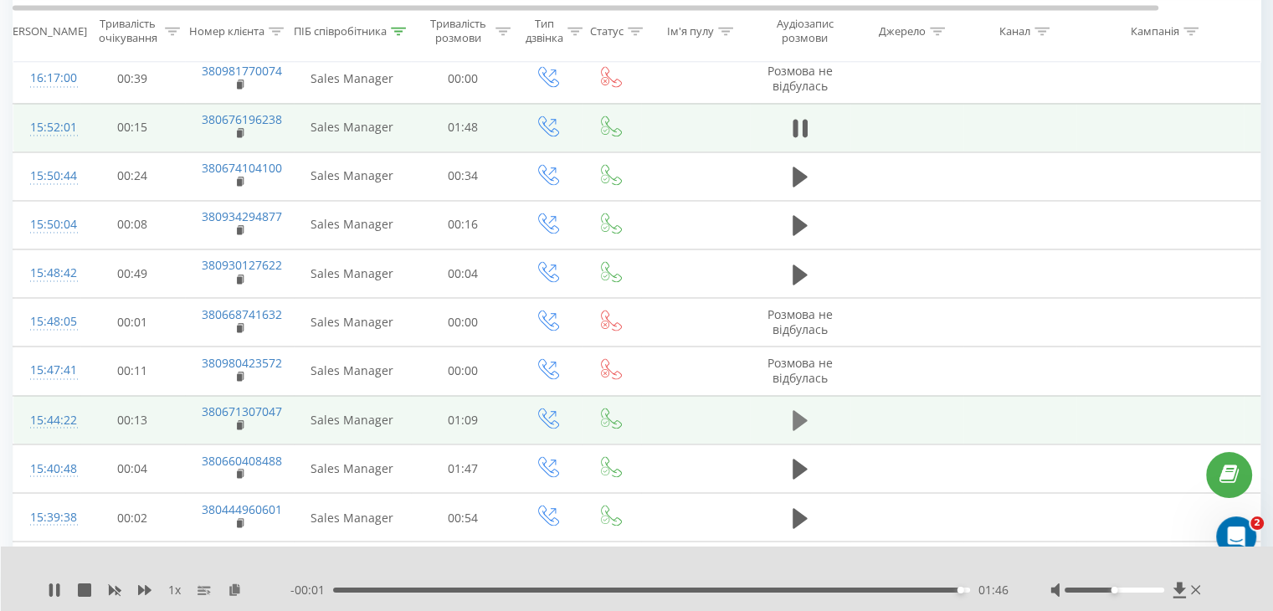
click at [793, 410] on icon at bounding box center [800, 420] width 15 height 20
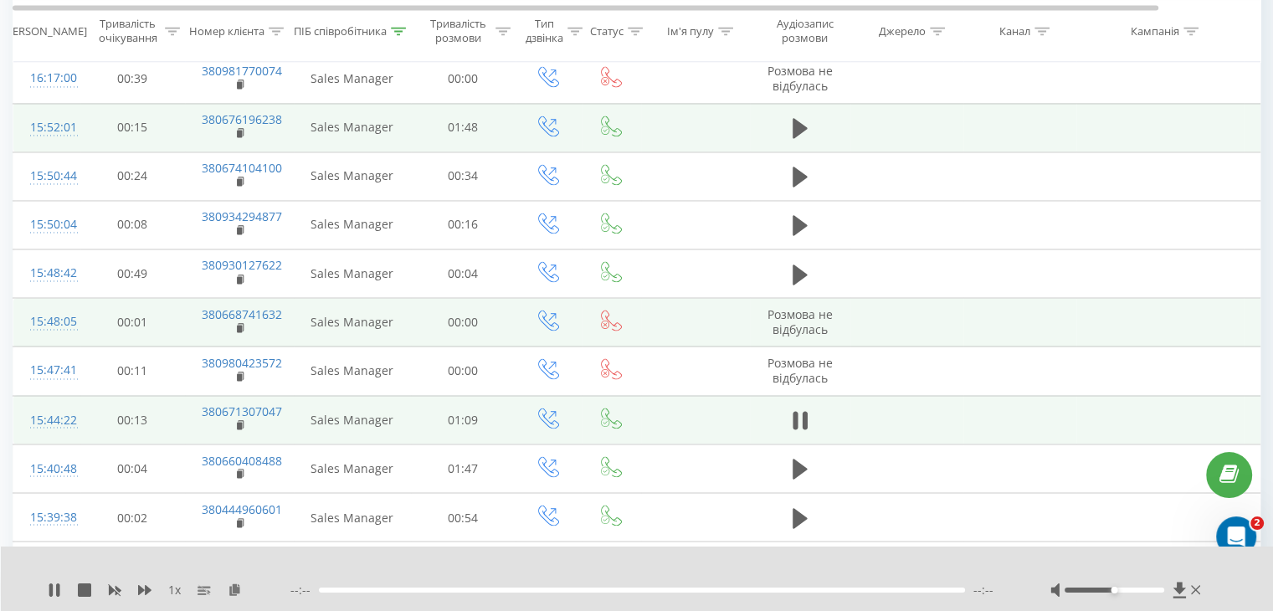
scroll to position [2930, 0]
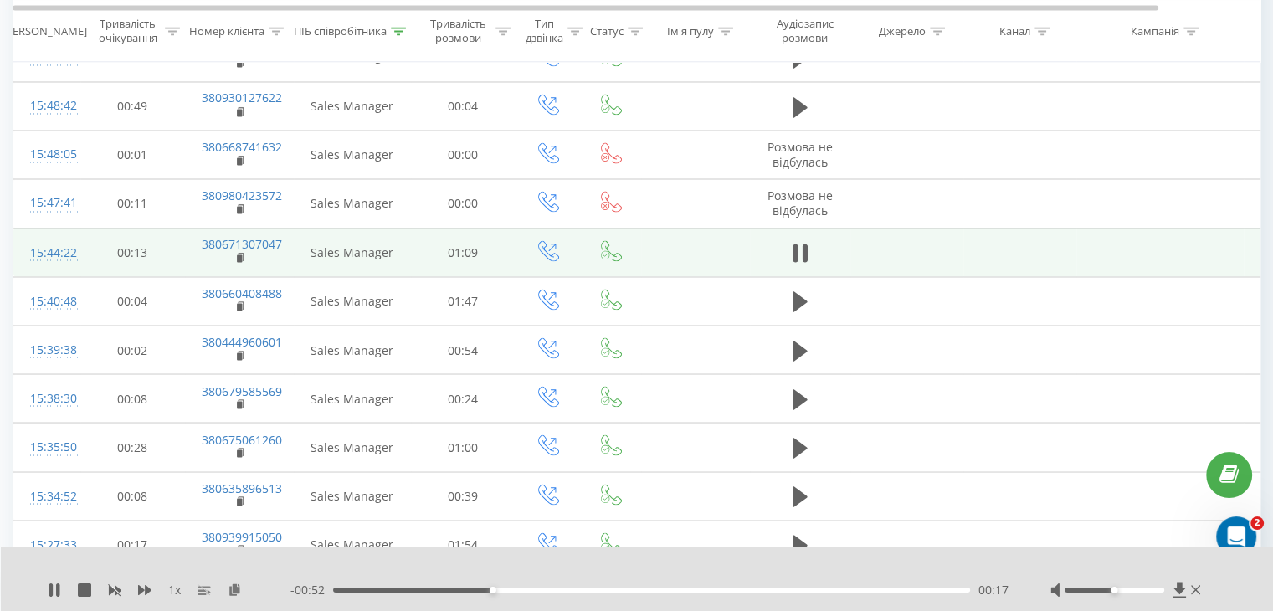
click at [173, 595] on span "1 x" at bounding box center [174, 590] width 13 height 17
click at [173, 588] on span "1 x" at bounding box center [174, 590] width 13 height 17
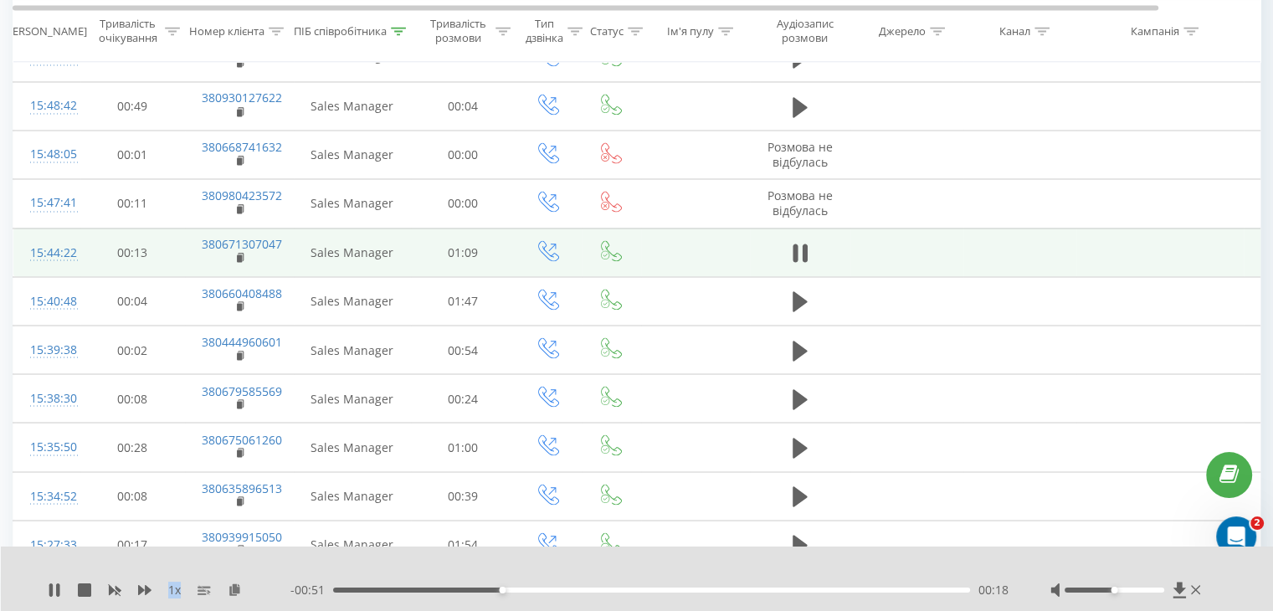
click at [173, 588] on span "1 x" at bounding box center [174, 590] width 13 height 17
click at [174, 588] on span "1 x" at bounding box center [174, 590] width 13 height 17
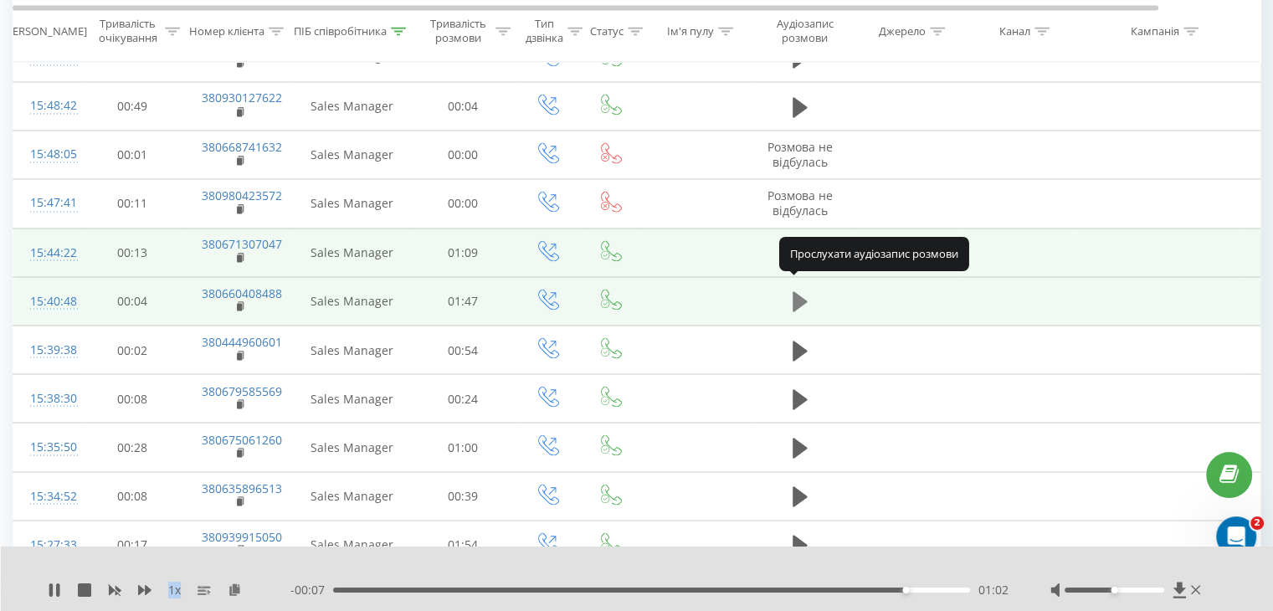
click at [797, 291] on icon at bounding box center [800, 301] width 15 height 20
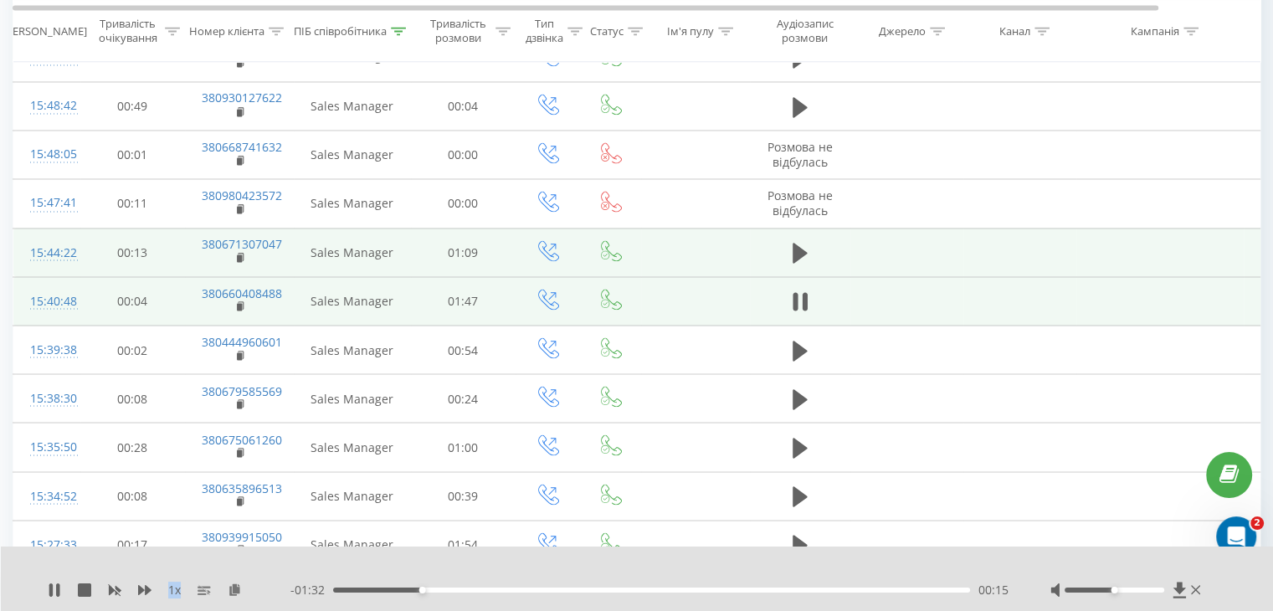
click at [502, 588] on div "00:15" at bounding box center [651, 590] width 637 height 5
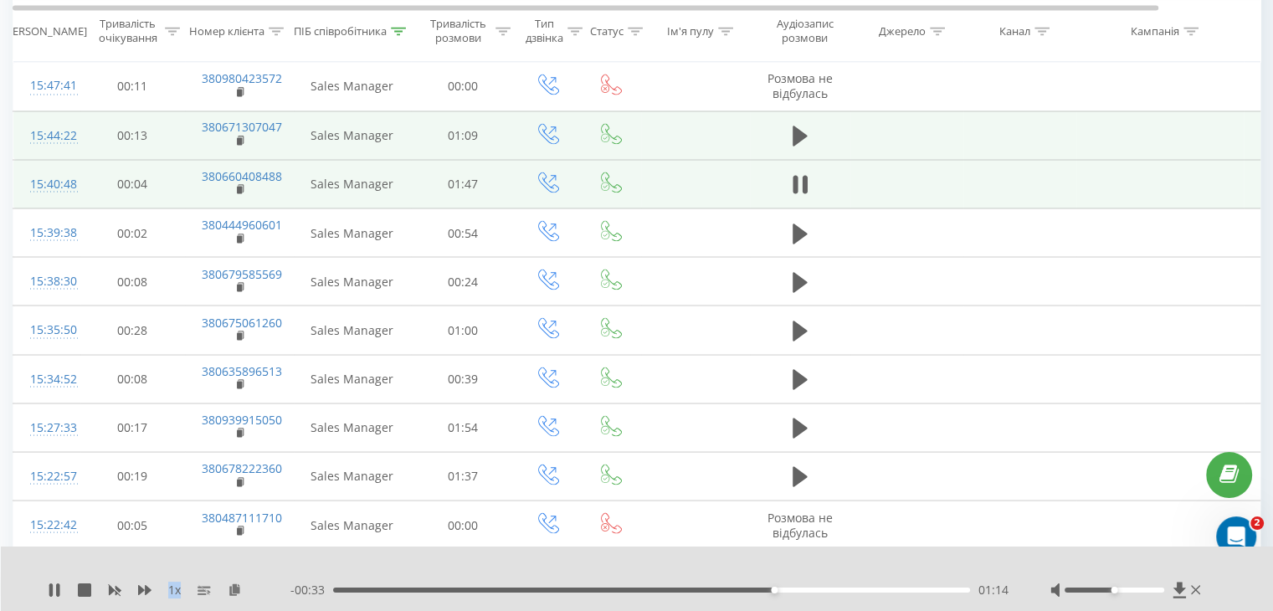
scroll to position [3097, 0]
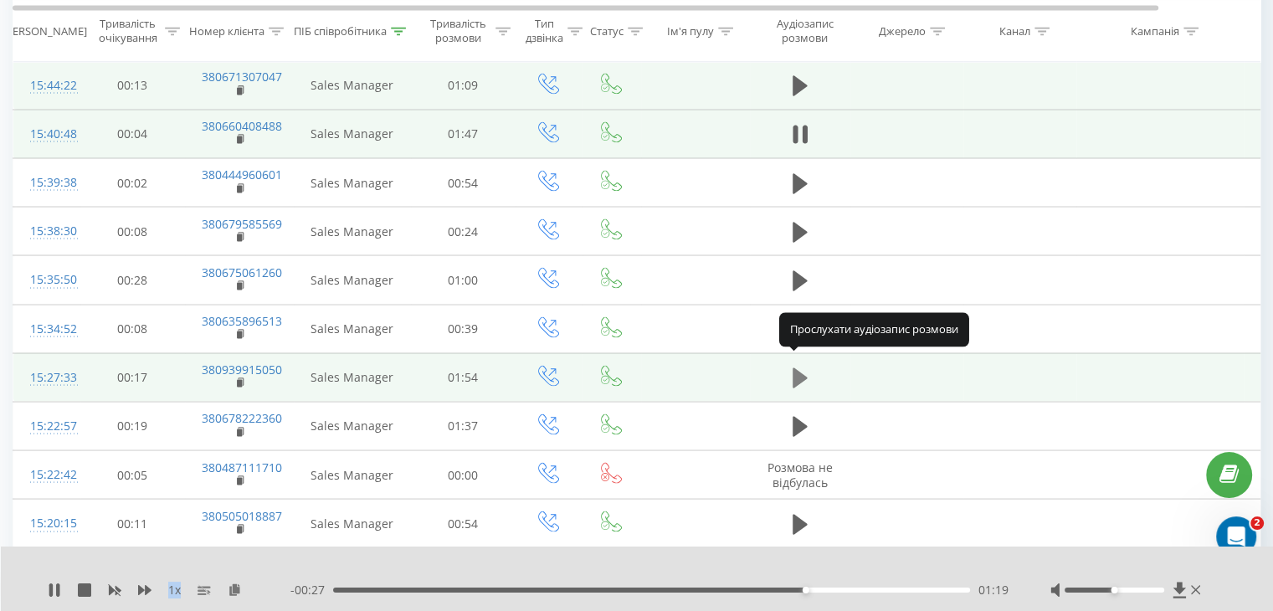
click at [800, 367] on icon at bounding box center [800, 377] width 15 height 20
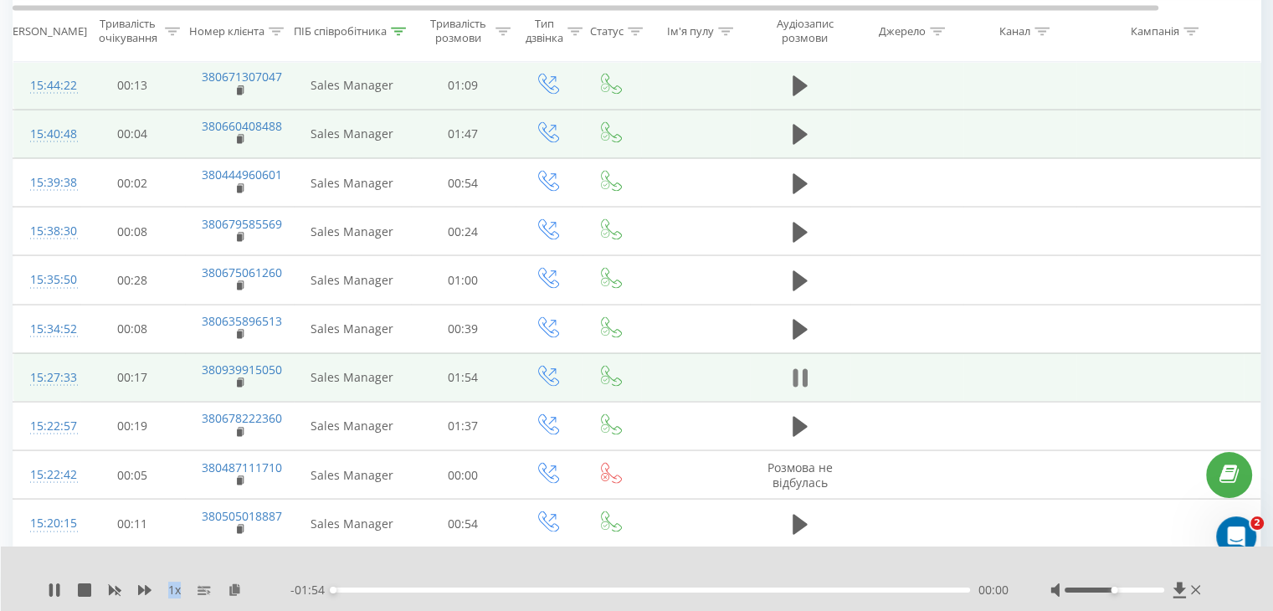
click at [803, 368] on icon at bounding box center [804, 377] width 5 height 18
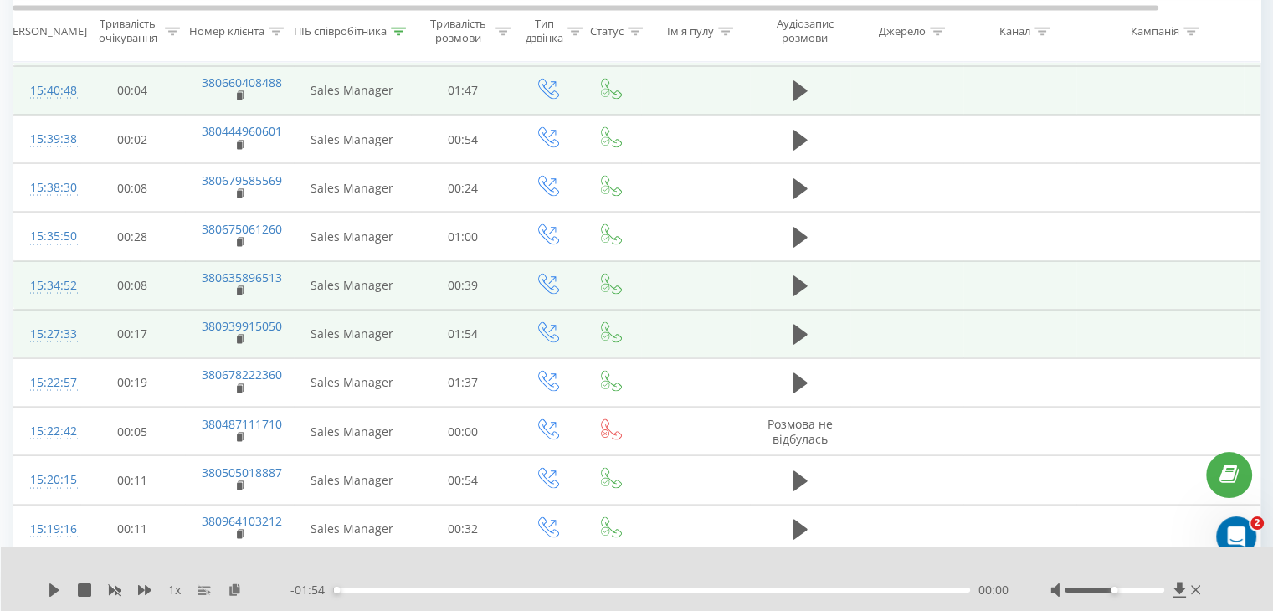
scroll to position [3265, 0]
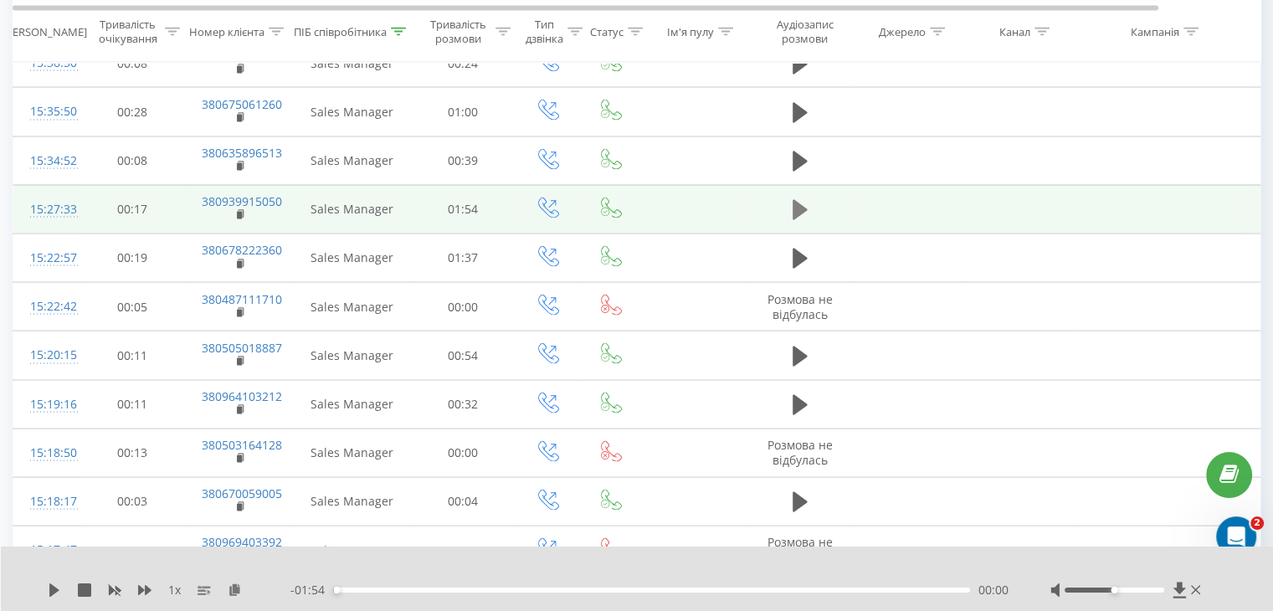
click at [793, 203] on icon at bounding box center [800, 210] width 15 height 20
click at [793, 203] on icon at bounding box center [800, 209] width 15 height 23
click at [793, 203] on icon at bounding box center [800, 210] width 15 height 20
click at [793, 203] on icon at bounding box center [800, 209] width 15 height 23
click at [793, 203] on icon at bounding box center [800, 210] width 15 height 20
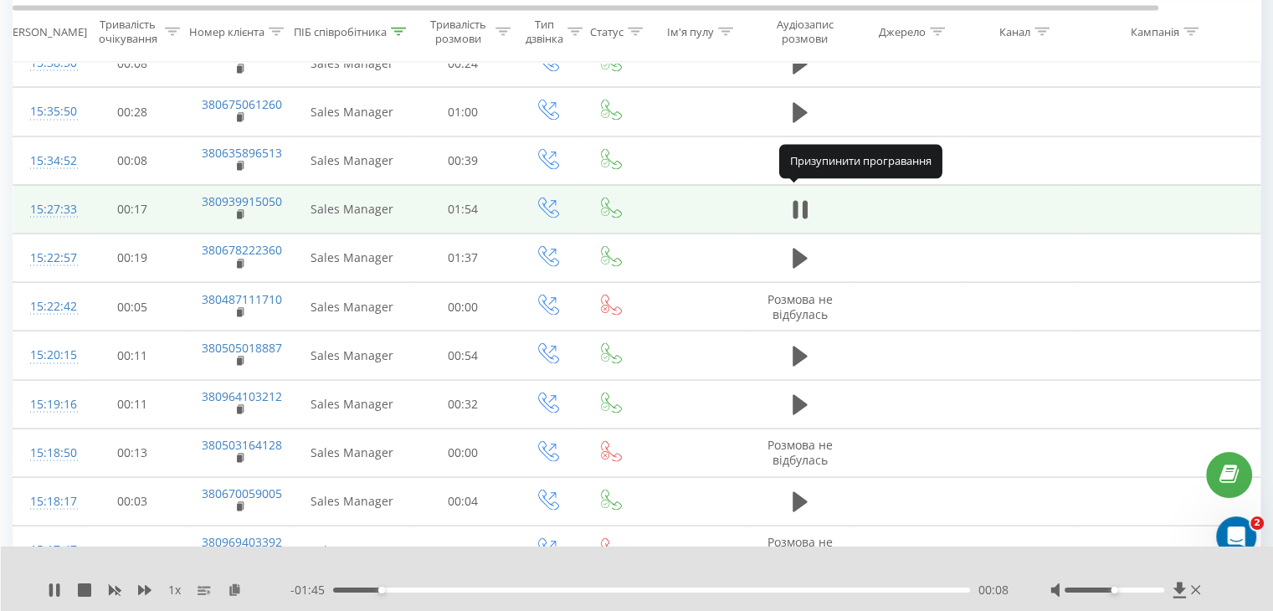
click at [793, 203] on icon at bounding box center [800, 209] width 15 height 23
click at [793, 203] on icon at bounding box center [800, 210] width 15 height 20
click at [797, 202] on icon at bounding box center [795, 210] width 5 height 18
click at [798, 200] on icon at bounding box center [800, 210] width 15 height 20
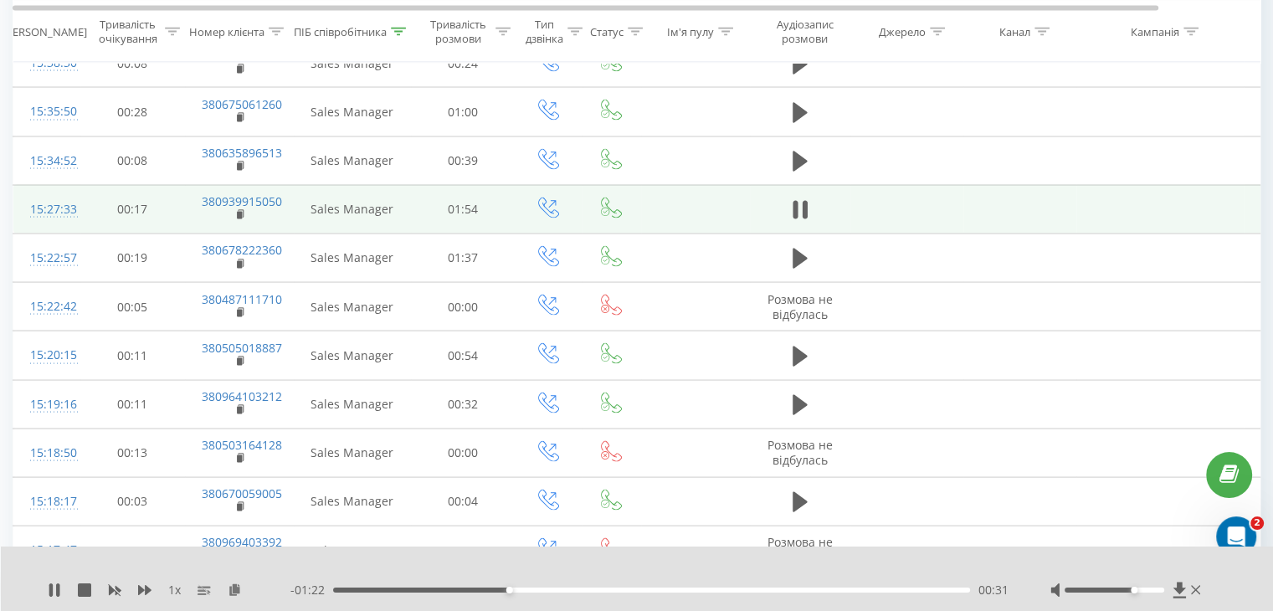
click at [1138, 588] on div at bounding box center [1115, 590] width 100 height 5
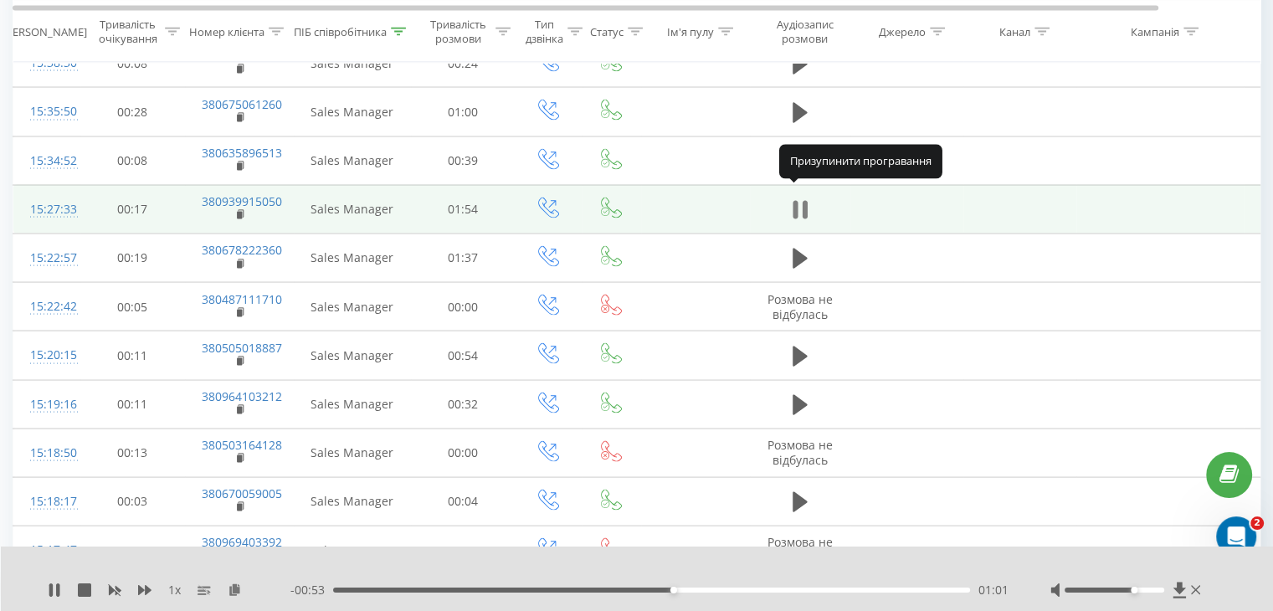
click at [805, 201] on icon at bounding box center [804, 210] width 5 height 18
click at [801, 202] on icon at bounding box center [800, 210] width 15 height 20
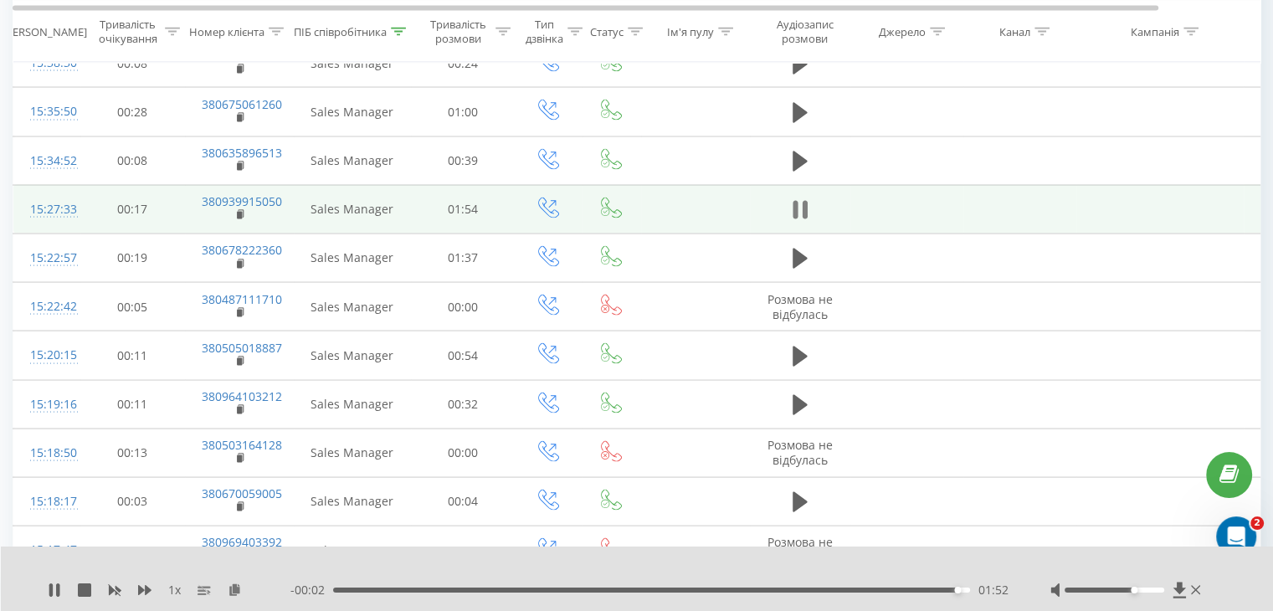
click at [797, 201] on icon at bounding box center [795, 210] width 5 height 18
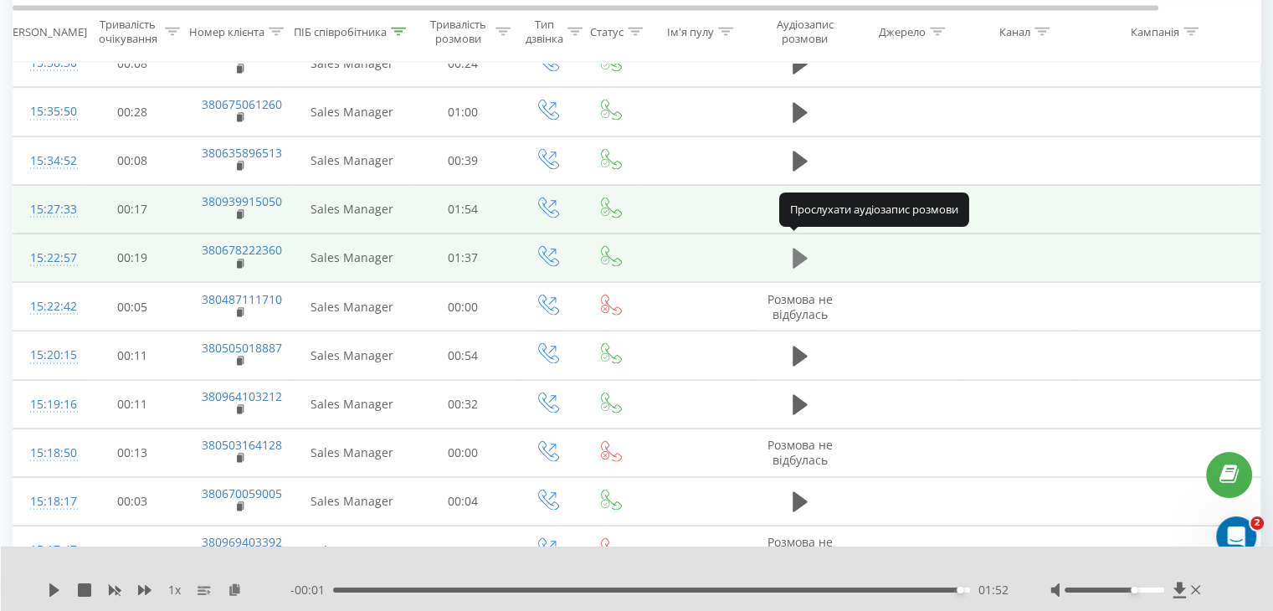
click at [809, 256] on button at bounding box center [800, 258] width 25 height 25
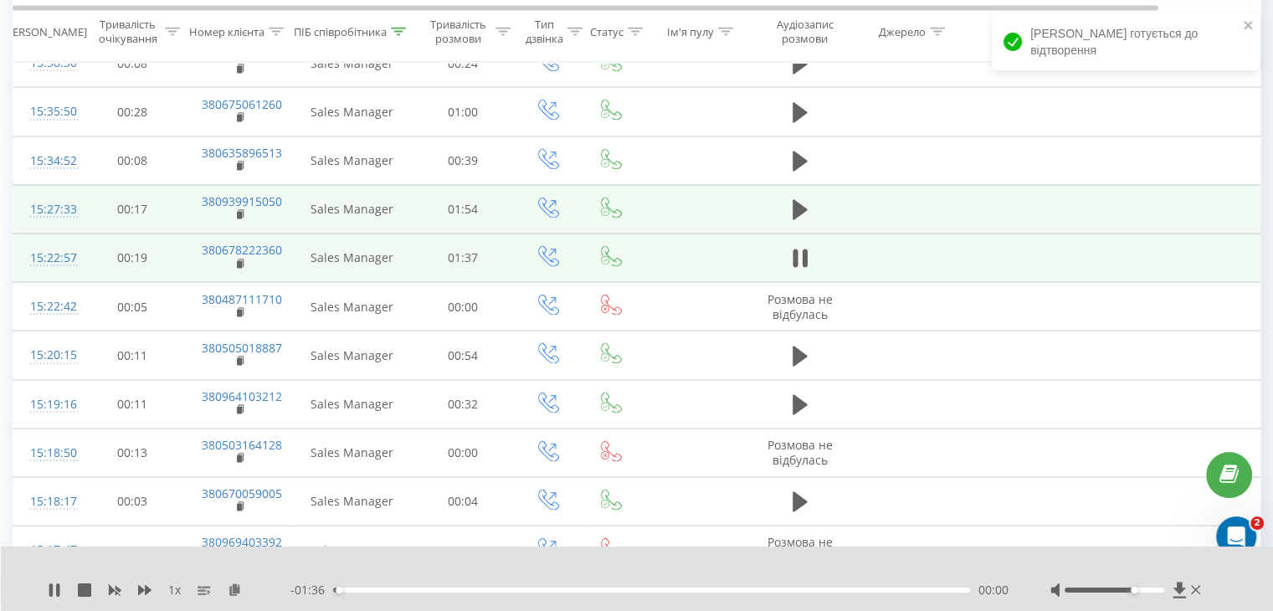
click at [360, 588] on div "00:00" at bounding box center [651, 590] width 637 height 5
click at [439, 588] on div "00:16" at bounding box center [651, 590] width 637 height 5
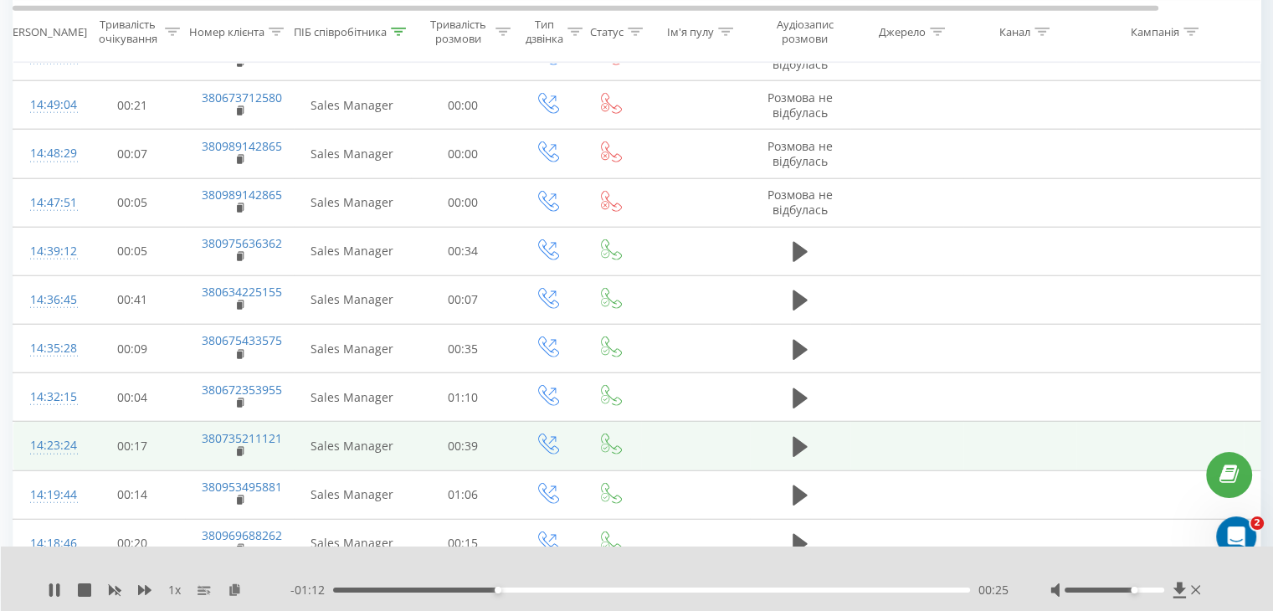
scroll to position [4269, 0]
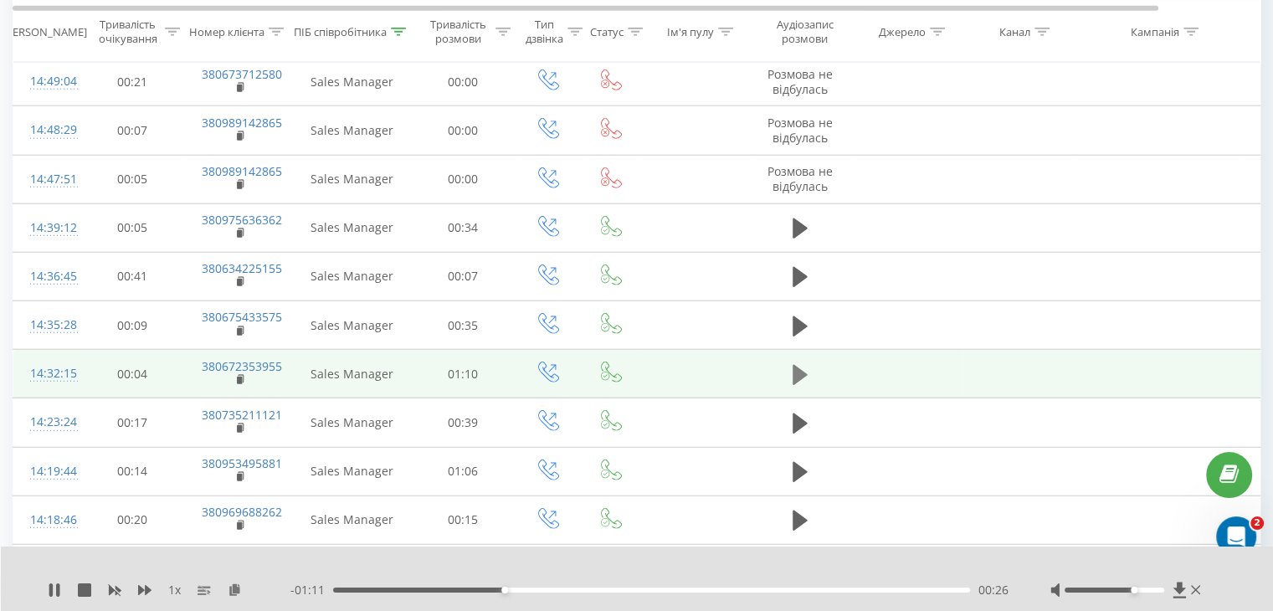
click at [799, 365] on icon at bounding box center [800, 375] width 15 height 20
click at [455, 588] on div "00:13" at bounding box center [651, 590] width 637 height 5
click at [509, 589] on div "00:14" at bounding box center [651, 590] width 637 height 5
click at [555, 595] on div "- 00:50 00:20 00:20" at bounding box center [649, 590] width 718 height 17
click at [581, 593] on div "- 00:50 00:20 00:20" at bounding box center [649, 590] width 718 height 17
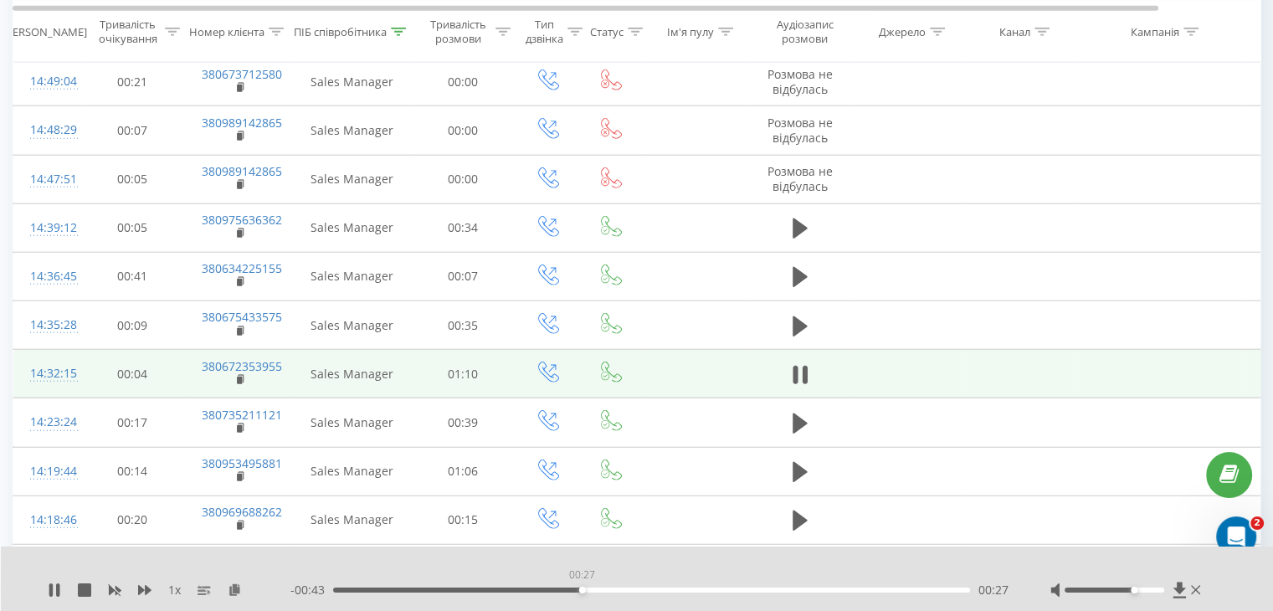
click at [582, 589] on div "00:27" at bounding box center [651, 590] width 637 height 5
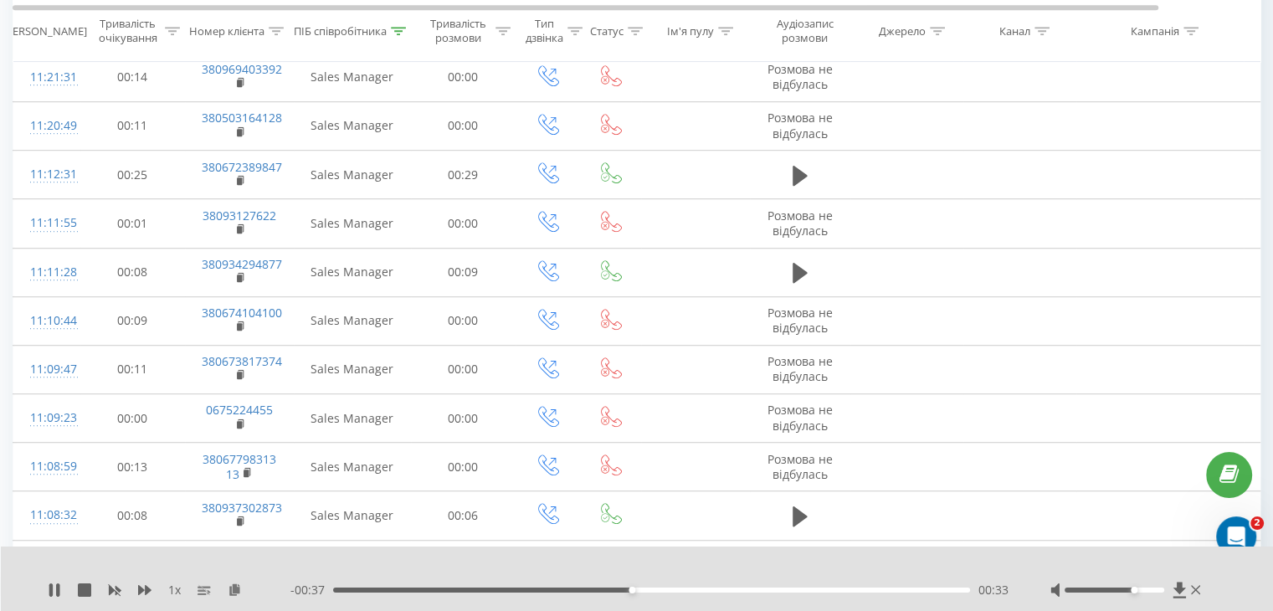
scroll to position [0, 0]
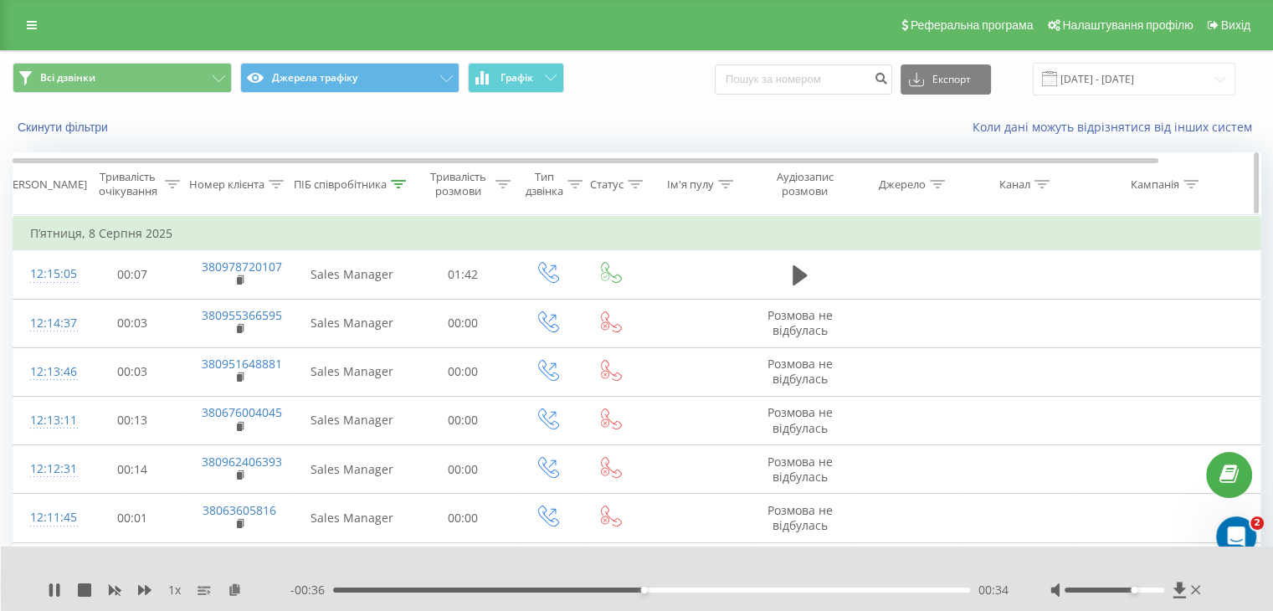
click at [393, 191] on div "ПІБ співробітника" at bounding box center [350, 184] width 112 height 14
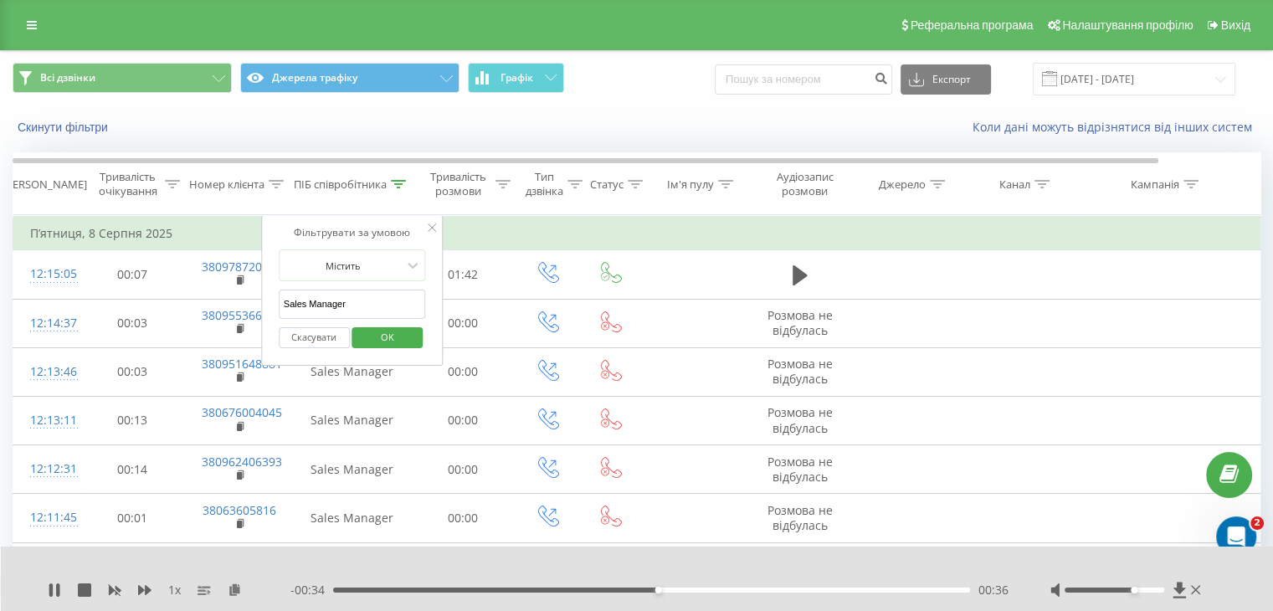
drag, startPoint x: 347, startPoint y: 303, endPoint x: 308, endPoint y: 305, distance: 38.5
click at [308, 305] on input "Sales Manager" at bounding box center [352, 304] width 147 height 29
type input "Sales"
click at [431, 285] on div "Фільтрувати за умовою Містить Sales Скасувати OK" at bounding box center [352, 290] width 182 height 151
click at [412, 341] on button "OK" at bounding box center [387, 337] width 71 height 21
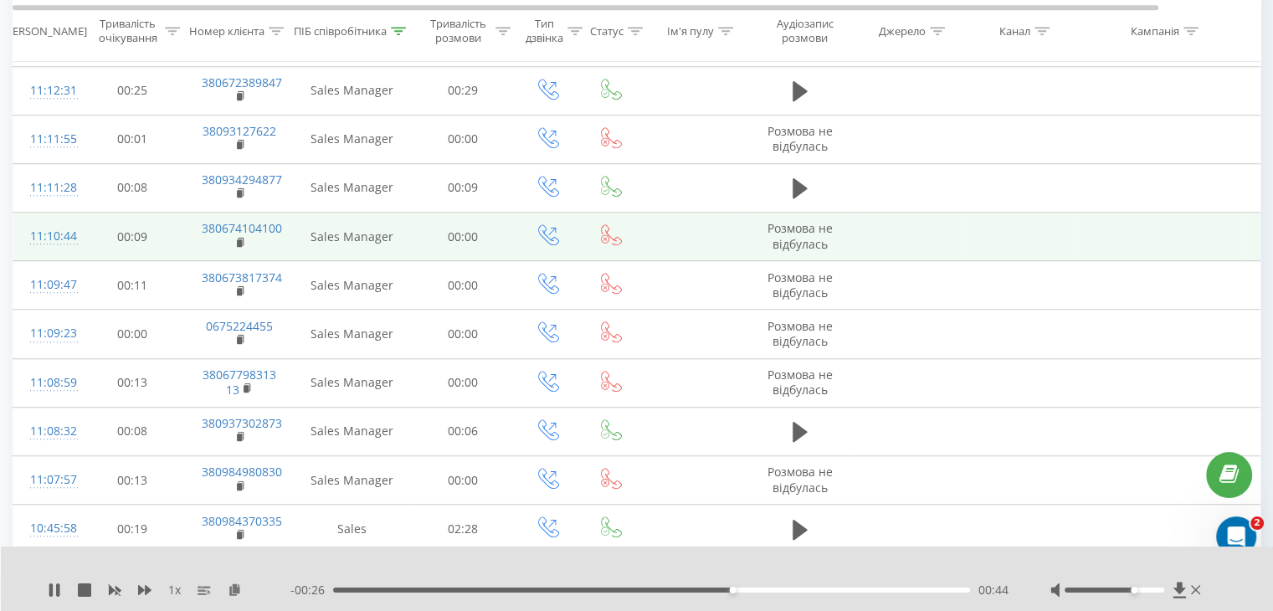
scroll to position [1590, 0]
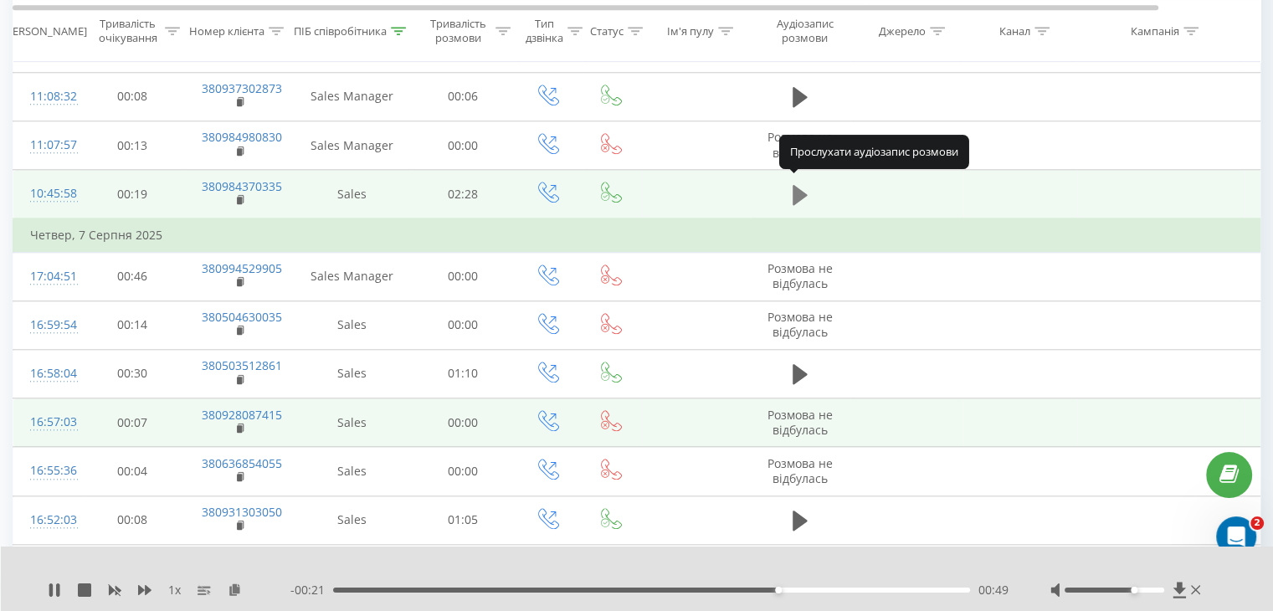
click at [794, 198] on icon at bounding box center [800, 195] width 15 height 20
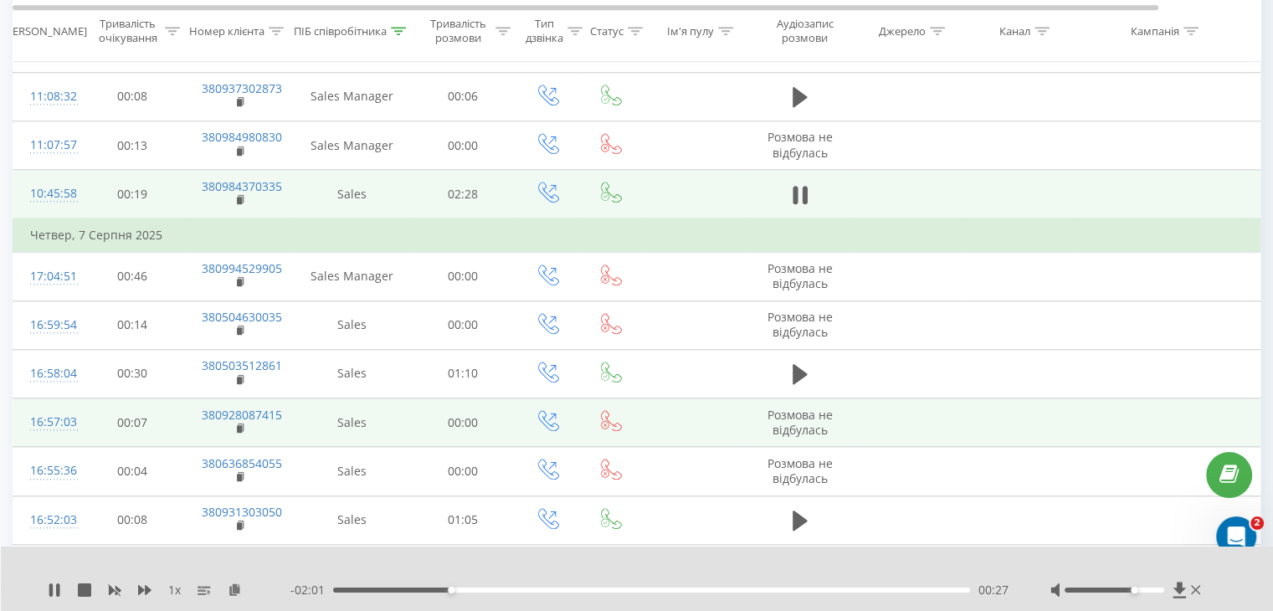
click at [1160, 587] on div at bounding box center [1128, 590] width 154 height 17
click at [1161, 588] on div at bounding box center [1115, 590] width 100 height 5
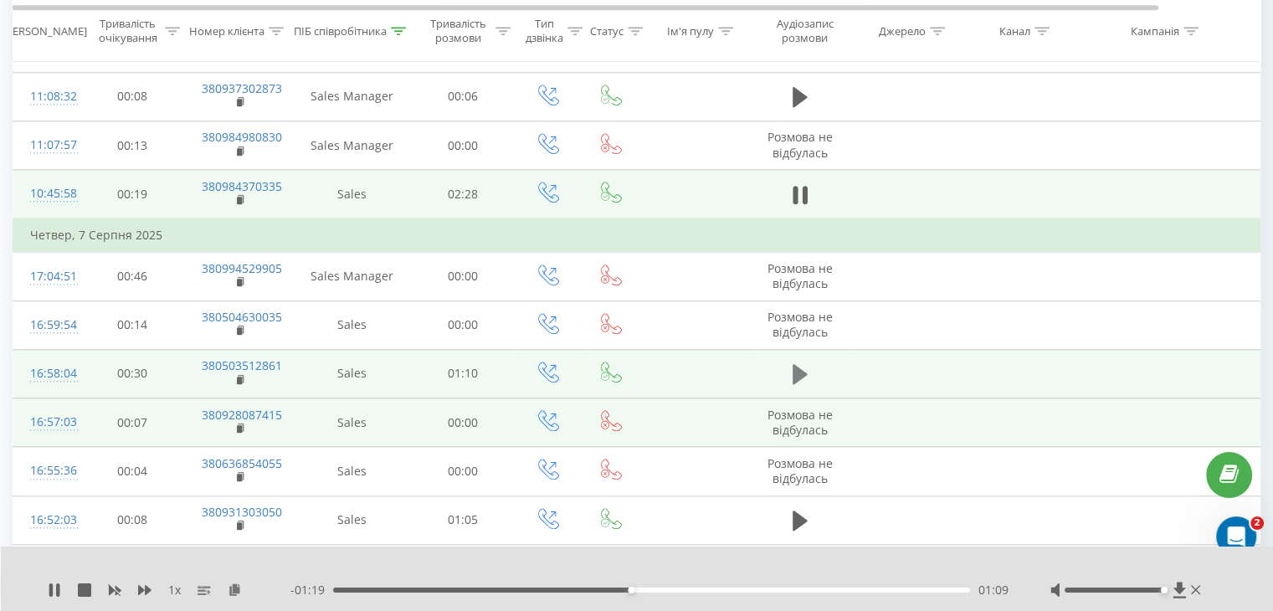
click at [807, 366] on button at bounding box center [800, 374] width 25 height 25
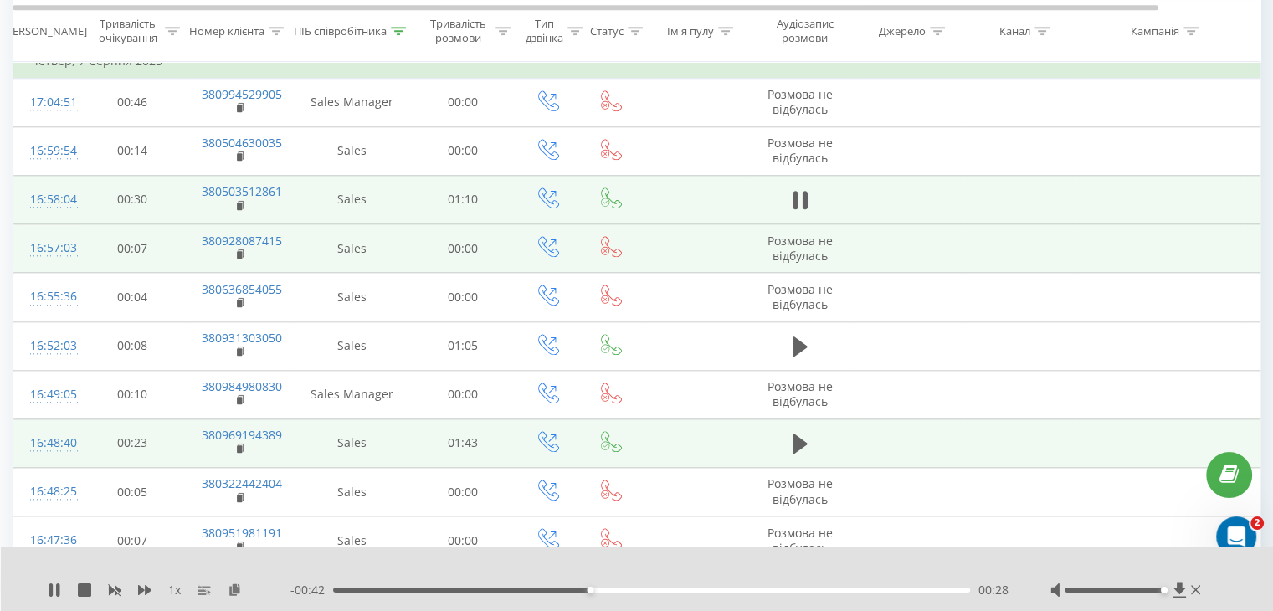
scroll to position [1842, 0]
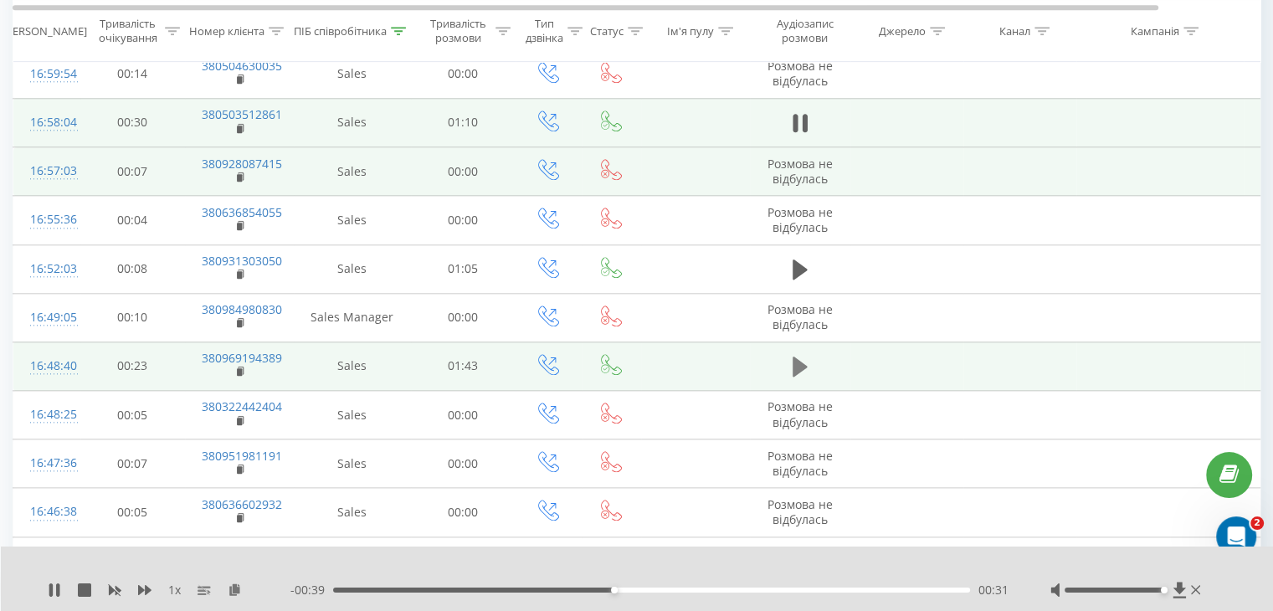
click at [793, 355] on icon at bounding box center [800, 366] width 15 height 23
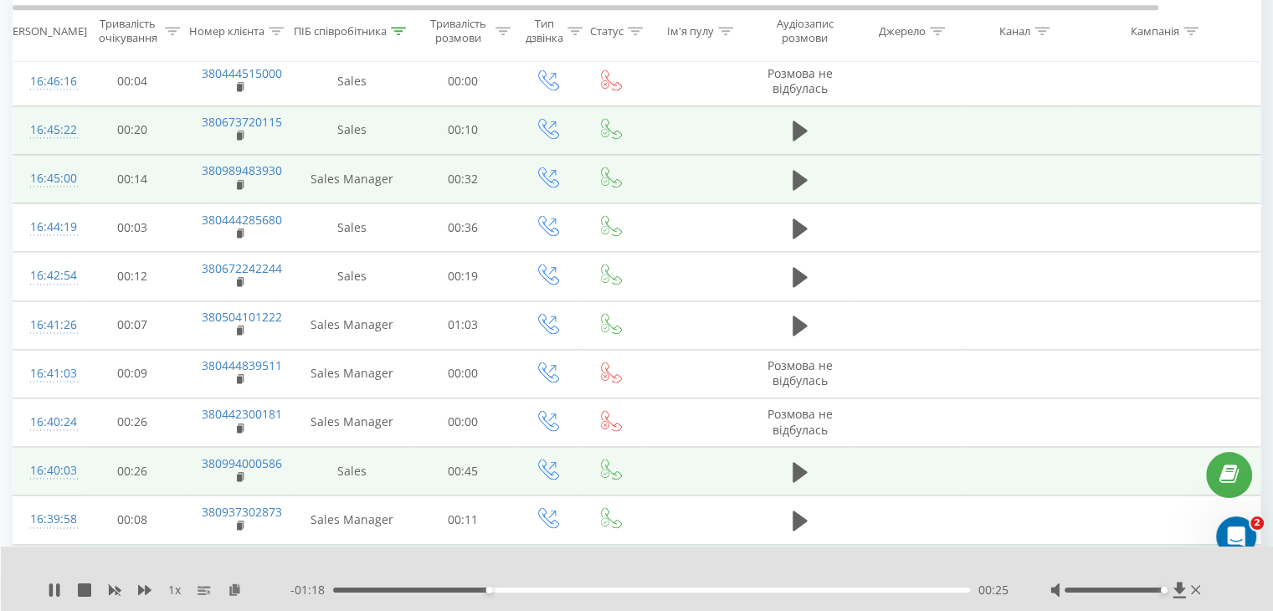
scroll to position [2344, 0]
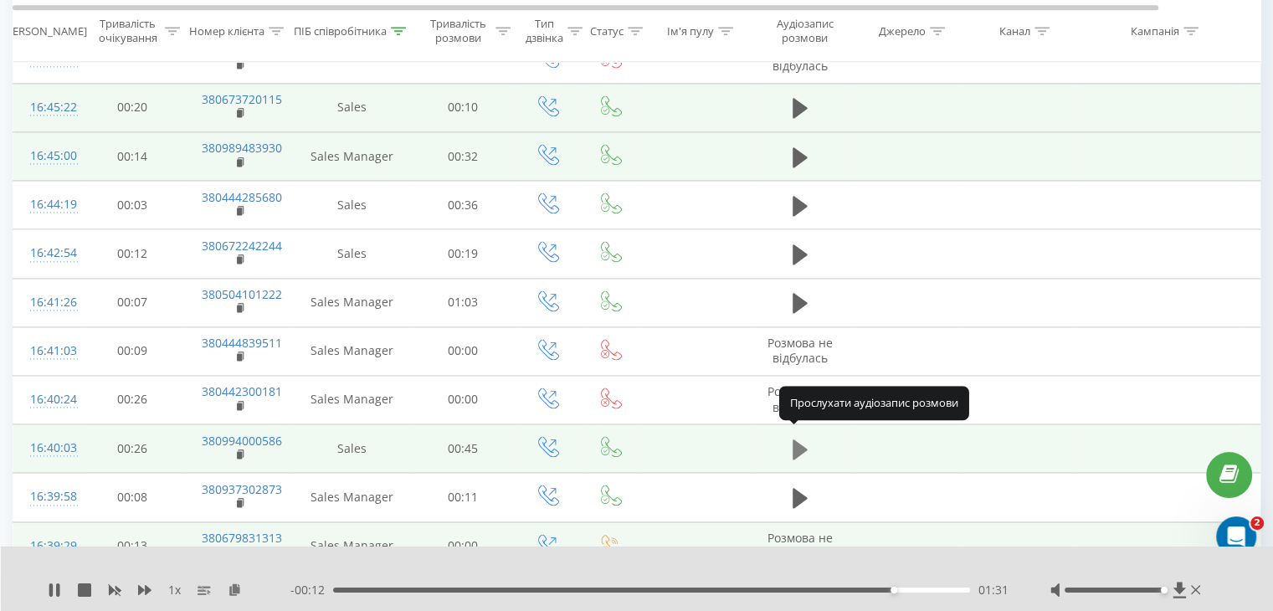
click at [790, 443] on button at bounding box center [800, 449] width 25 height 25
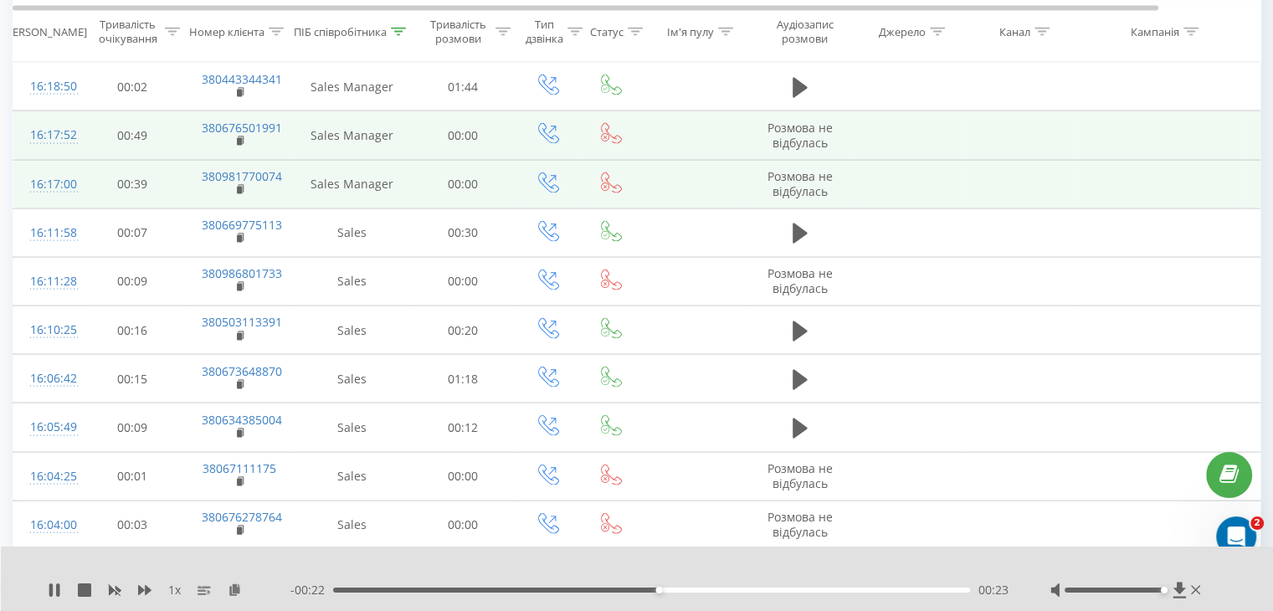
scroll to position [3516, 0]
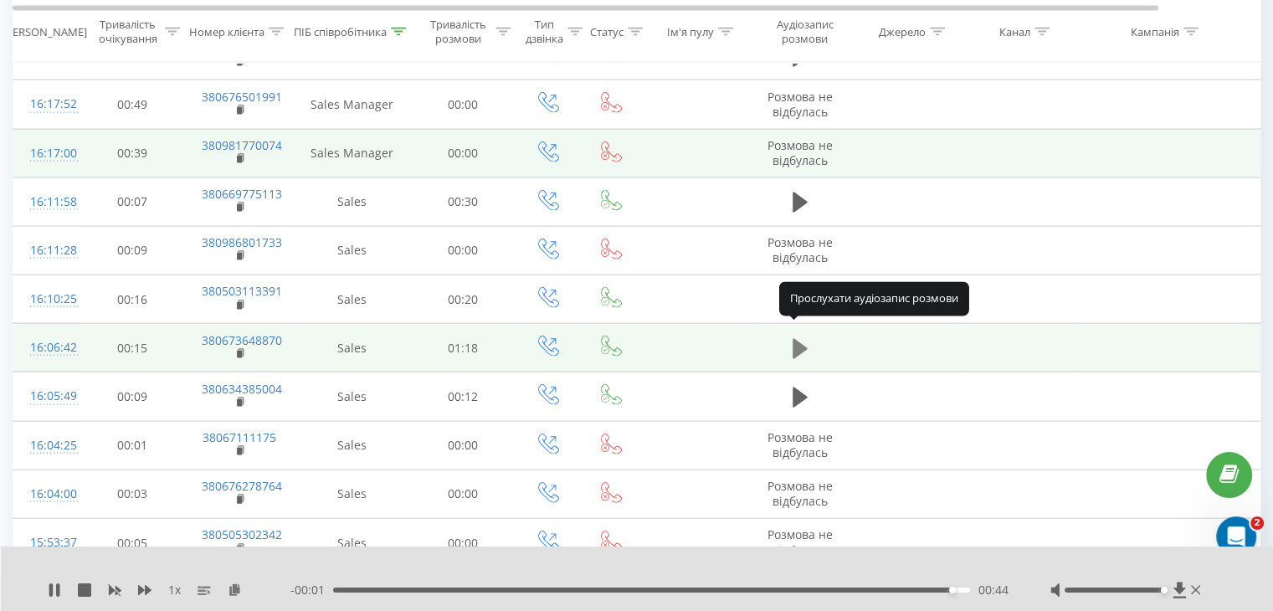
click at [800, 339] on icon at bounding box center [800, 349] width 15 height 20
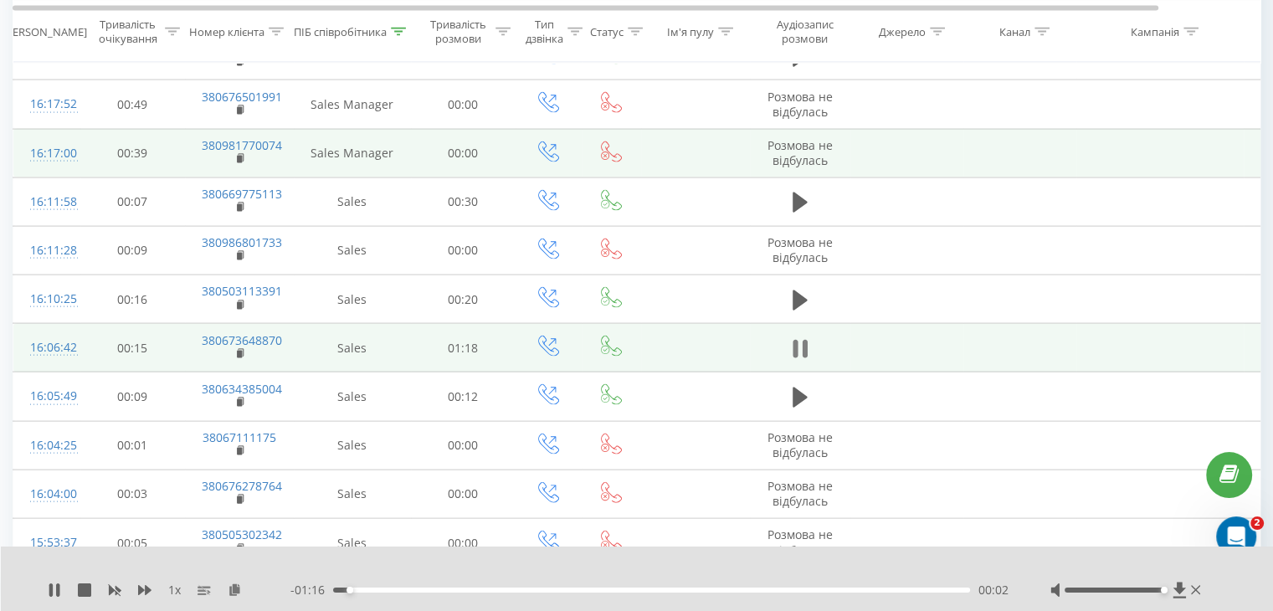
click at [799, 337] on icon at bounding box center [800, 348] width 15 height 23
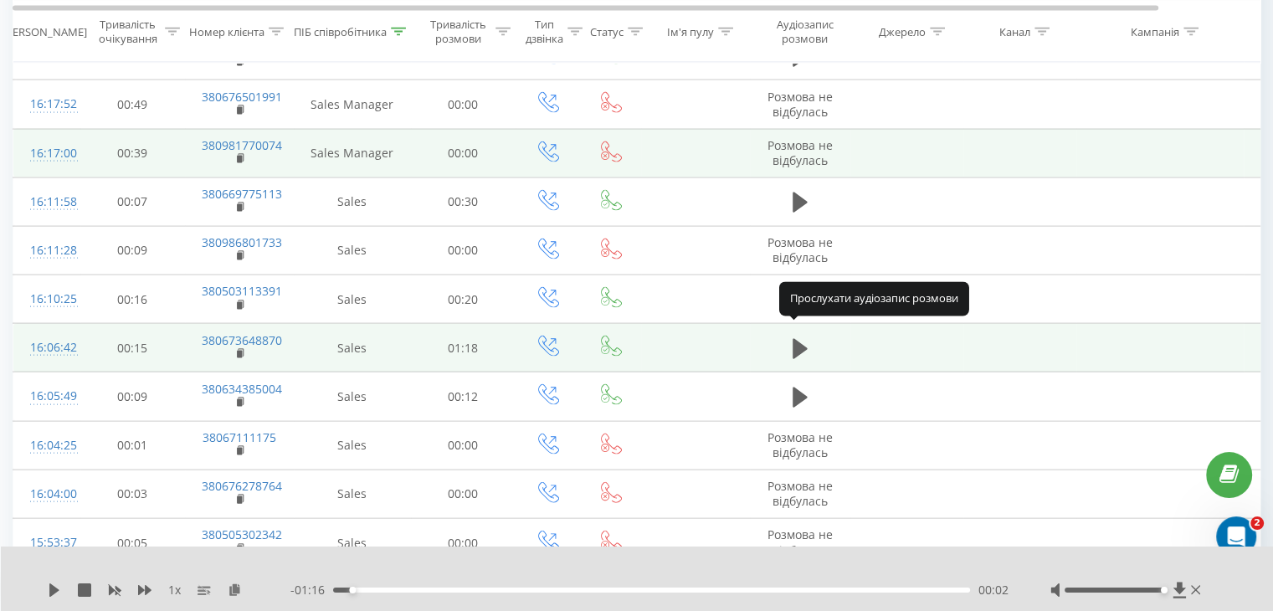
click at [797, 339] on icon at bounding box center [800, 349] width 15 height 20
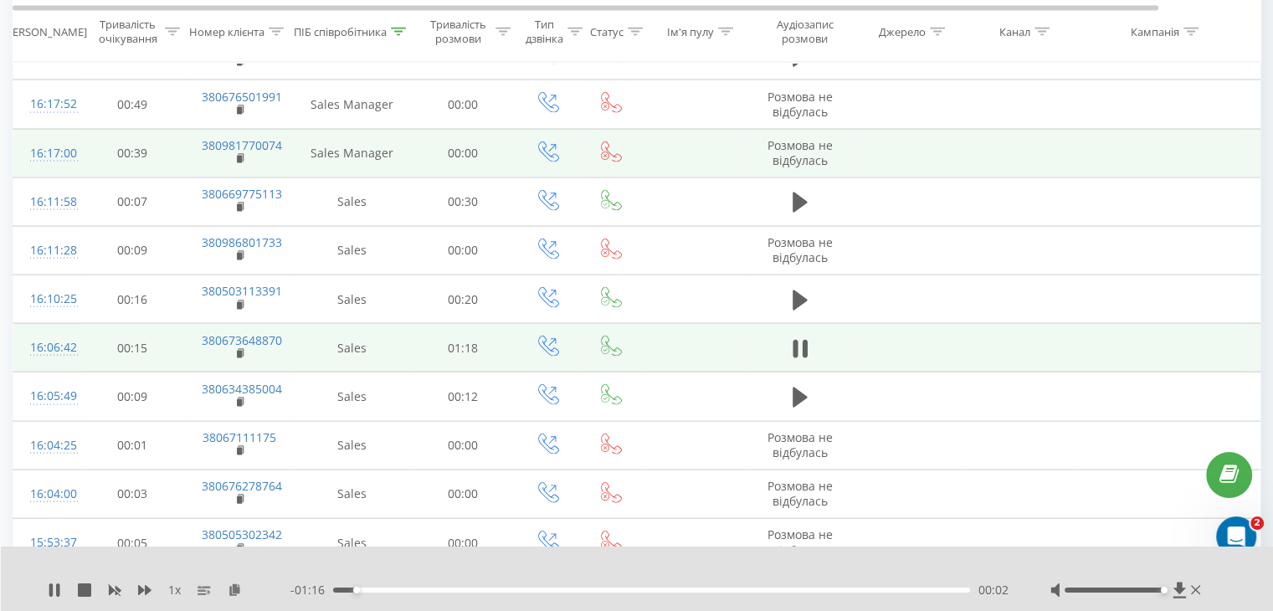
click at [797, 340] on icon at bounding box center [795, 349] width 5 height 18
click at [797, 339] on icon at bounding box center [800, 349] width 15 height 20
click at [796, 340] on icon at bounding box center [795, 349] width 5 height 18
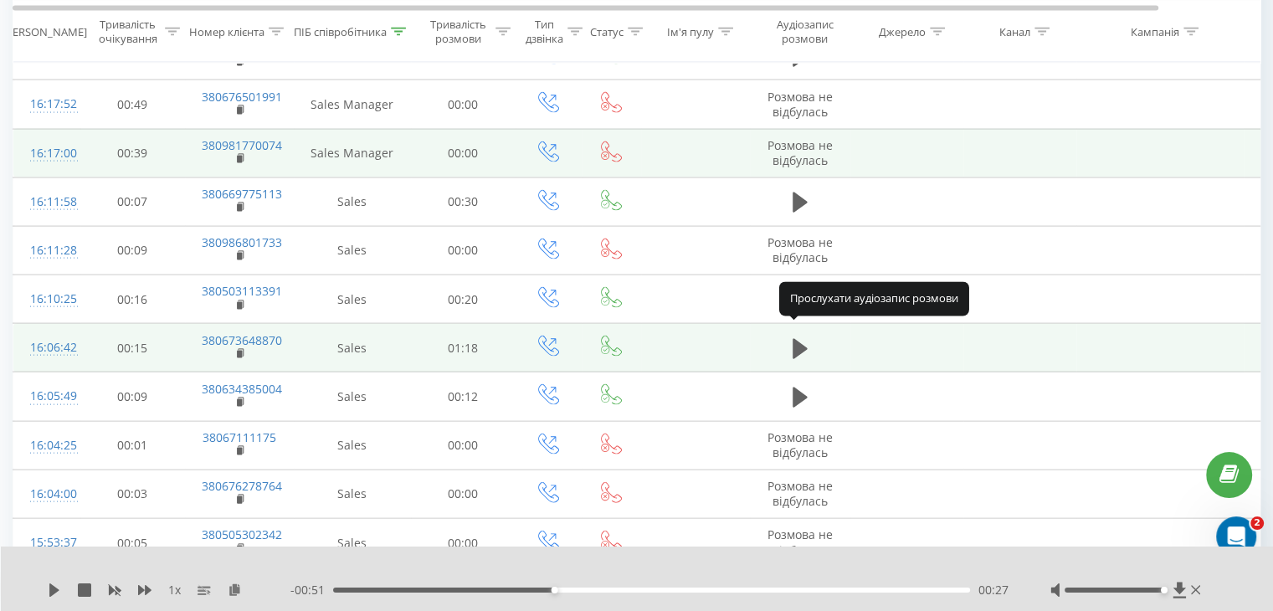
click at [796, 339] on icon at bounding box center [800, 349] width 15 height 20
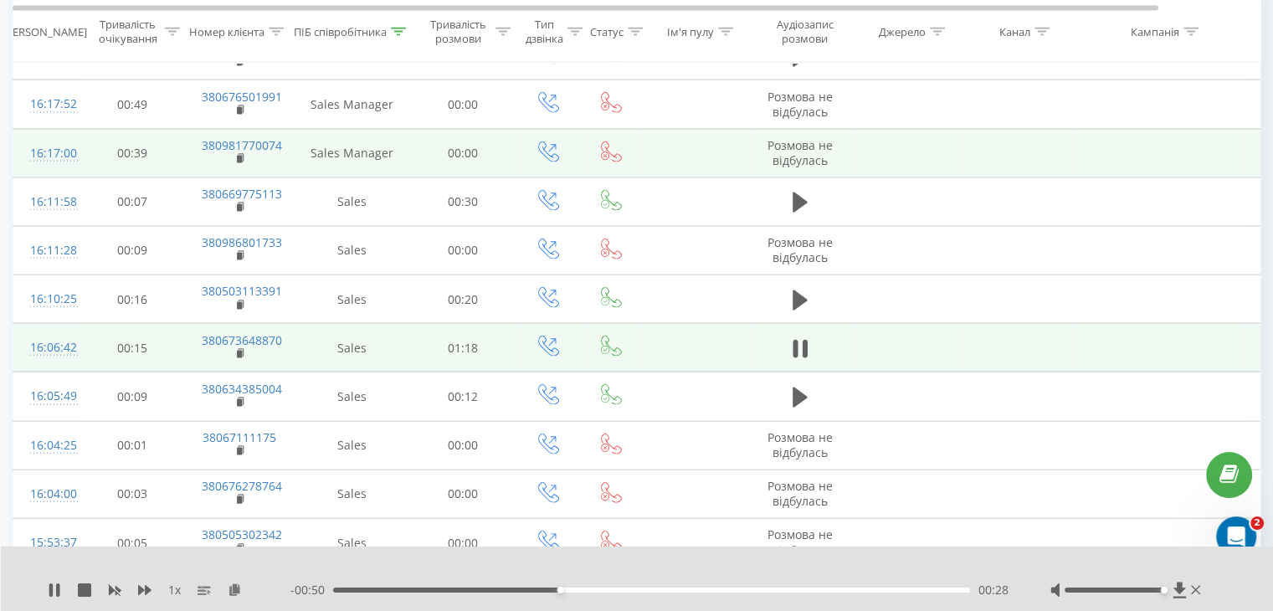
click at [796, 340] on icon at bounding box center [795, 349] width 5 height 18
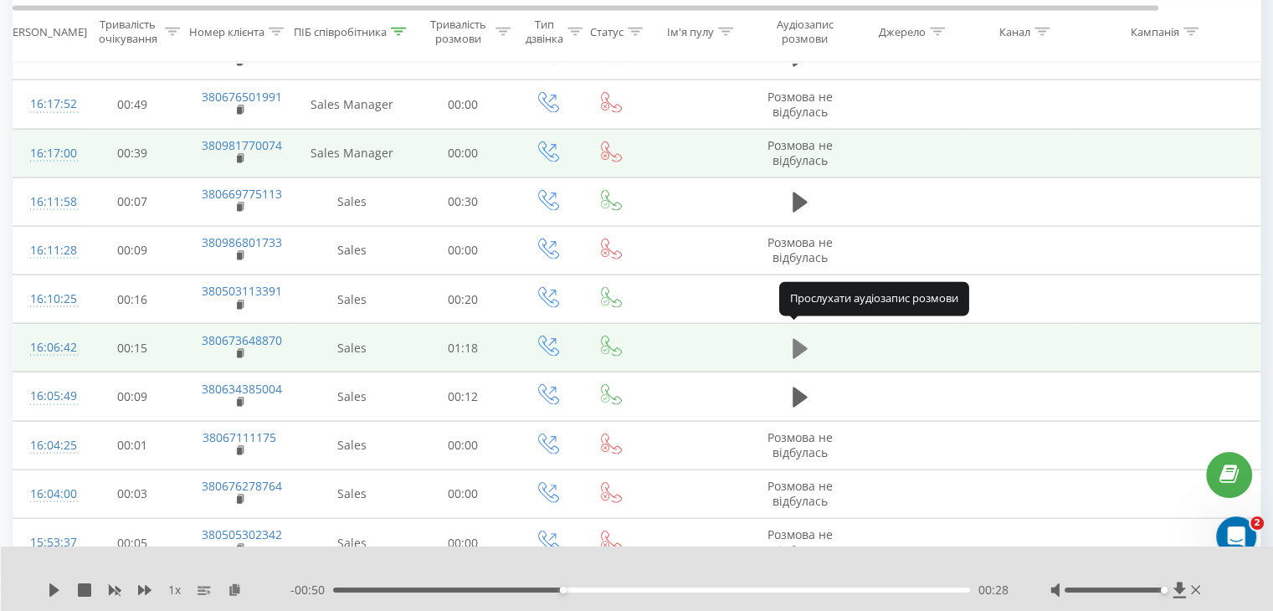
click at [800, 339] on icon at bounding box center [800, 349] width 15 height 20
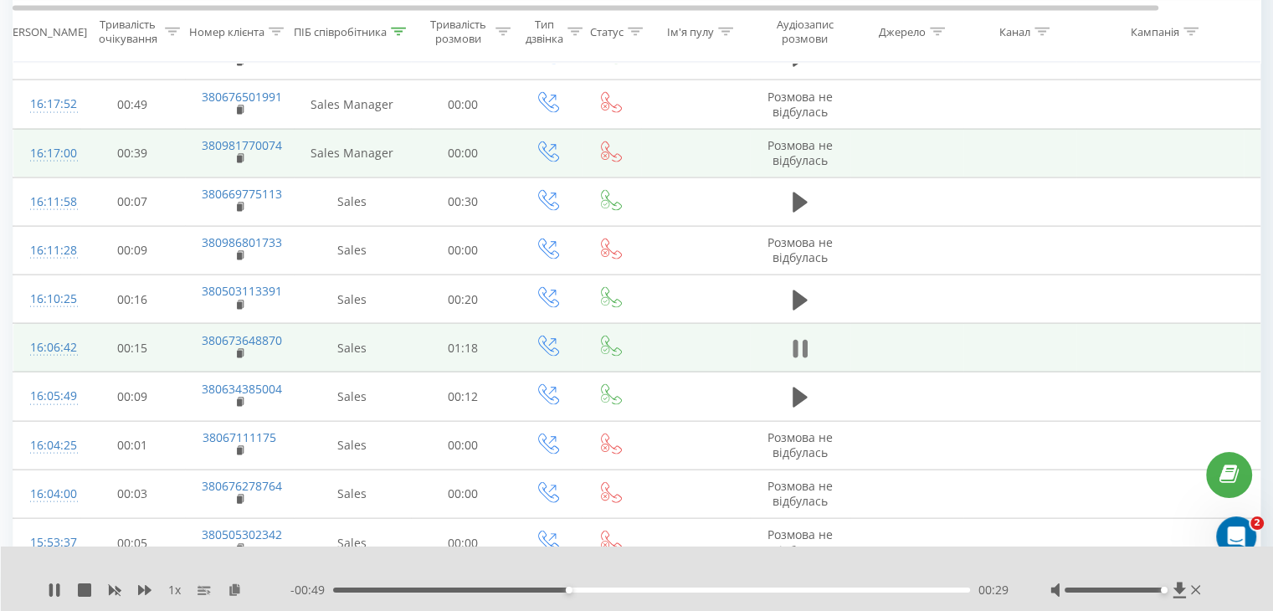
click at [801, 337] on icon at bounding box center [800, 348] width 15 height 23
click at [58, 588] on icon at bounding box center [54, 589] width 13 height 13
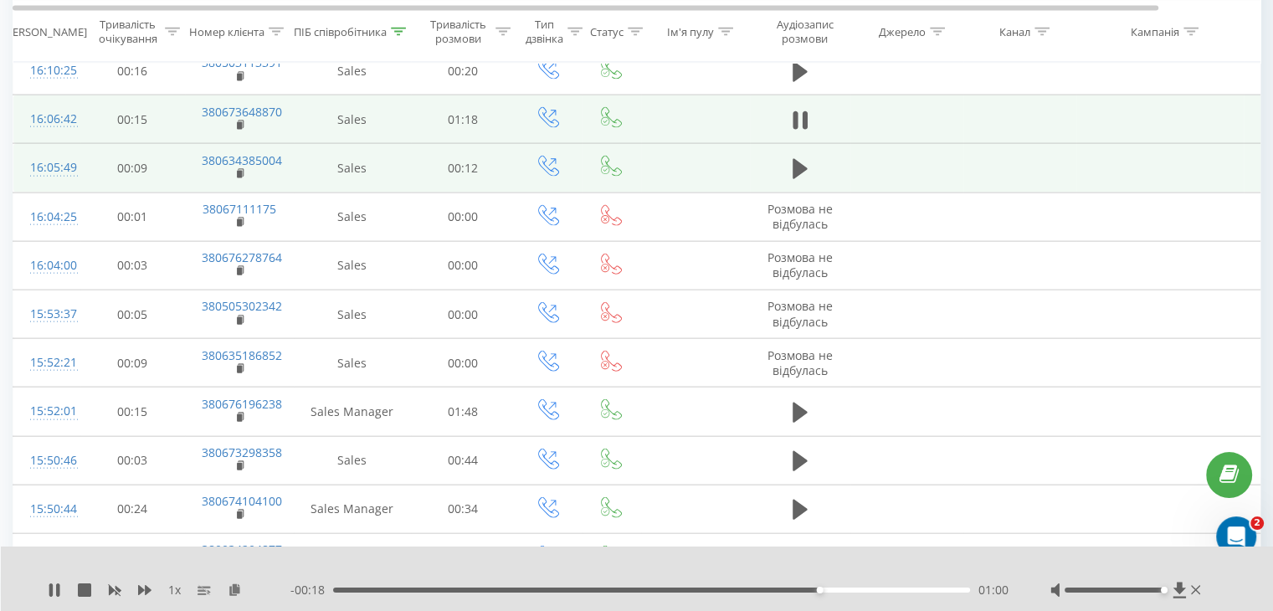
scroll to position [3767, 0]
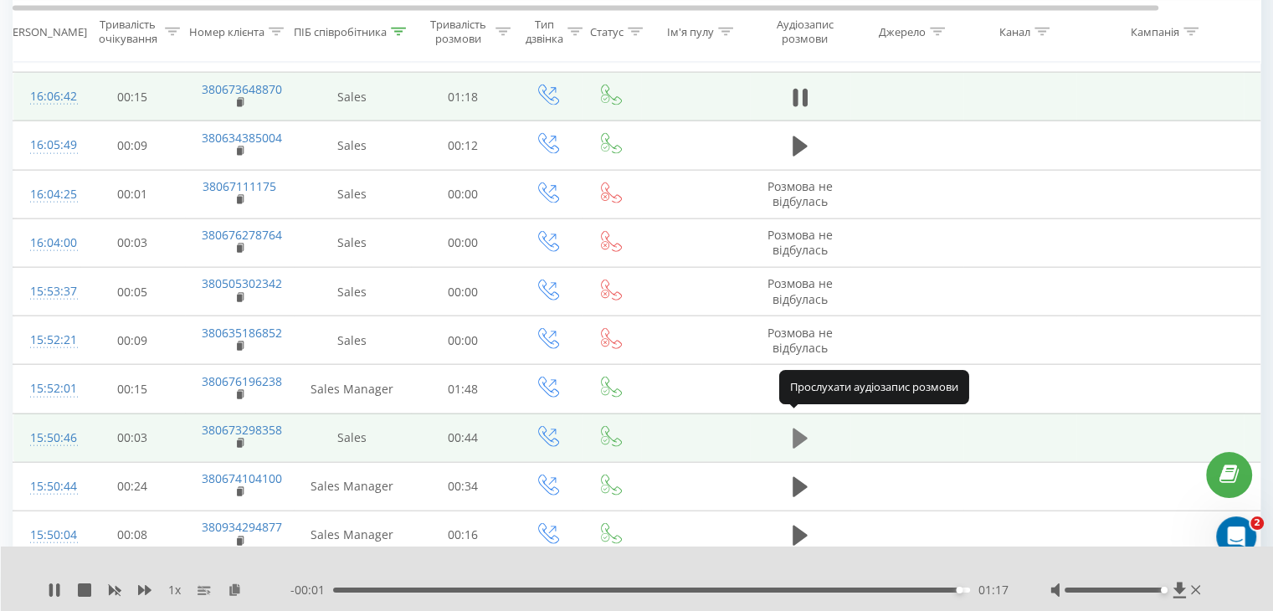
click at [805, 430] on icon at bounding box center [800, 438] width 15 height 23
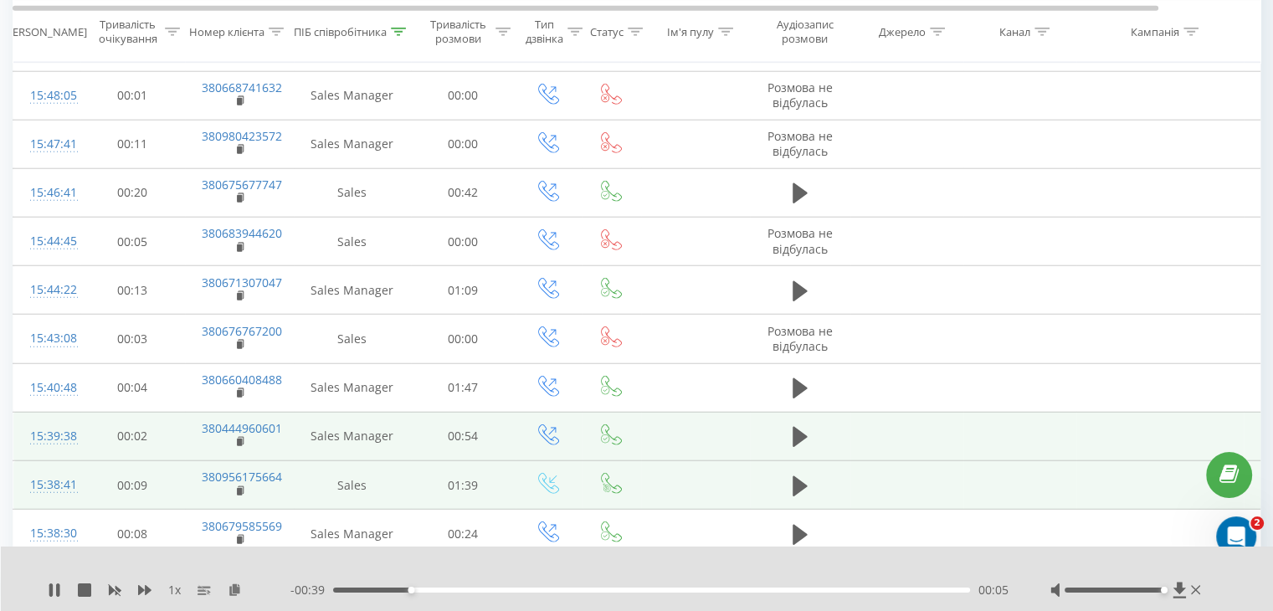
scroll to position [4437, 0]
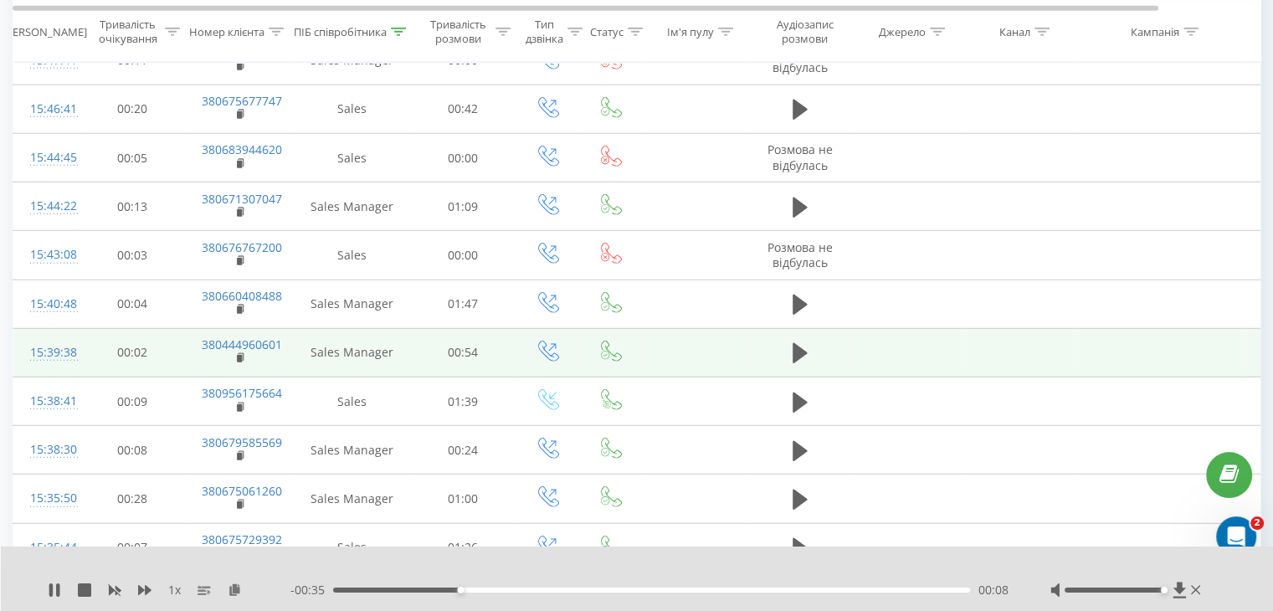
click at [526, 585] on div "- 00:35 00:08 00:08" at bounding box center [649, 590] width 718 height 17
click at [584, 579] on div "1 x - 00:35 00:09 00:09" at bounding box center [637, 579] width 1273 height 64
click at [583, 588] on div "- 00:35 00:09 00:09" at bounding box center [649, 590] width 718 height 17
click at [582, 588] on div "00:10" at bounding box center [651, 590] width 637 height 5
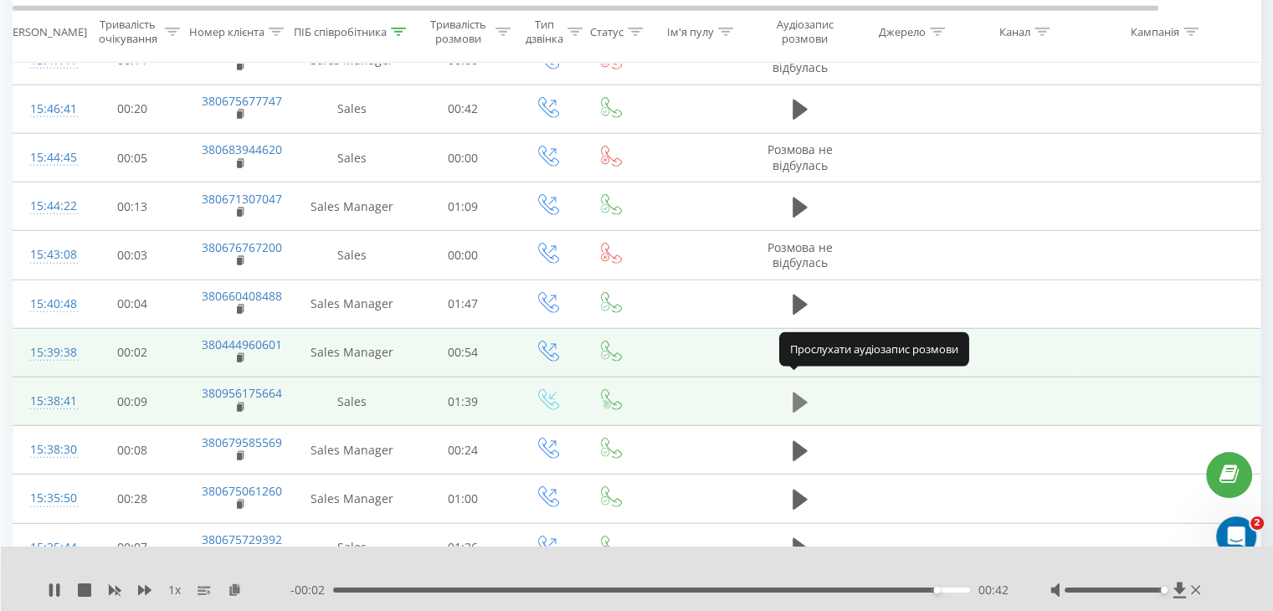
click at [799, 392] on icon at bounding box center [800, 402] width 15 height 20
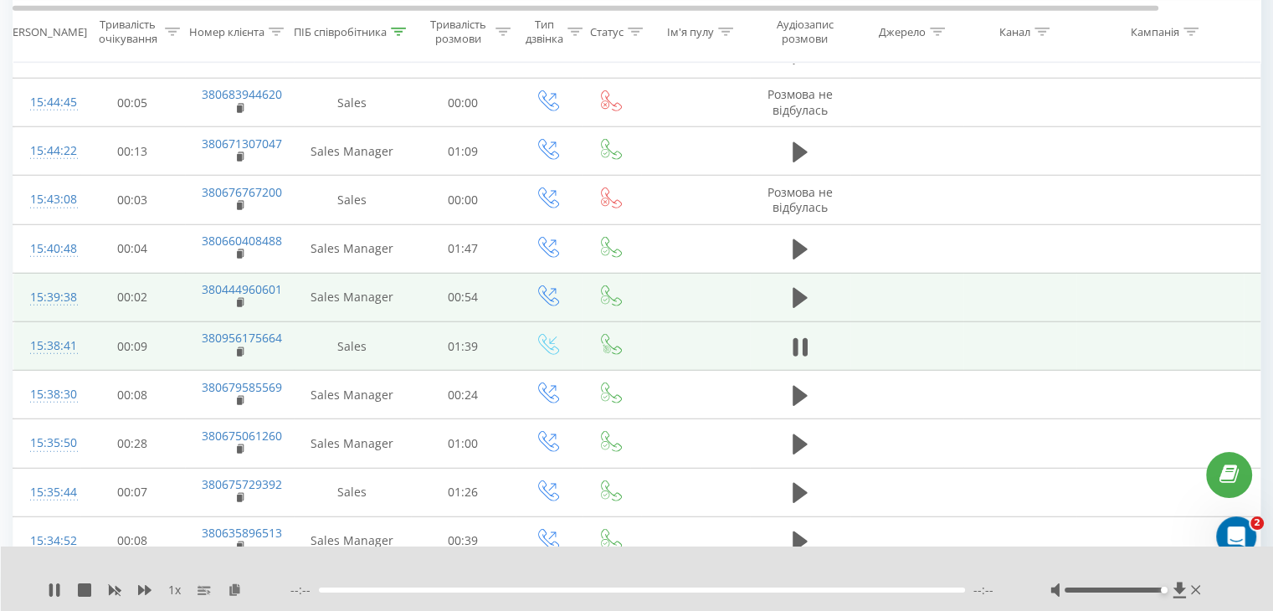
scroll to position [4520, 0]
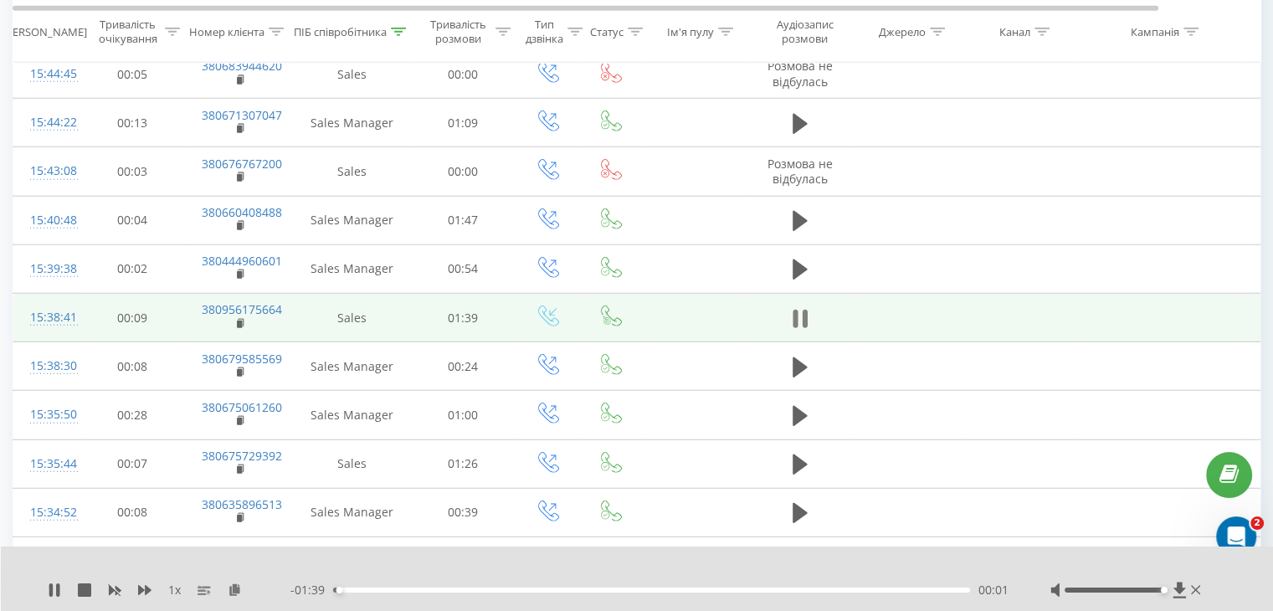
click at [802, 310] on icon at bounding box center [804, 319] width 5 height 18
click at [804, 308] on icon at bounding box center [800, 318] width 15 height 20
click at [788, 306] on button at bounding box center [800, 318] width 25 height 25
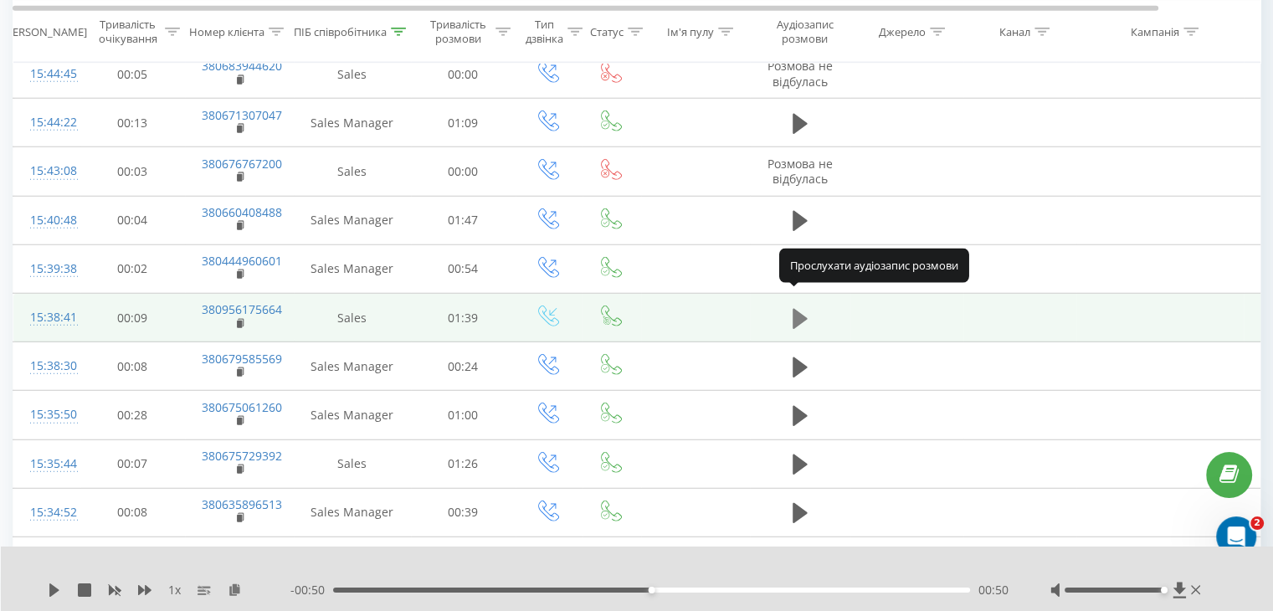
click at [794, 311] on icon at bounding box center [800, 318] width 15 height 20
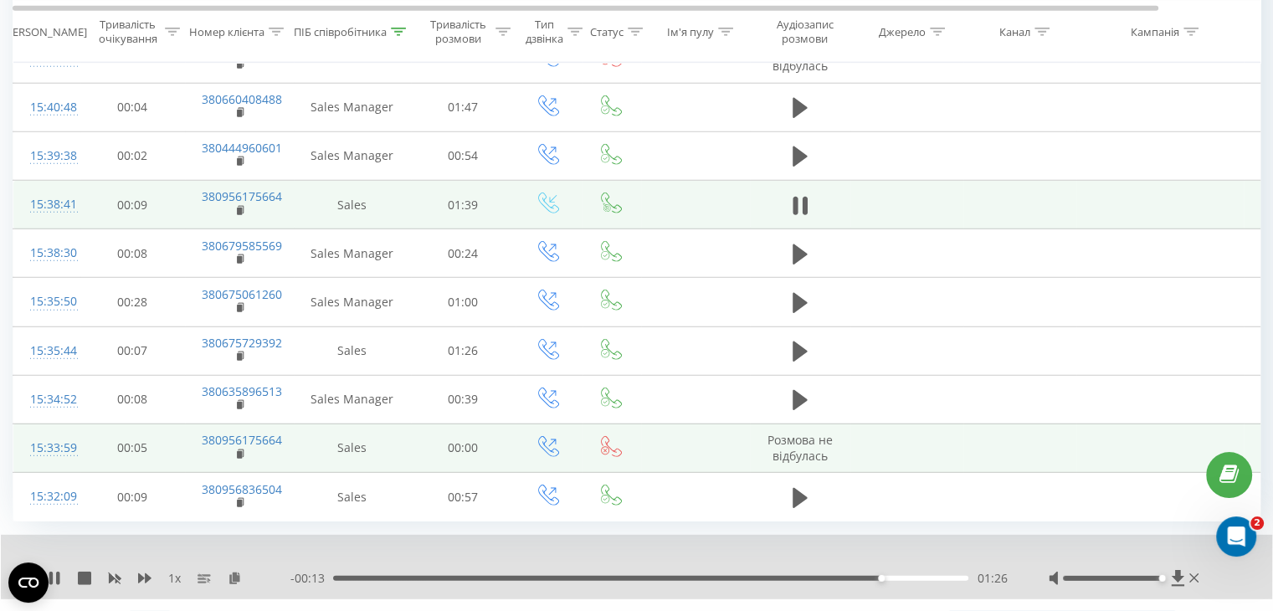
scroll to position [4654, 0]
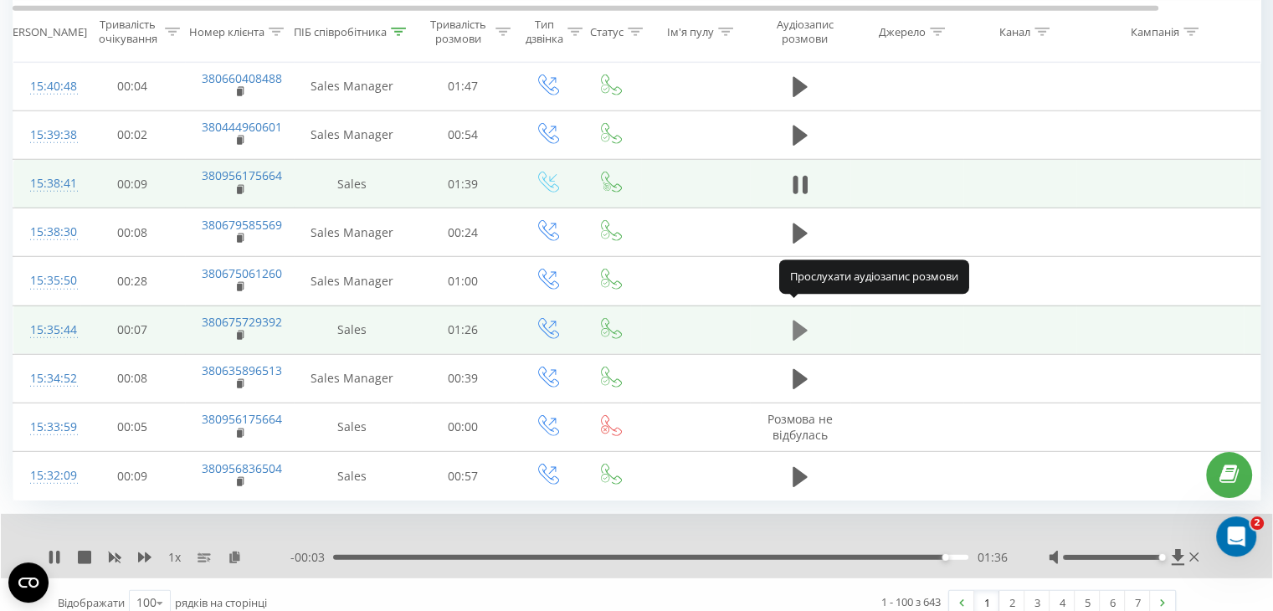
click at [796, 321] on icon at bounding box center [800, 331] width 15 height 20
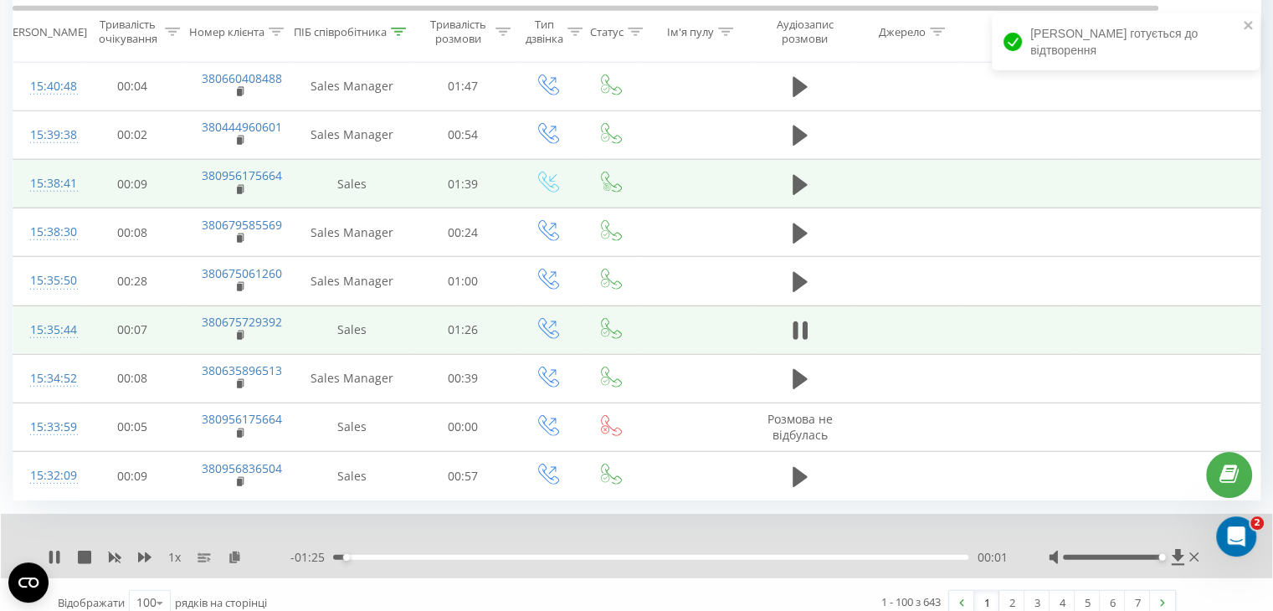
click at [372, 549] on div "- 01:25 00:01 00:01" at bounding box center [648, 557] width 717 height 17
click at [373, 555] on div "00:05" at bounding box center [650, 557] width 635 height 5
click at [390, 555] on div "00:07" at bounding box center [650, 557] width 635 height 5
click at [419, 555] on div "00:11" at bounding box center [650, 557] width 635 height 5
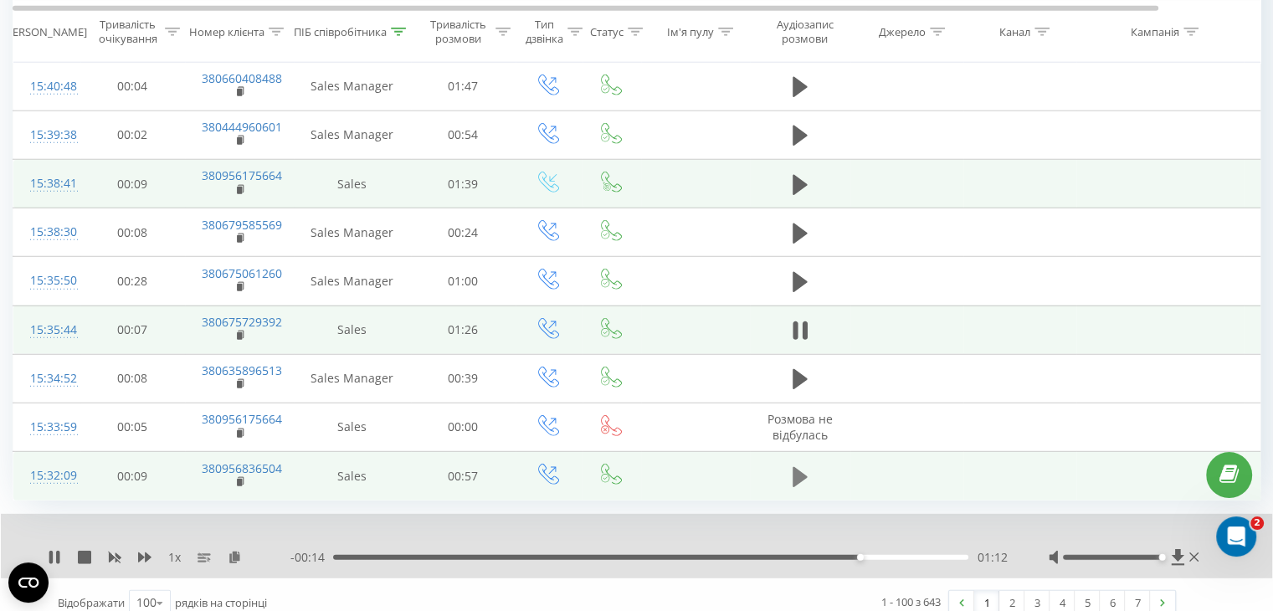
click at [806, 465] on icon at bounding box center [800, 476] width 15 height 23
click at [719, 555] on div "00:35" at bounding box center [650, 557] width 635 height 5
click at [1008, 593] on link "2" at bounding box center [1011, 602] width 25 height 23
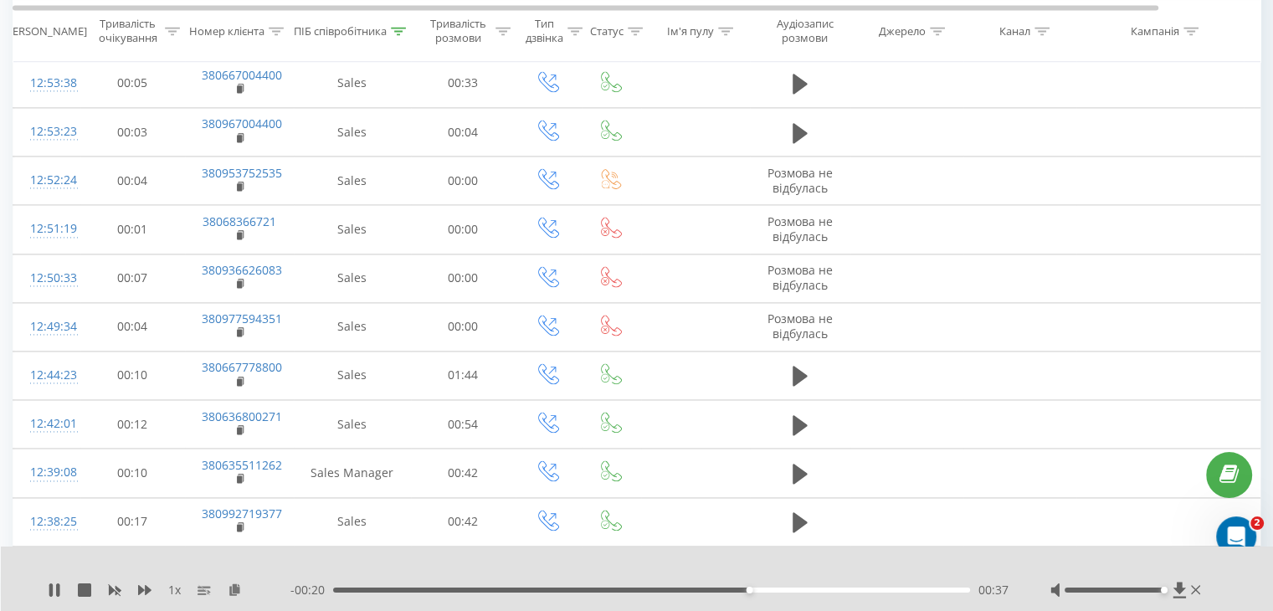
scroll to position [110, 0]
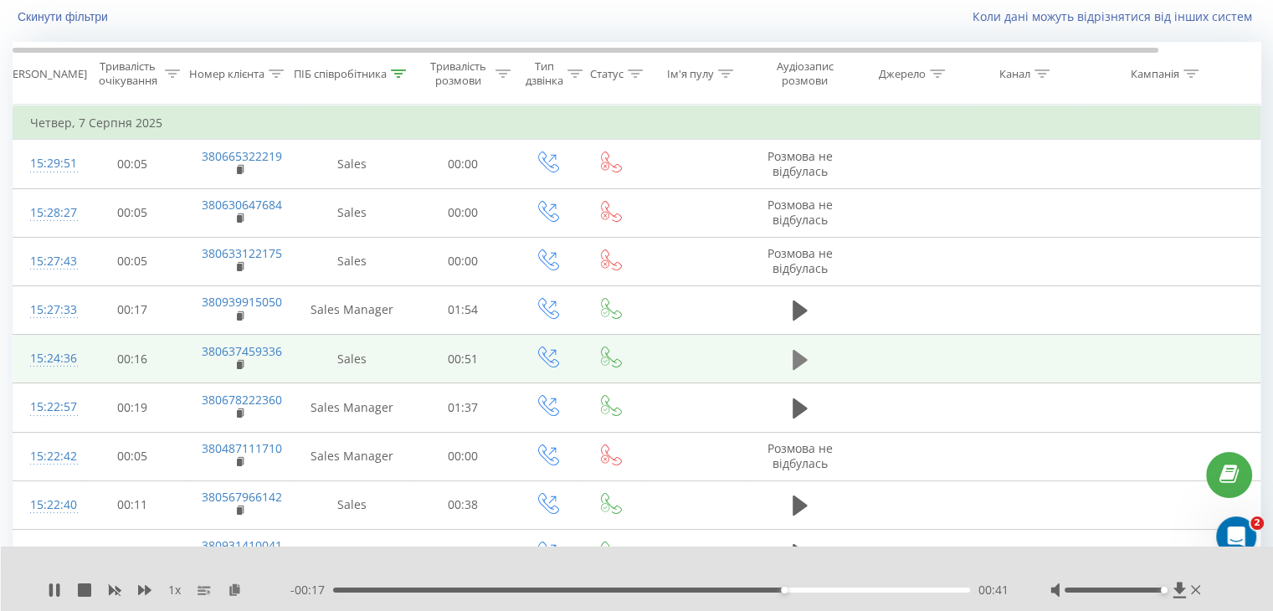
drag, startPoint x: 804, startPoint y: 378, endPoint x: 804, endPoint y: 360, distance: 17.6
click at [804, 377] on td at bounding box center [800, 359] width 100 height 49
click at [804, 360] on icon at bounding box center [800, 359] width 15 height 23
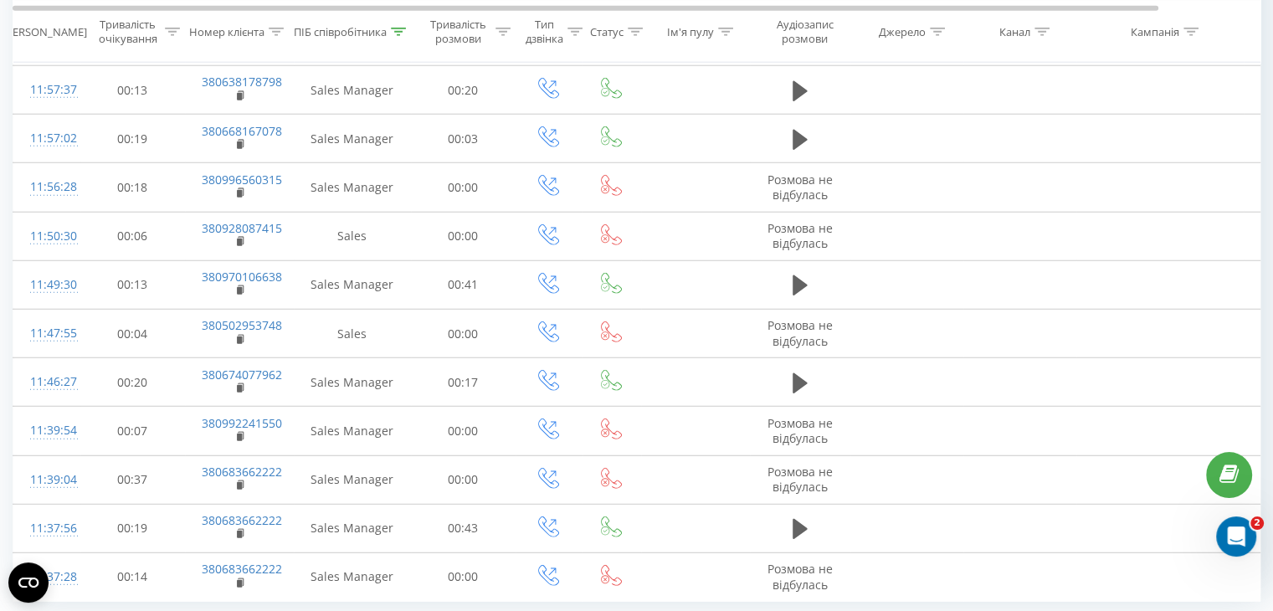
scroll to position [4621, 0]
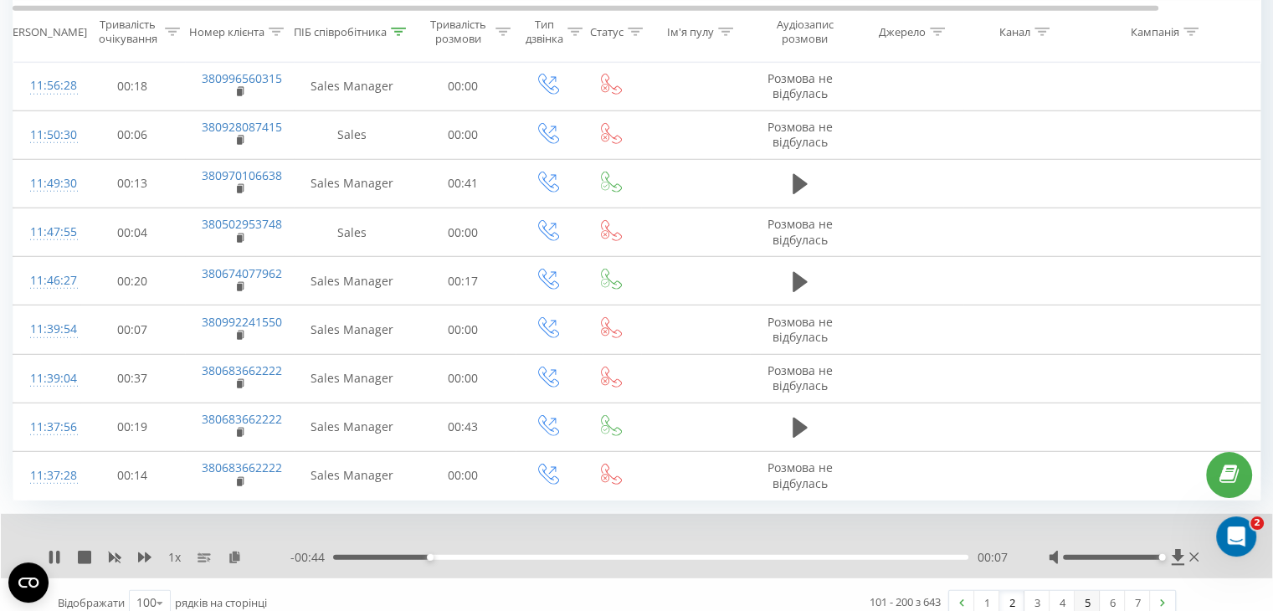
click at [1080, 591] on link "5" at bounding box center [1087, 602] width 25 height 23
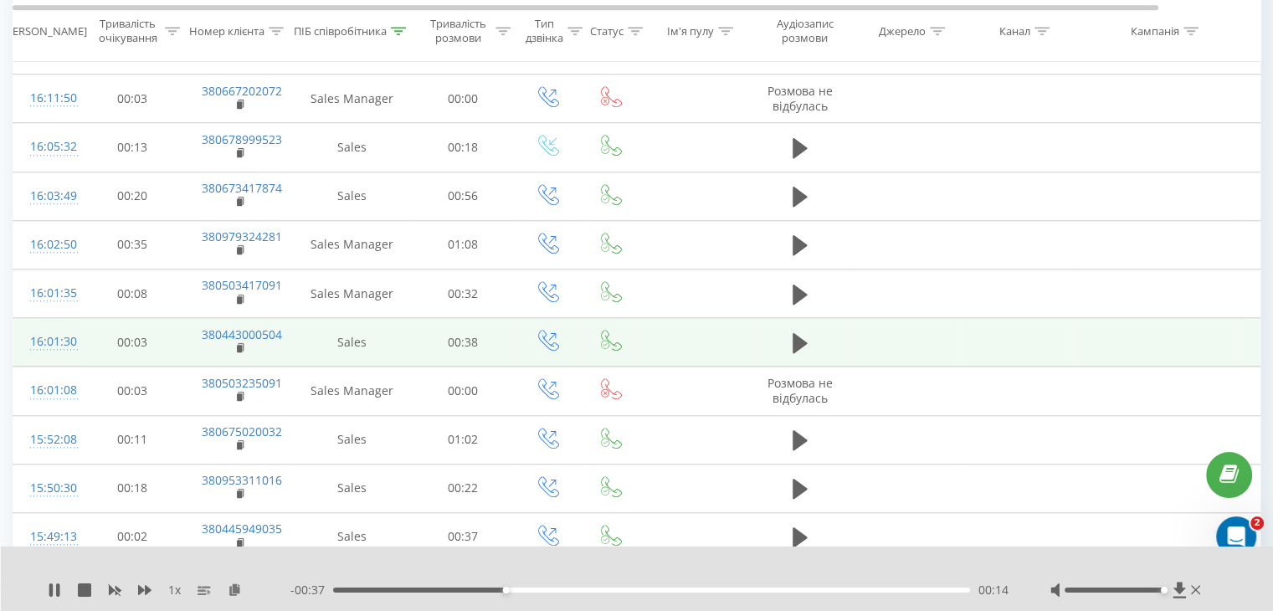
scroll to position [1450, 0]
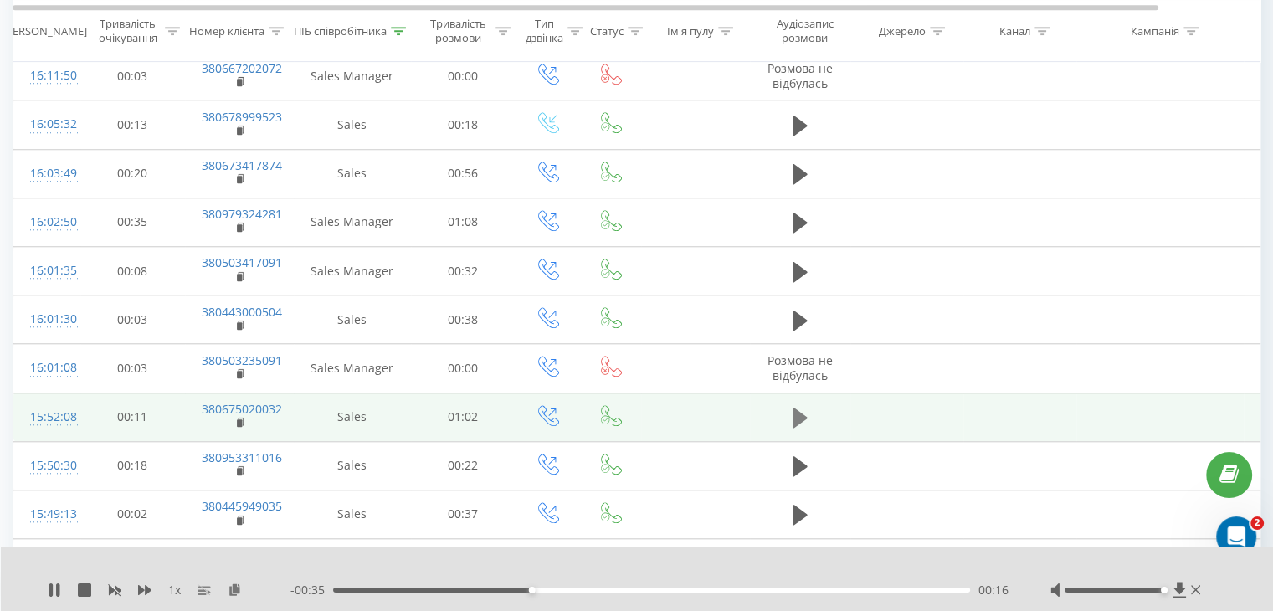
click at [799, 408] on icon at bounding box center [800, 418] width 15 height 20
